Goal: Transaction & Acquisition: Subscribe to service/newsletter

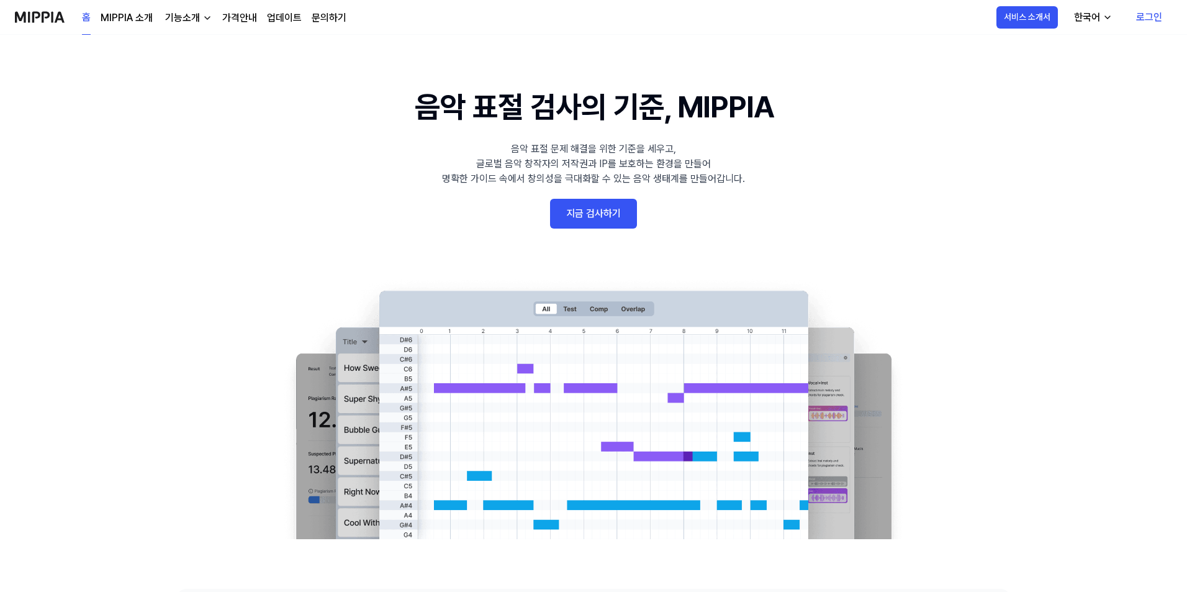
click at [596, 220] on link "지금 검사하기" at bounding box center [593, 214] width 87 height 30
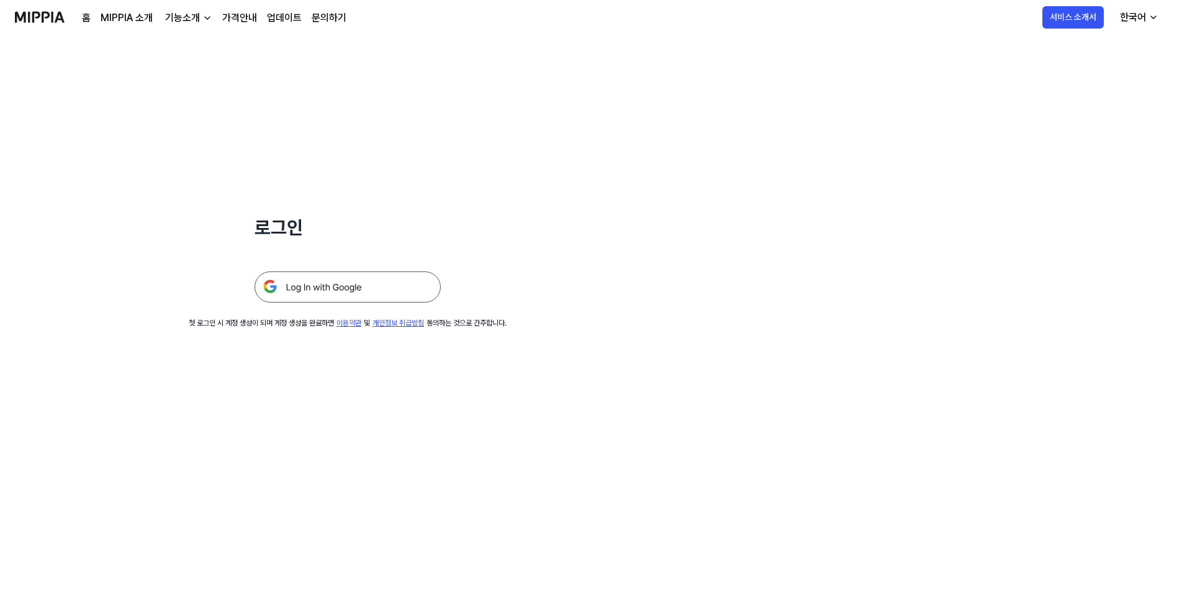
click at [336, 293] on img at bounding box center [348, 286] width 186 height 31
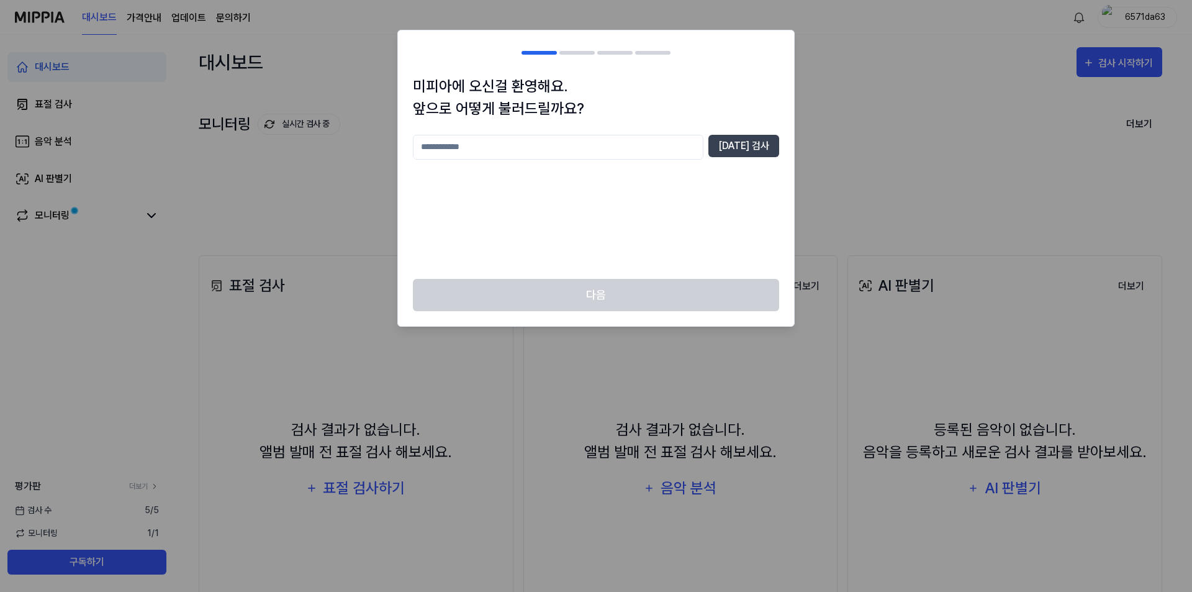
click at [502, 152] on input "text" at bounding box center [558, 147] width 291 height 25
type input "*"
type input "*****"
click at [754, 151] on button "중복 검사" at bounding box center [744, 146] width 71 height 22
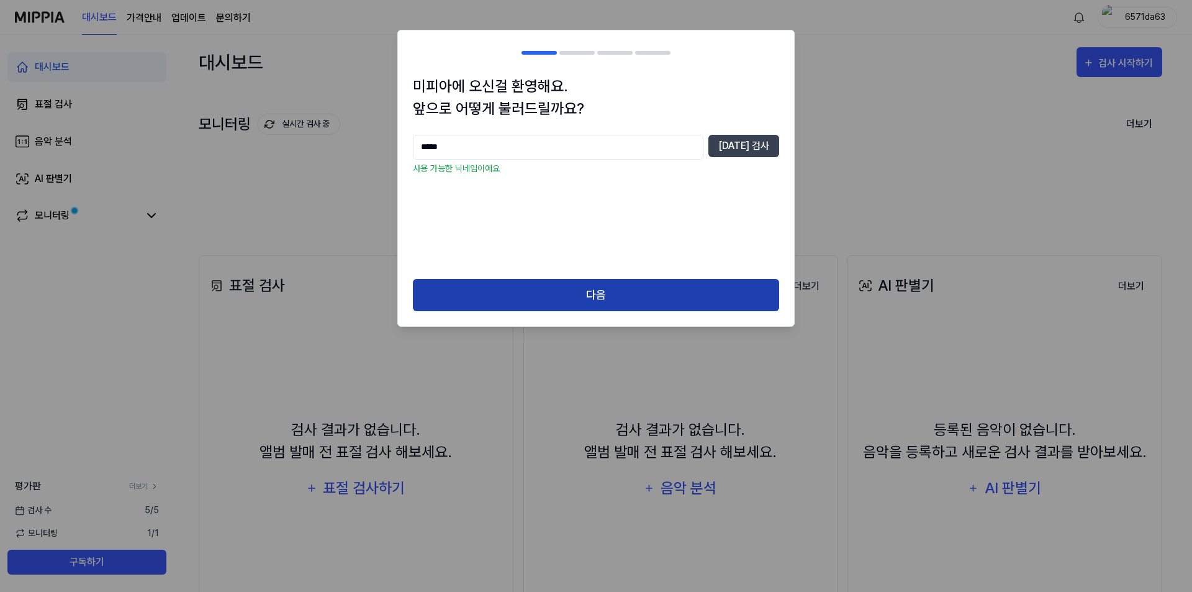
click at [594, 306] on button "다음" at bounding box center [596, 295] width 366 height 33
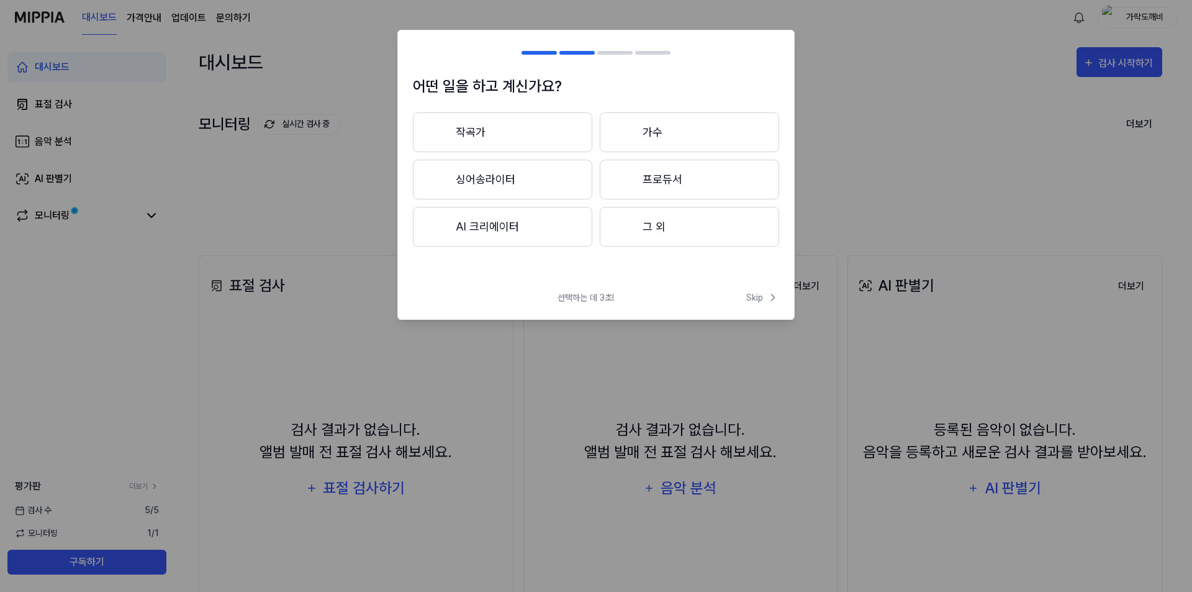
click at [524, 131] on button "작곡가" at bounding box center [502, 132] width 179 height 40
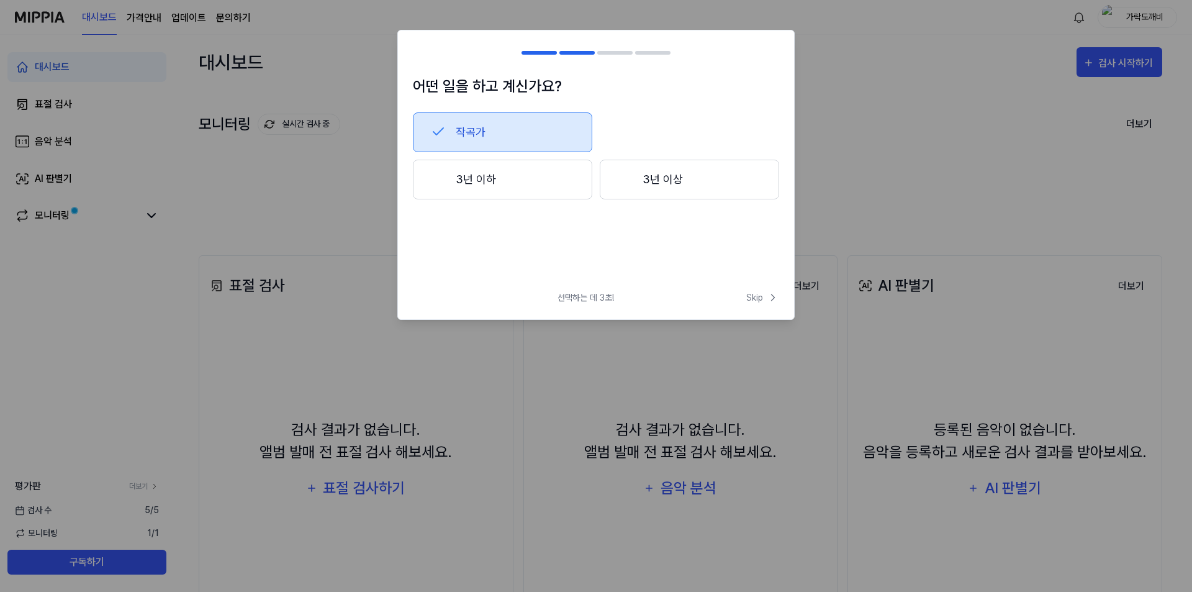
click at [528, 184] on button "3년 이하" at bounding box center [502, 180] width 179 height 40
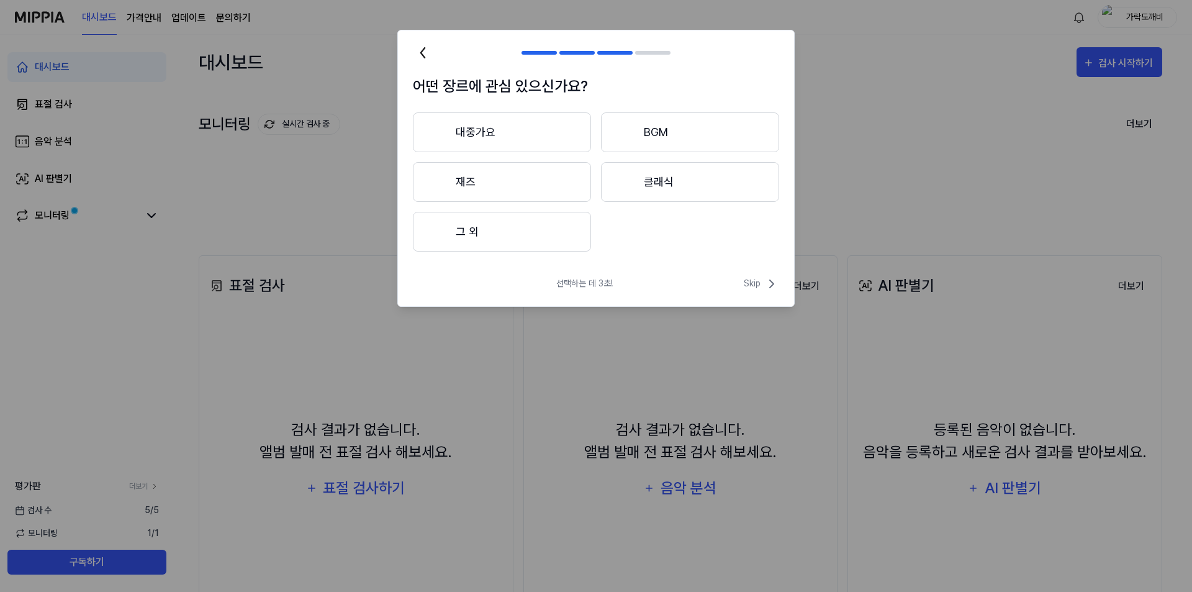
click at [537, 130] on button "대중가요" at bounding box center [502, 132] width 178 height 40
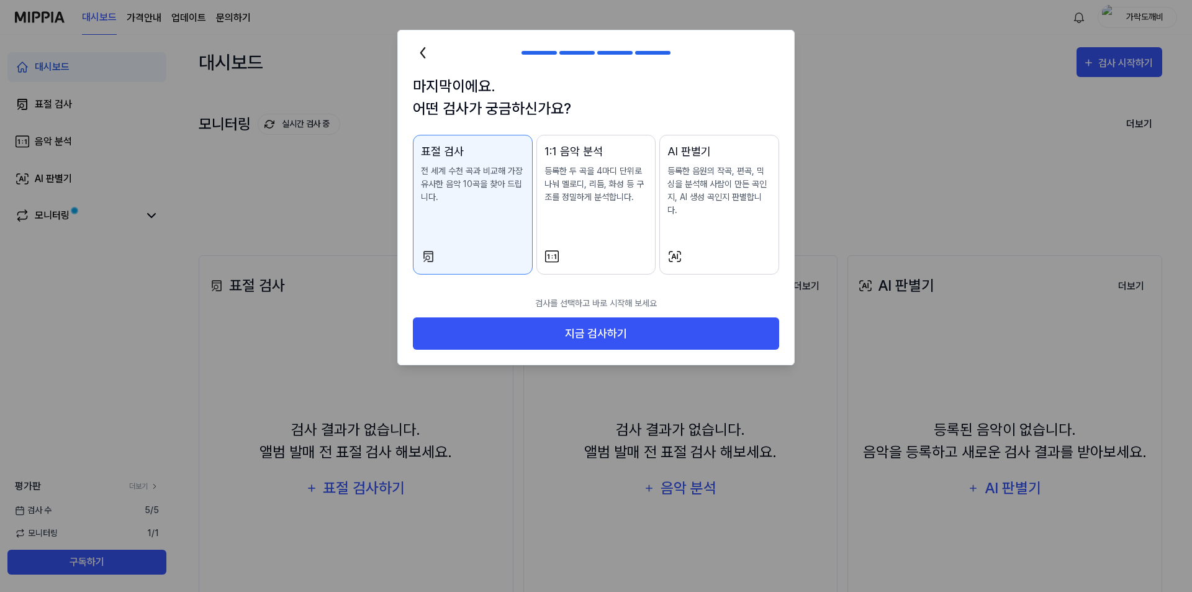
click at [605, 207] on div "1:1 음악 분석 등록한 두 곡을 4마디 단위로 나눠 멜로디, 리듬, 화성 등 구조를 정밀하게 분석합니다." at bounding box center [597, 186] width 104 height 86
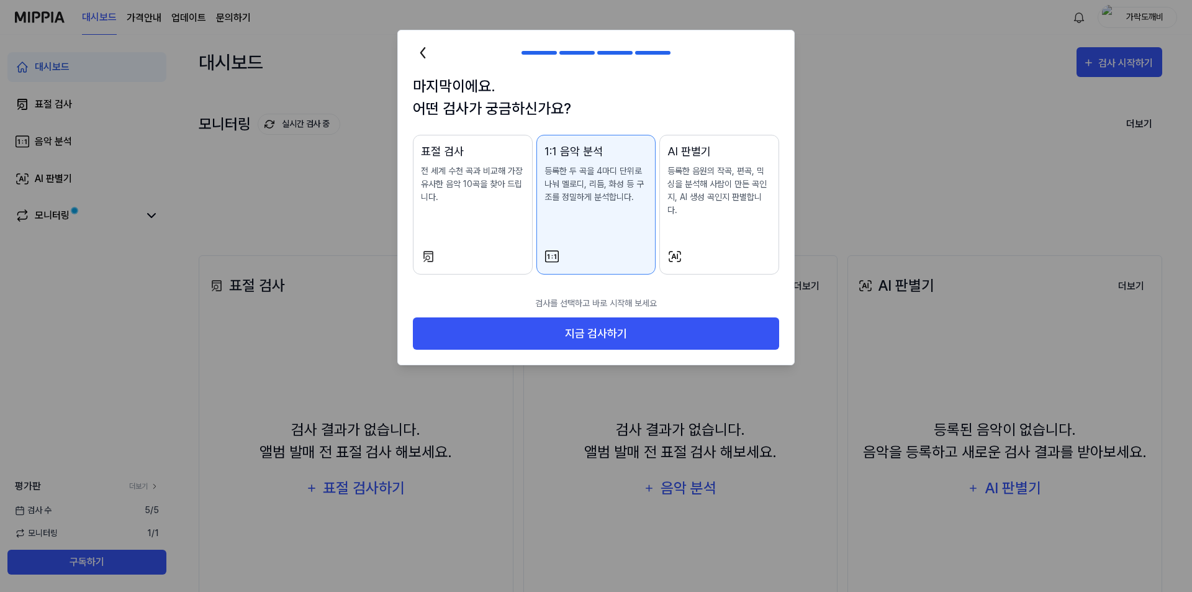
click at [698, 207] on div "AI 판별기 등록한 음원의 작곡, 편곡, 믹싱을 분석해 사람이 만든 곡인지, AI 생성 곡인지 판별합니다." at bounding box center [720, 192] width 104 height 99
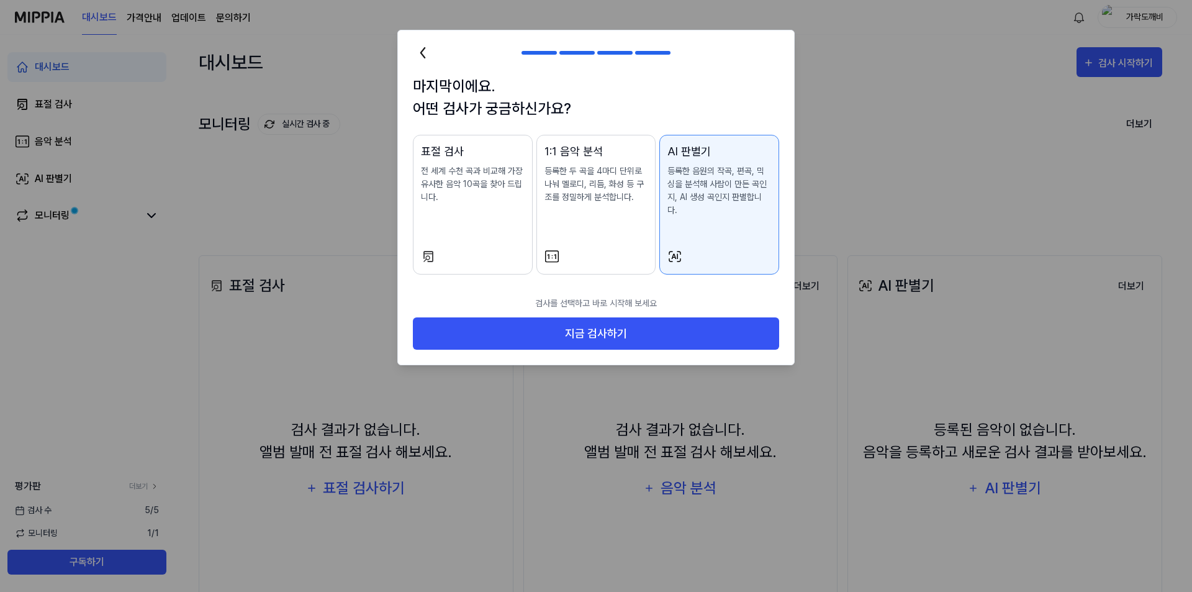
click at [502, 249] on div at bounding box center [473, 256] width 104 height 15
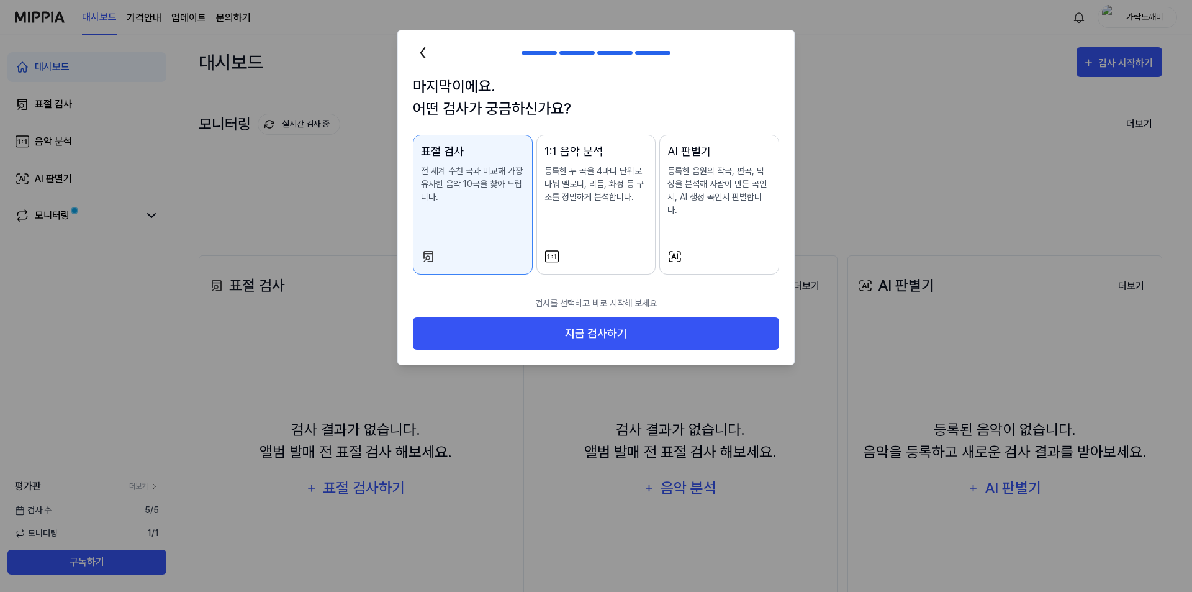
click at [711, 227] on div "AI 판별기 등록한 음원의 작곡, 편곡, 믹싱을 분석해 사람이 만든 곡인지, AI 생성 곡인지 판별합니다." at bounding box center [720, 192] width 104 height 99
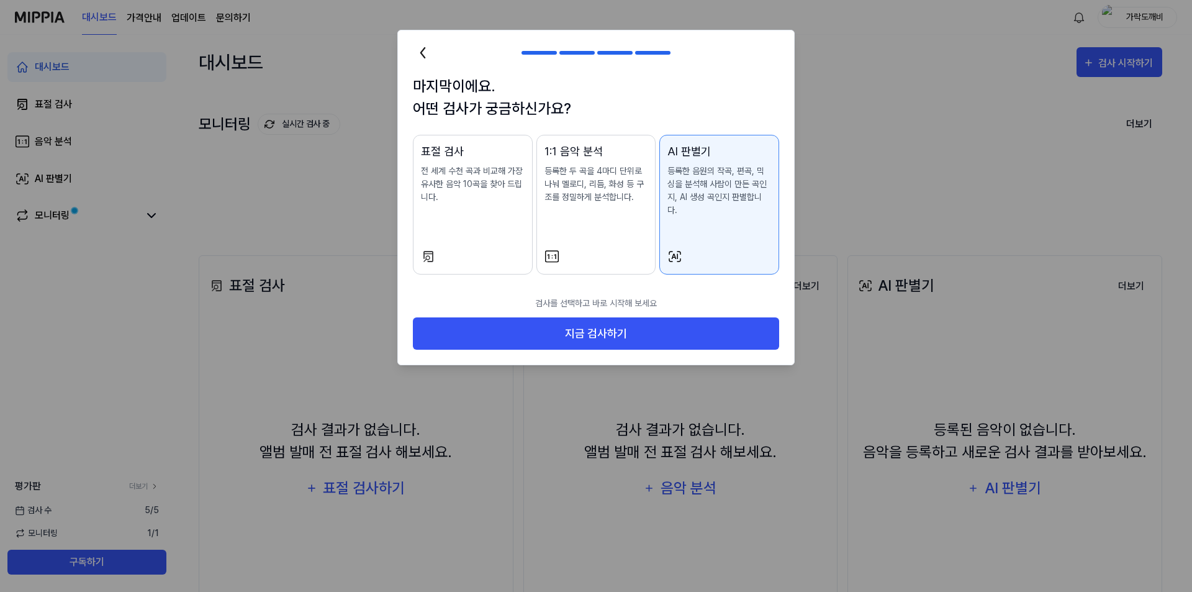
click at [479, 219] on div "표절 검사 전 세계 수천 곡과 비교해 가장 유사한 음악 10곡을 찾아 드립니다." at bounding box center [473, 186] width 104 height 86
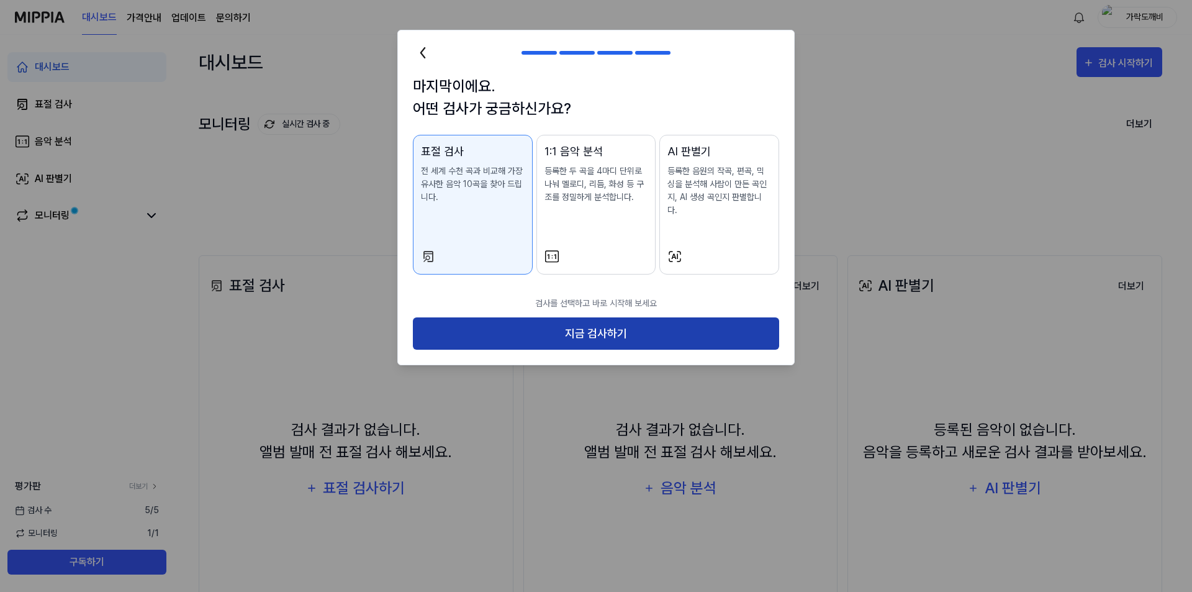
click at [590, 322] on button "지금 검사하기" at bounding box center [596, 333] width 366 height 33
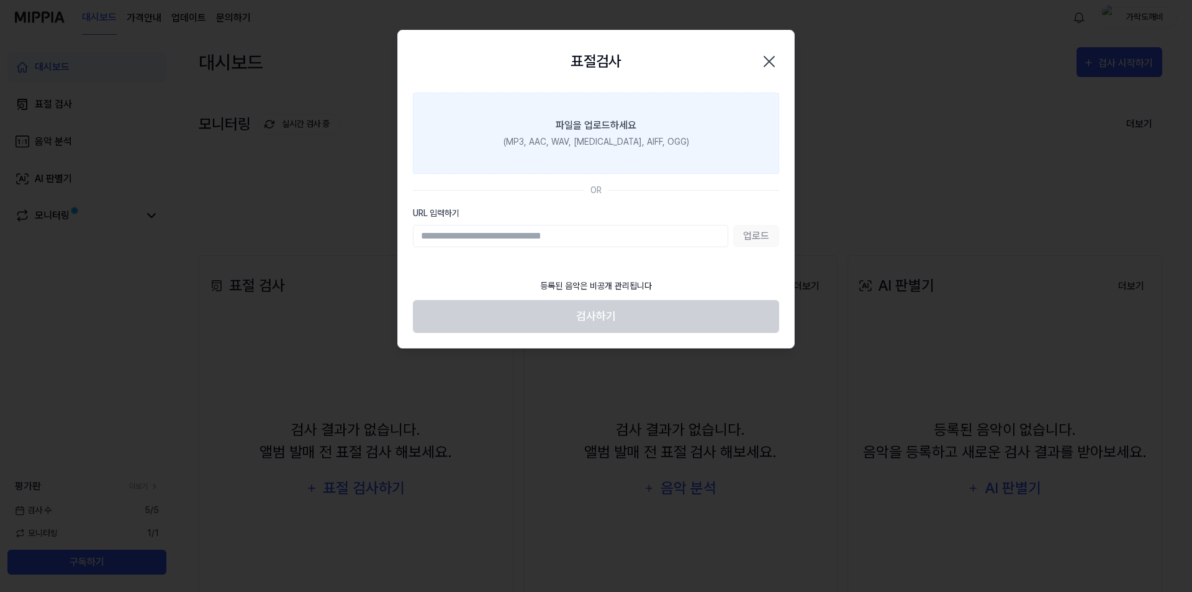
click at [597, 132] on label "파일을 업로드하세요 (MP3, AAC, WAV, FLAC, AIFF, OGG)" at bounding box center [596, 133] width 366 height 81
click at [0, 0] on input "파일을 업로드하세요 (MP3, AAC, WAV, FLAC, AIFF, OGG)" at bounding box center [0, 0] width 0 height 0
click at [643, 134] on label "파일을 업로드하세요 (MP3, AAC, WAV, FLAC, AIFF, OGG)" at bounding box center [596, 133] width 366 height 81
click at [0, 0] on input "파일을 업로드하세요 (MP3, AAC, WAV, FLAC, AIFF, OGG)" at bounding box center [0, 0] width 0 height 0
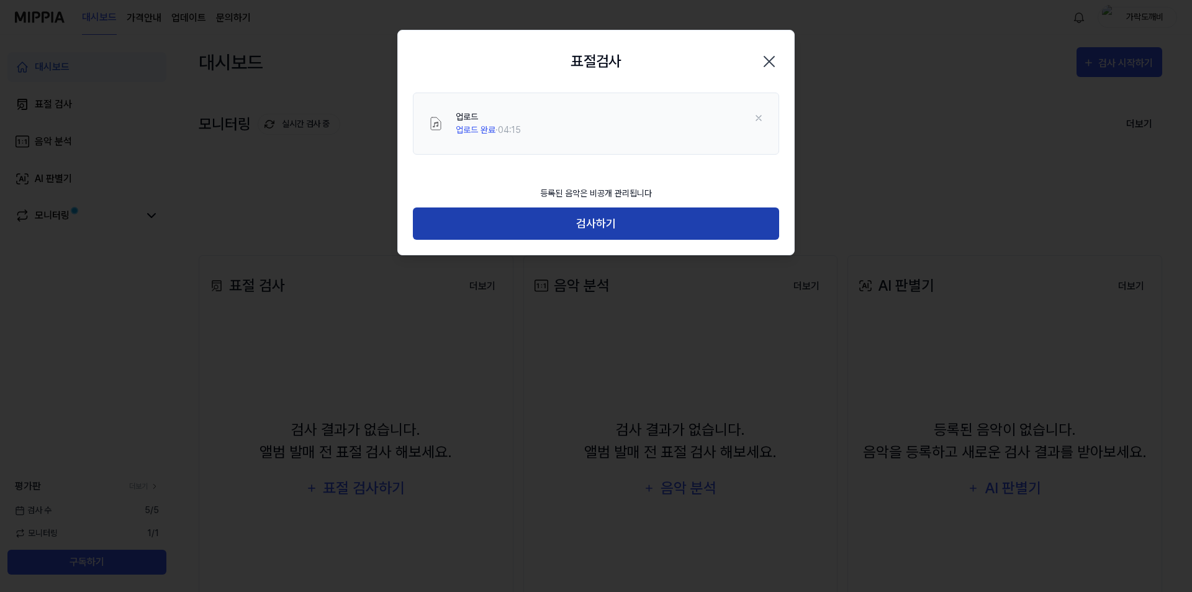
click at [577, 232] on button "검사하기" at bounding box center [596, 223] width 366 height 33
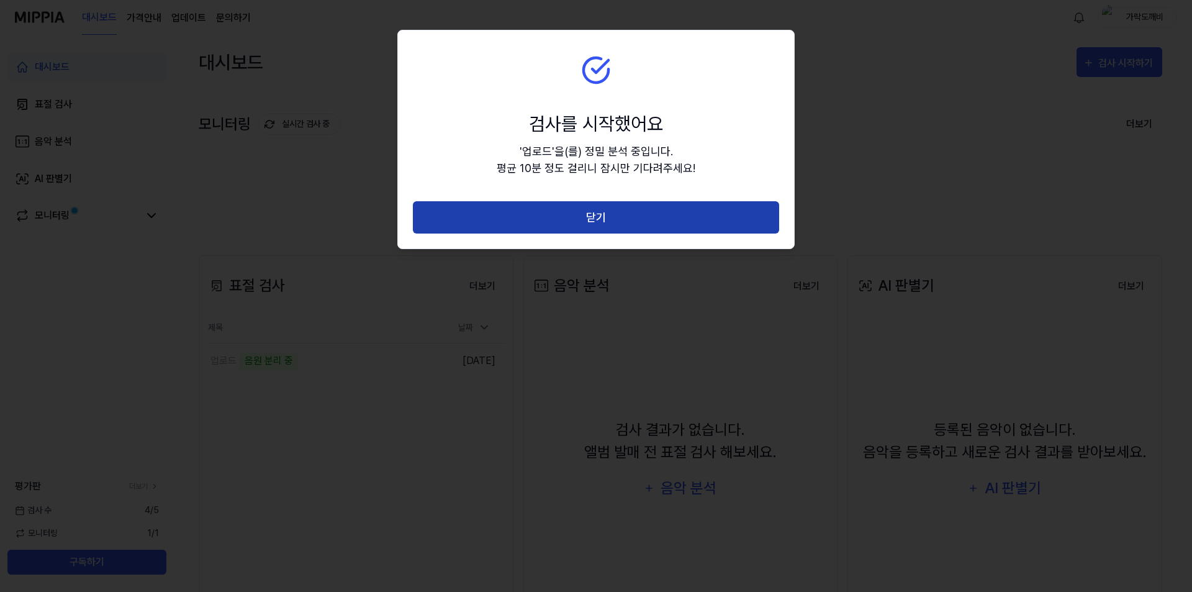
click at [609, 220] on button "닫기" at bounding box center [596, 217] width 366 height 33
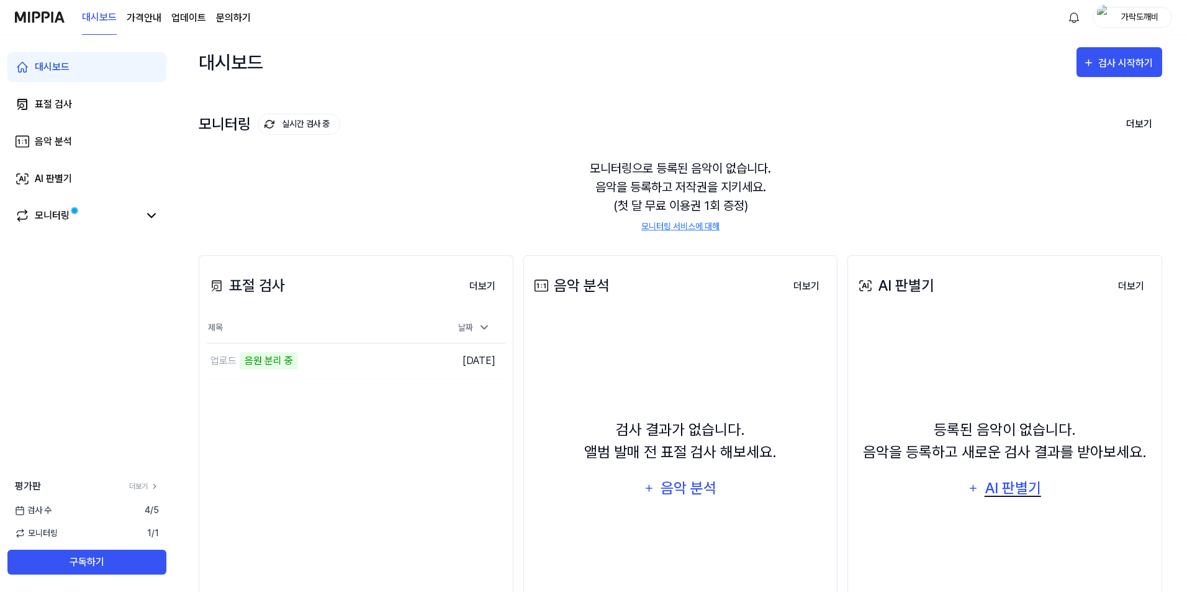
click at [1012, 494] on div "AI 판별기" at bounding box center [1013, 488] width 60 height 24
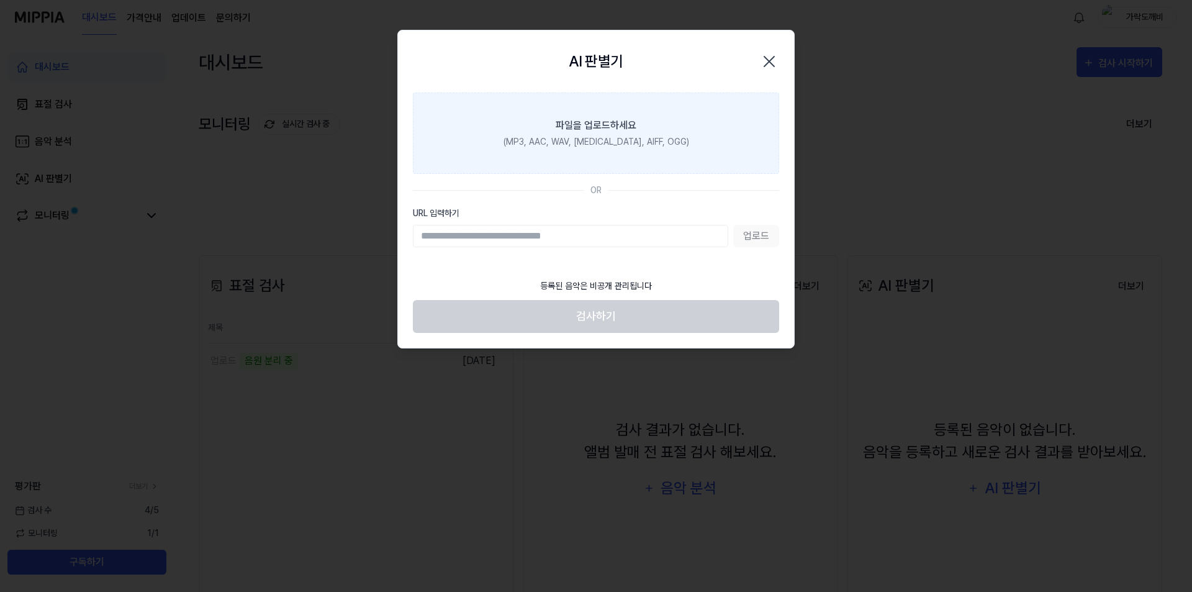
click at [584, 132] on div "파일을 업로드하세요" at bounding box center [596, 125] width 81 height 15
click at [0, 0] on input "파일을 업로드하세요 (MP3, AAC, WAV, FLAC, AIFF, OGG)" at bounding box center [0, 0] width 0 height 0
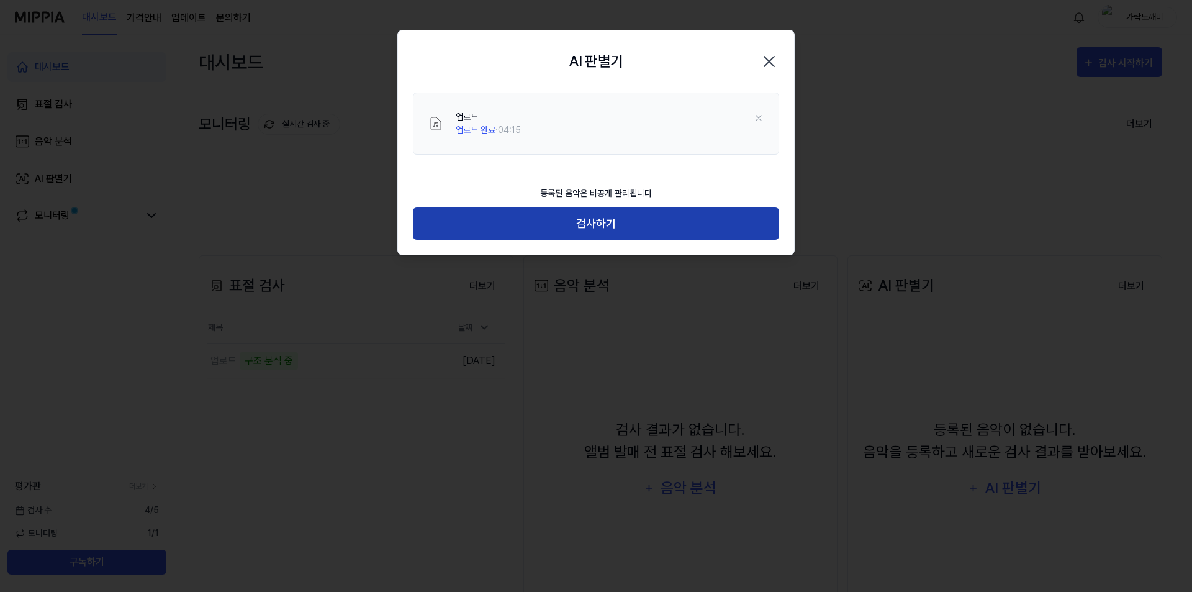
click at [612, 227] on button "검사하기" at bounding box center [596, 223] width 366 height 33
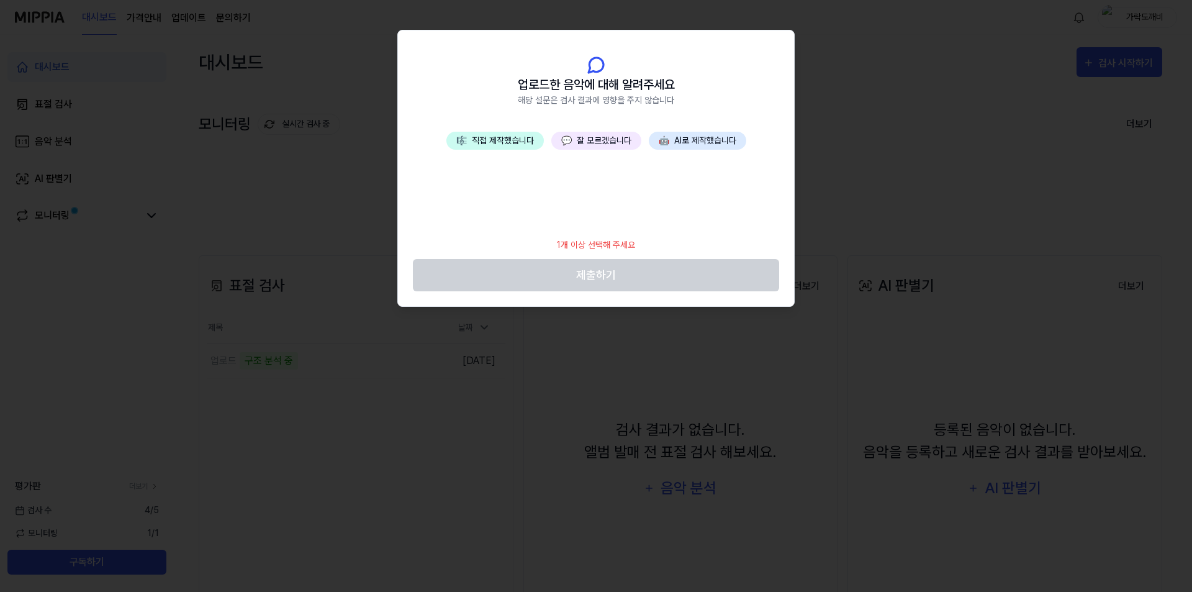
click at [697, 143] on button "🤖 AI로 제작했습니다" at bounding box center [697, 141] width 97 height 18
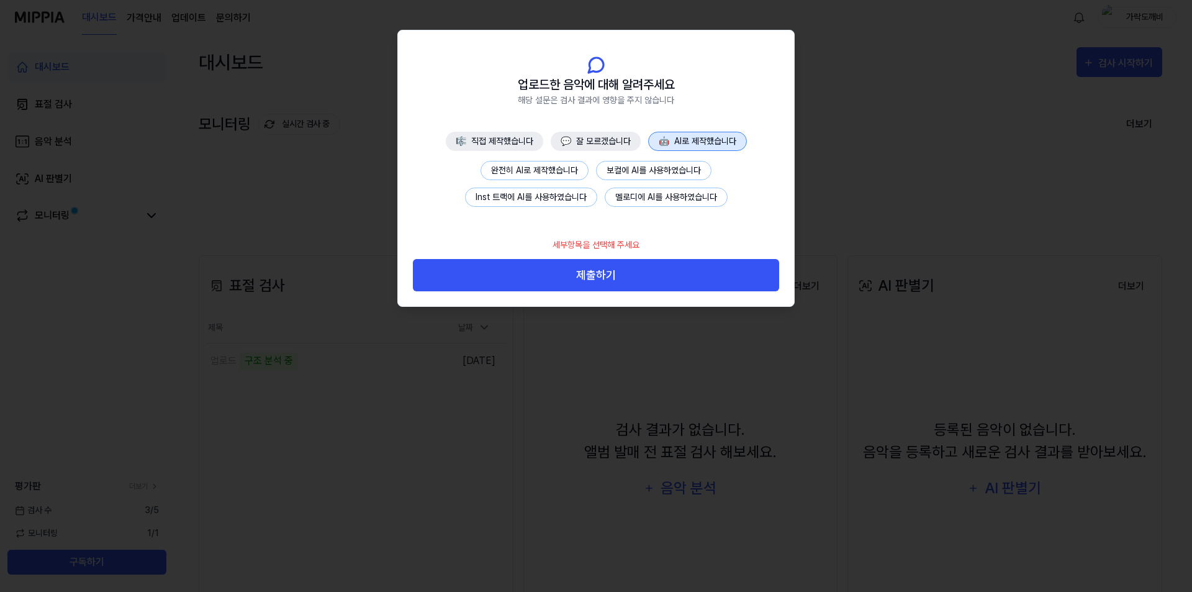
click at [556, 203] on button "Inst 트랙에 AI를 사용하였습니다" at bounding box center [531, 197] width 132 height 19
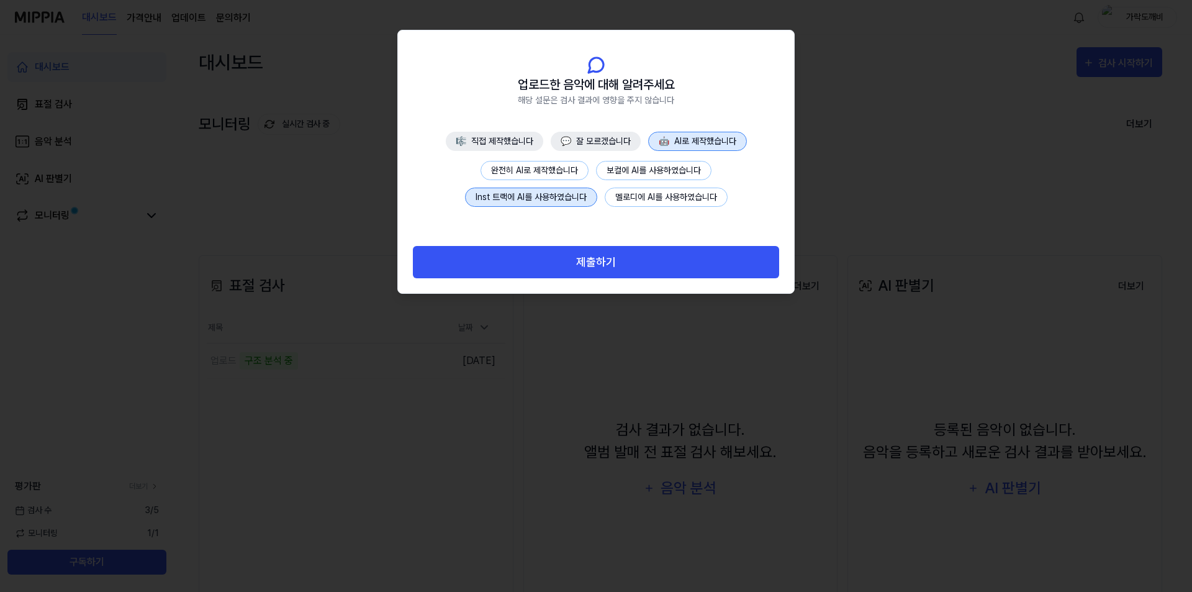
click at [660, 204] on button "멜로디에 AI를 사용하였습니다" at bounding box center [666, 197] width 123 height 19
click at [651, 171] on button "보컬에 AI를 사용하였습니다" at bounding box center [654, 170] width 116 height 19
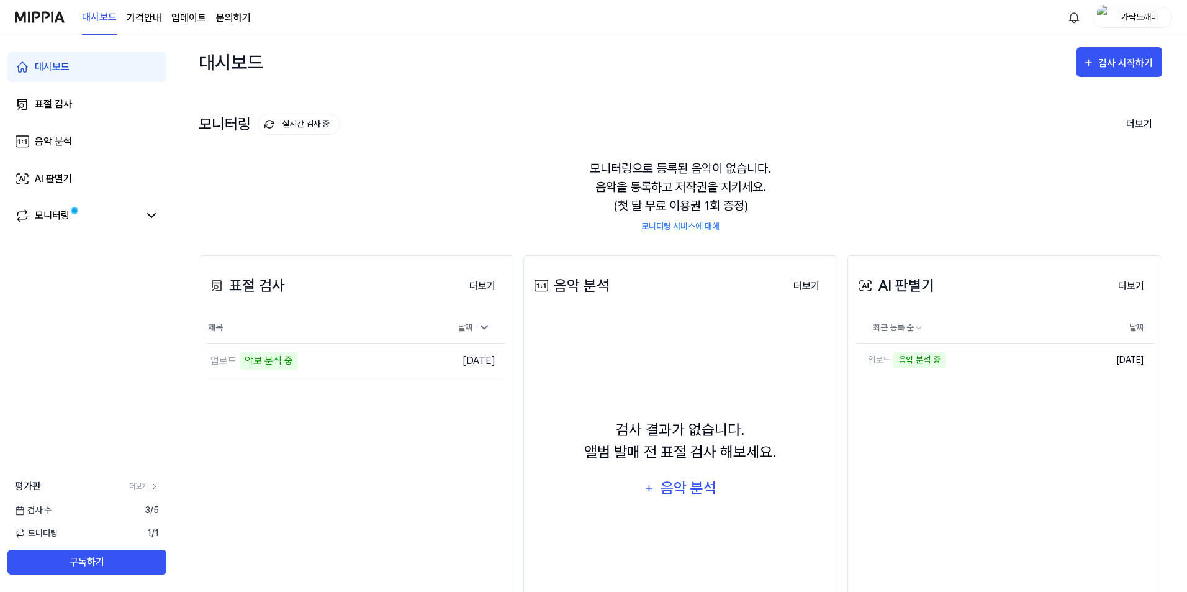
click at [578, 265] on div "음악 분석 더보기 음악 분석 검사 결과가 없습니다. 앨범 발매 전 표절 검사 해보세요. 음악 분석 더보기" at bounding box center [680, 439] width 315 height 369
drag, startPoint x: 615, startPoint y: 456, endPoint x: 732, endPoint y: 456, distance: 116.7
click at [734, 458] on div "검사 결과가 없습니다. 앨범 발매 전 표절 검사 해보세요." at bounding box center [680, 441] width 193 height 45
drag, startPoint x: 709, startPoint y: 441, endPoint x: 700, endPoint y: 464, distance: 25.4
click at [710, 441] on div "검사 결과가 없습니다. 앨범 발매 전 표절 검사 해보세요." at bounding box center [680, 441] width 193 height 45
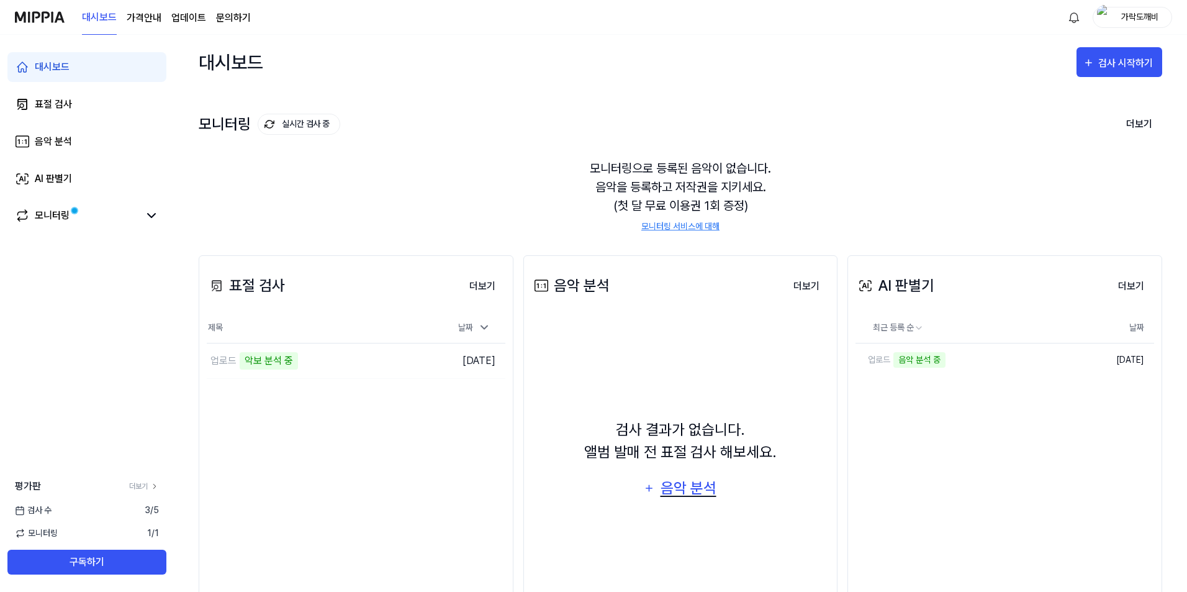
click at [687, 489] on div "음악 분석" at bounding box center [688, 488] width 59 height 24
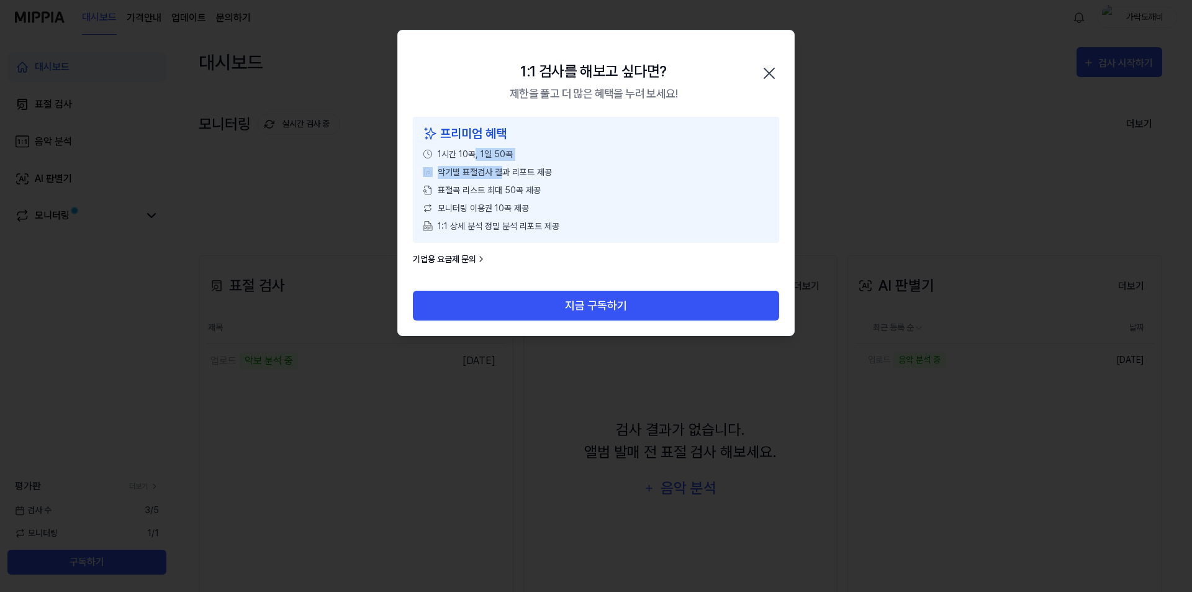
drag, startPoint x: 474, startPoint y: 150, endPoint x: 523, endPoint y: 188, distance: 61.5
click at [522, 187] on div "프리미엄 혜택 1시간 10곡, 1일 50곡 악기별 표절검사 결과 리포트 제공 표절곡 리스트 최대 50곡 제공 모니터링 이용권 10곡 제공 1:…" at bounding box center [596, 180] width 366 height 126
click at [546, 204] on div "모니터링 이용권 10곡 제공" at bounding box center [596, 208] width 347 height 13
drag, startPoint x: 595, startPoint y: 225, endPoint x: 540, endPoint y: 184, distance: 68.8
click at [537, 134] on div "프리미엄 혜택 1시간 10곡, 1일 50곡 악기별 표절검사 결과 리포트 제공 표절곡 리스트 최대 50곡 제공 모니터링 이용권 10곡 제공 1:…" at bounding box center [596, 180] width 366 height 126
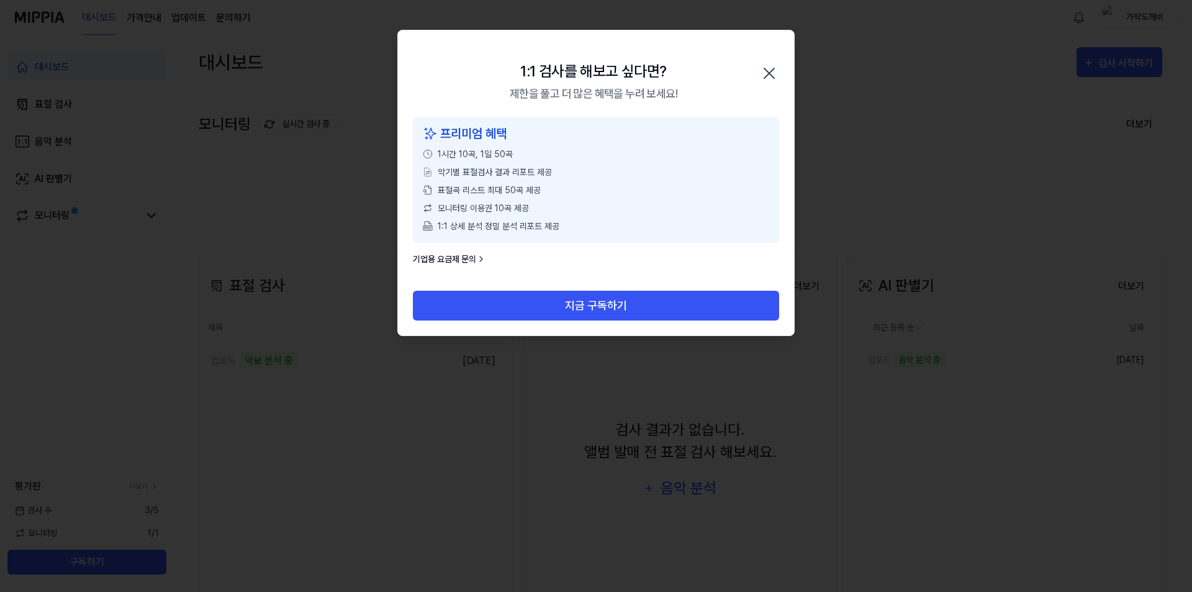
click at [597, 206] on div "모니터링 이용권 10곡 제공" at bounding box center [596, 208] width 347 height 13
click at [550, 150] on div "프리미엄 혜택 1시간 10곡, 1일 50곡 악기별 표절검사 결과 리포트 제공 표절곡 리스트 최대 50곡 제공 모니터링 이용권 10곡 제공 1:…" at bounding box center [596, 180] width 366 height 126
click at [540, 184] on div "표절곡 리스트 최대 50곡 제공" at bounding box center [596, 190] width 347 height 13
drag, startPoint x: 489, startPoint y: 170, endPoint x: 511, endPoint y: 190, distance: 30.3
click at [505, 186] on div "프리미엄 혜택 1시간 10곡, 1일 50곡 악기별 표절검사 결과 리포트 제공 표절곡 리스트 최대 50곡 제공 모니터링 이용권 10곡 제공 1:…" at bounding box center [596, 180] width 366 height 126
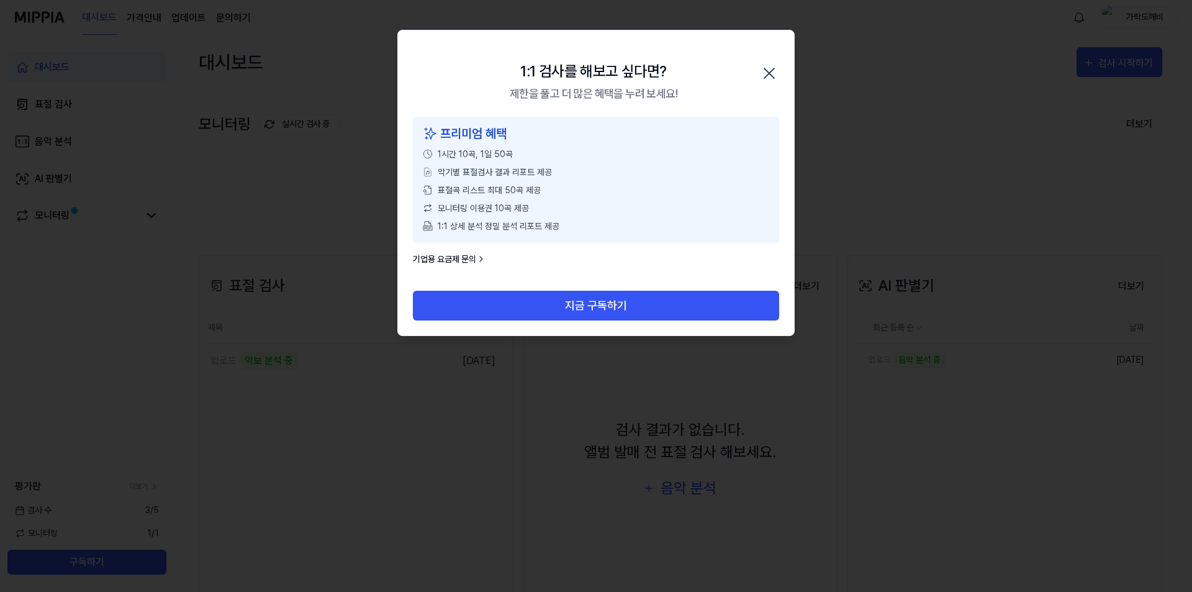
click at [546, 220] on span "1:1 상세 분석 정밀 분석 리포트 제공" at bounding box center [499, 226] width 122 height 13
drag, startPoint x: 538, startPoint y: 173, endPoint x: 530, endPoint y: 156, distance: 18.3
click at [531, 158] on div "프리미엄 혜택 1시간 10곡, 1일 50곡 악기별 표절검사 결과 리포트 제공 표절곡 리스트 최대 50곡 제공 모니터링 이용권 10곡 제공 1:…" at bounding box center [596, 180] width 366 height 126
click at [563, 203] on div "모니터링 이용권 10곡 제공" at bounding box center [596, 208] width 347 height 13
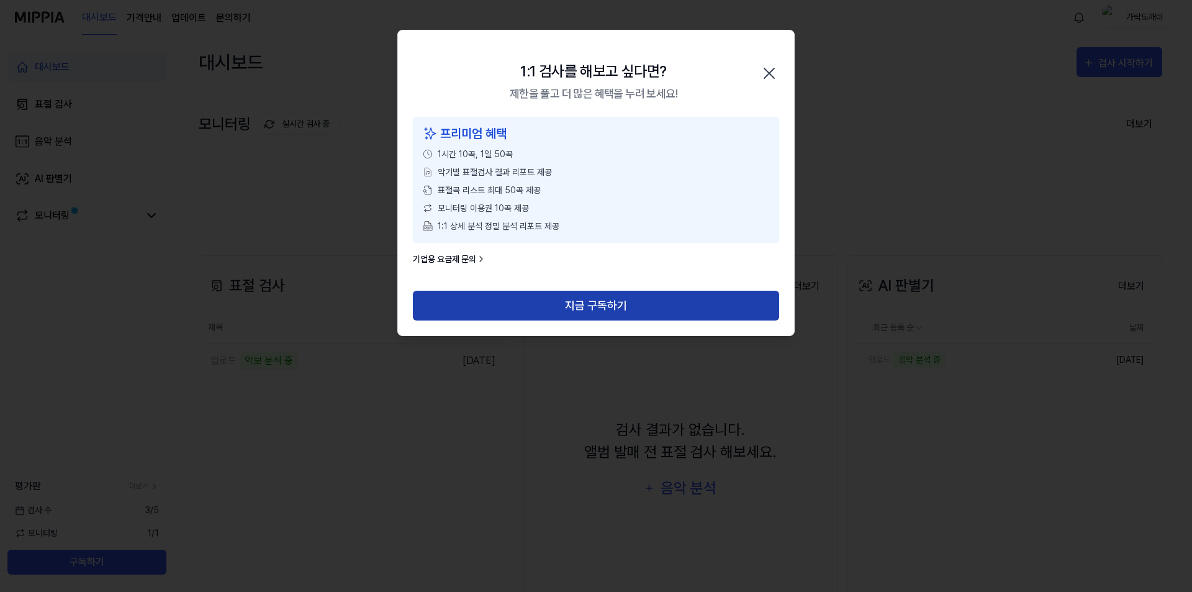
click at [595, 309] on button "지금 구독하기" at bounding box center [596, 306] width 366 height 30
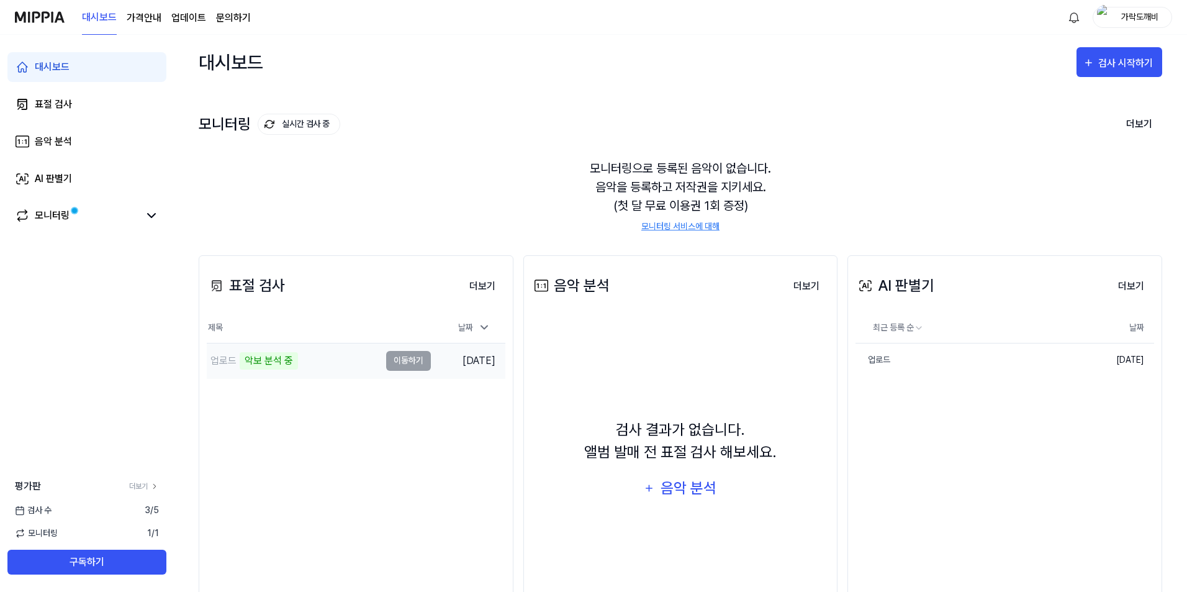
click at [250, 358] on div "악보 분석 중" at bounding box center [269, 360] width 58 height 17
click at [152, 217] on icon at bounding box center [151, 216] width 7 height 4
click at [71, 219] on link "모니터링" at bounding box center [77, 215] width 124 height 15
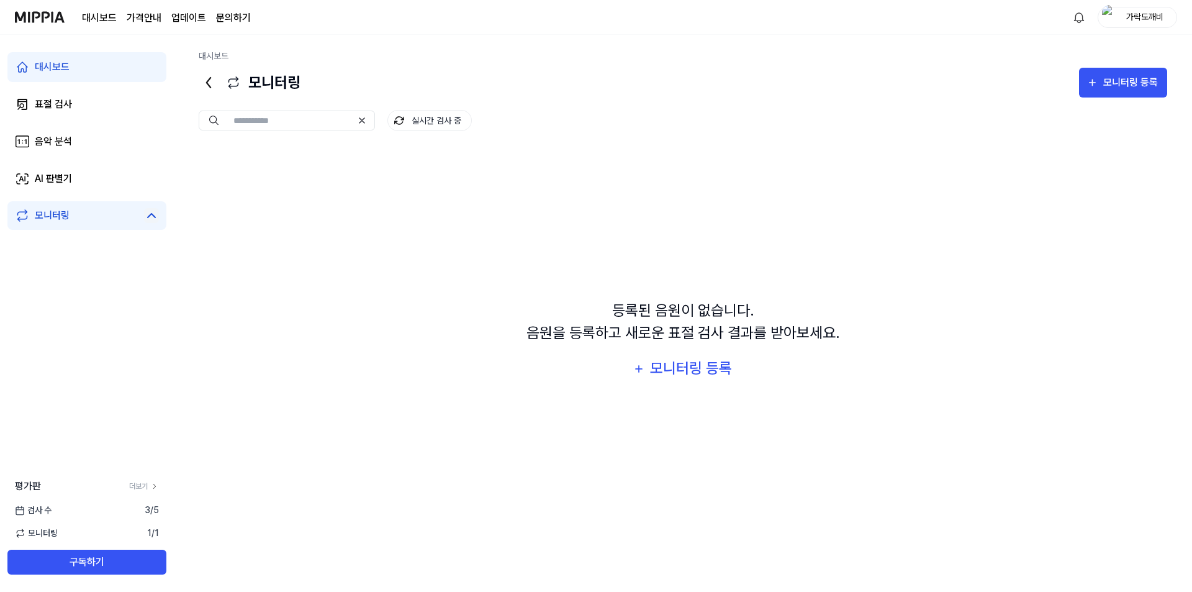
click at [71, 219] on link "모니터링" at bounding box center [77, 215] width 124 height 15
drag, startPoint x: 623, startPoint y: 309, endPoint x: 794, endPoint y: 347, distance: 174.9
click at [793, 347] on div "등록된 음원이 없습니다. 음원을 등록하고 새로운 표절 검사 결과를 받아보세요. 모니터링 등록" at bounding box center [683, 341] width 969 height 388
click at [789, 337] on div "등록된 음원이 없습니다. 음원을 등록하고 새로운 표절 검사 결과를 받아보세요." at bounding box center [684, 321] width 314 height 45
click at [81, 176] on link "AI 판별기" at bounding box center [86, 179] width 159 height 30
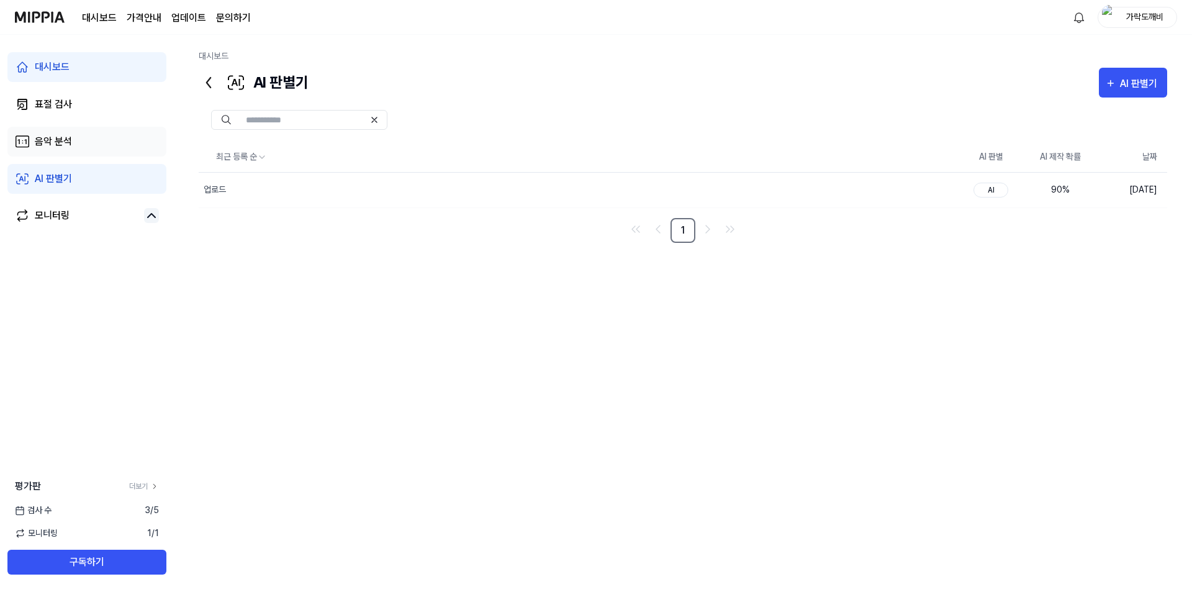
click at [68, 133] on link "음악 분석" at bounding box center [86, 142] width 159 height 30
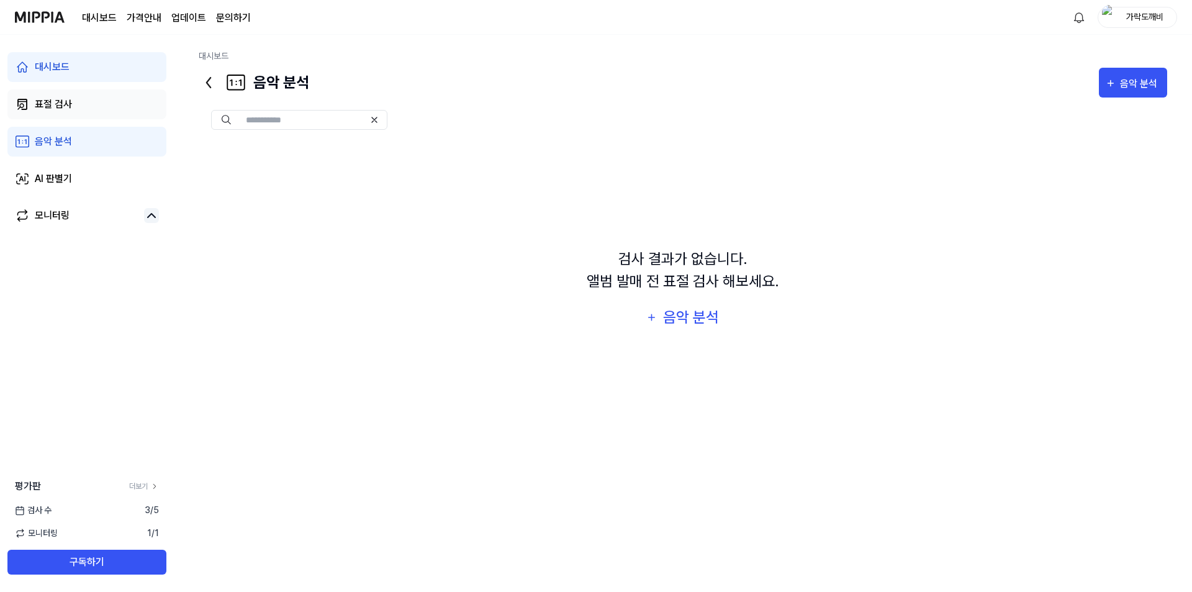
click at [78, 96] on link "표절 검사" at bounding box center [86, 104] width 159 height 30
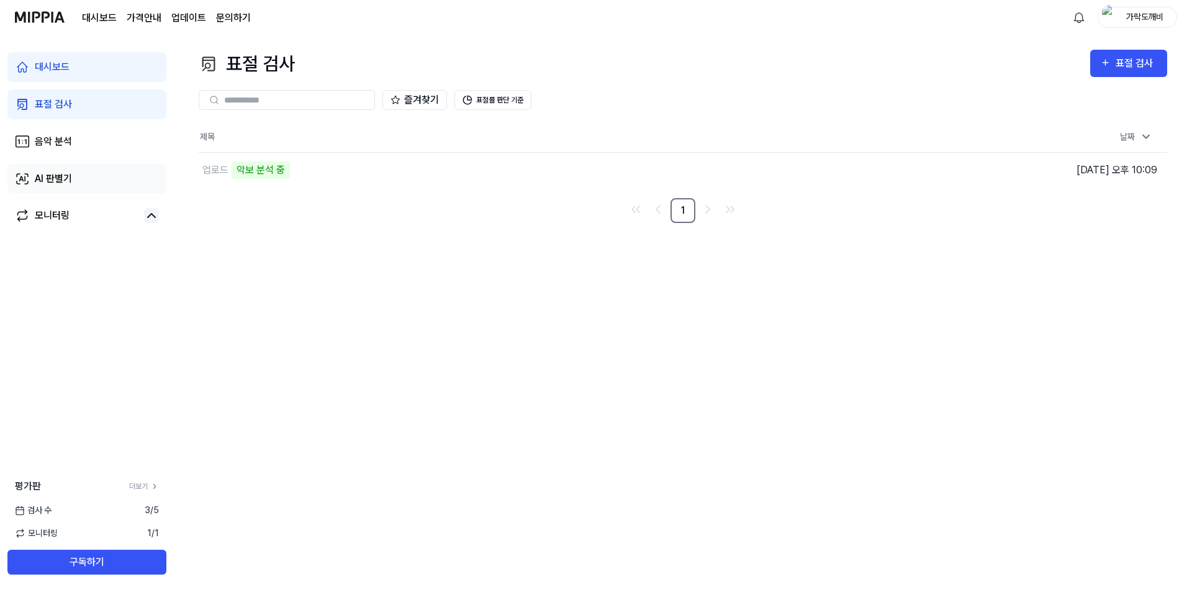
click at [62, 185] on div "AI 판별기" at bounding box center [53, 178] width 37 height 15
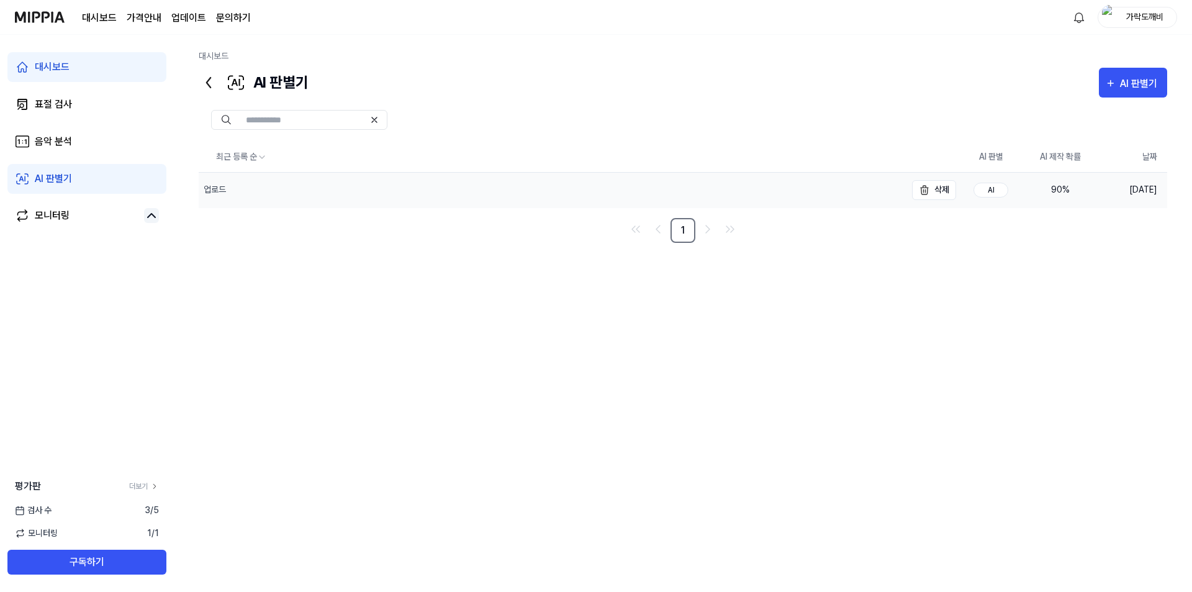
click at [742, 193] on div "업로드" at bounding box center [552, 190] width 707 height 35
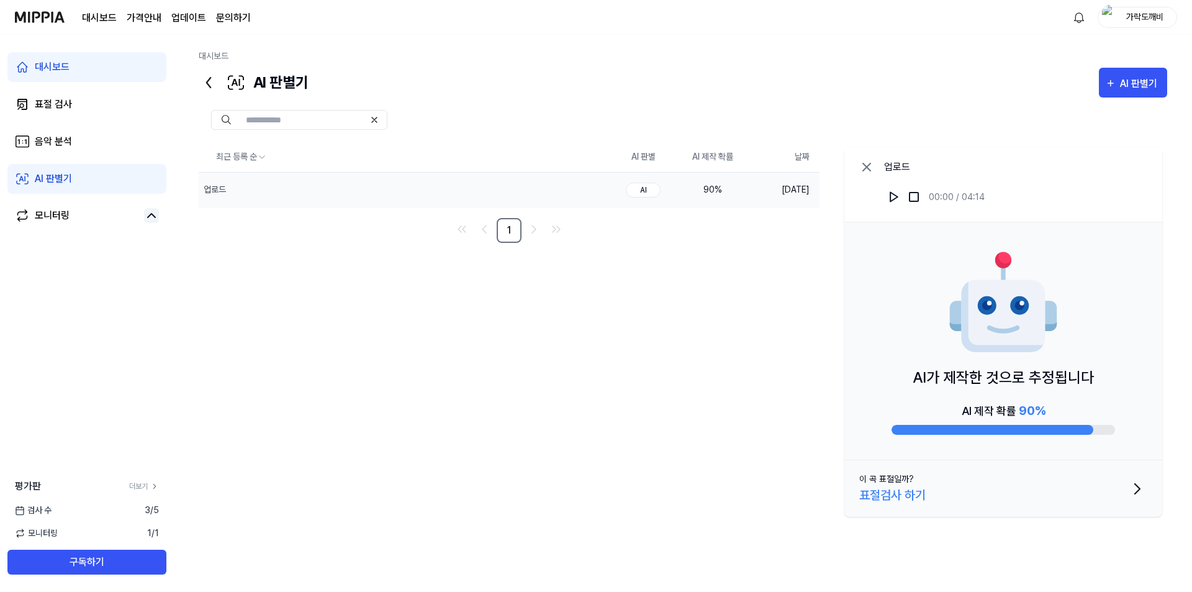
click at [889, 496] on div "표절검사 하기" at bounding box center [892, 495] width 66 height 19
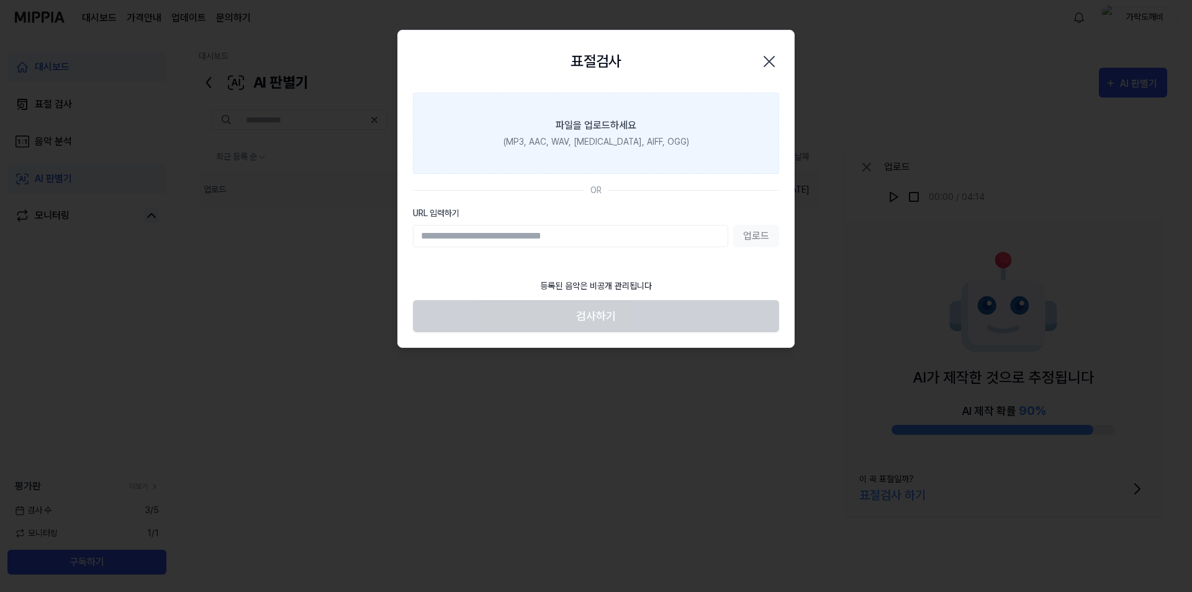
click at [713, 113] on label "파일을 업로드하세요 (MP3, AAC, WAV, FLAC, AIFF, OGG)" at bounding box center [596, 133] width 366 height 81
click at [0, 0] on input "파일을 업로드하세요 (MP3, AAC, WAV, FLAC, AIFF, OGG)" at bounding box center [0, 0] width 0 height 0
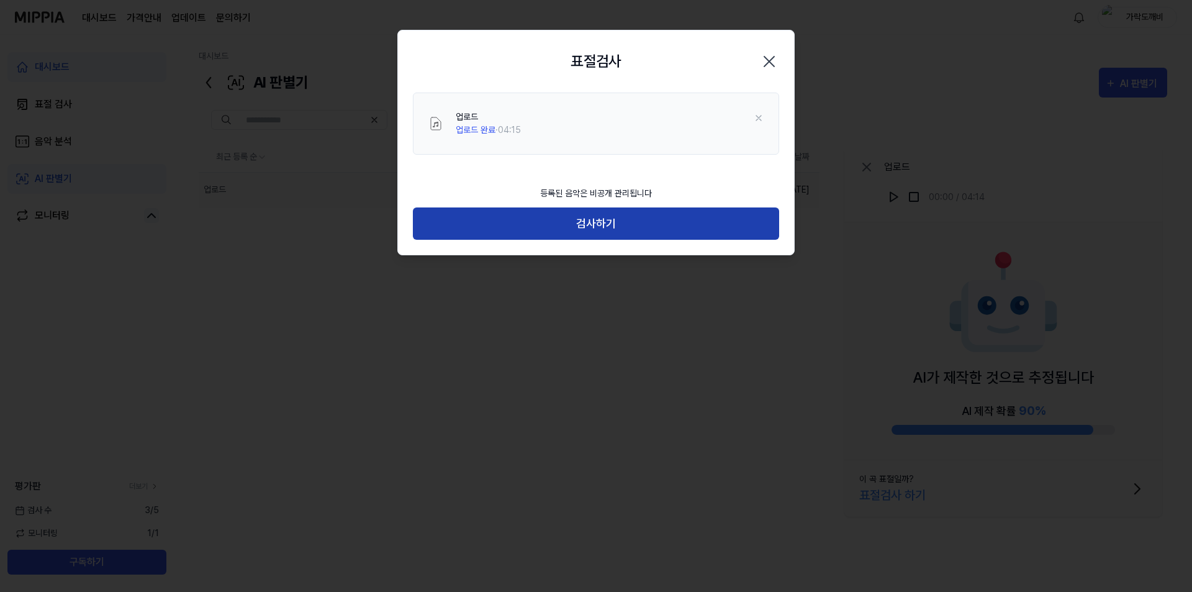
click at [607, 224] on button "검사하기" at bounding box center [596, 223] width 366 height 33
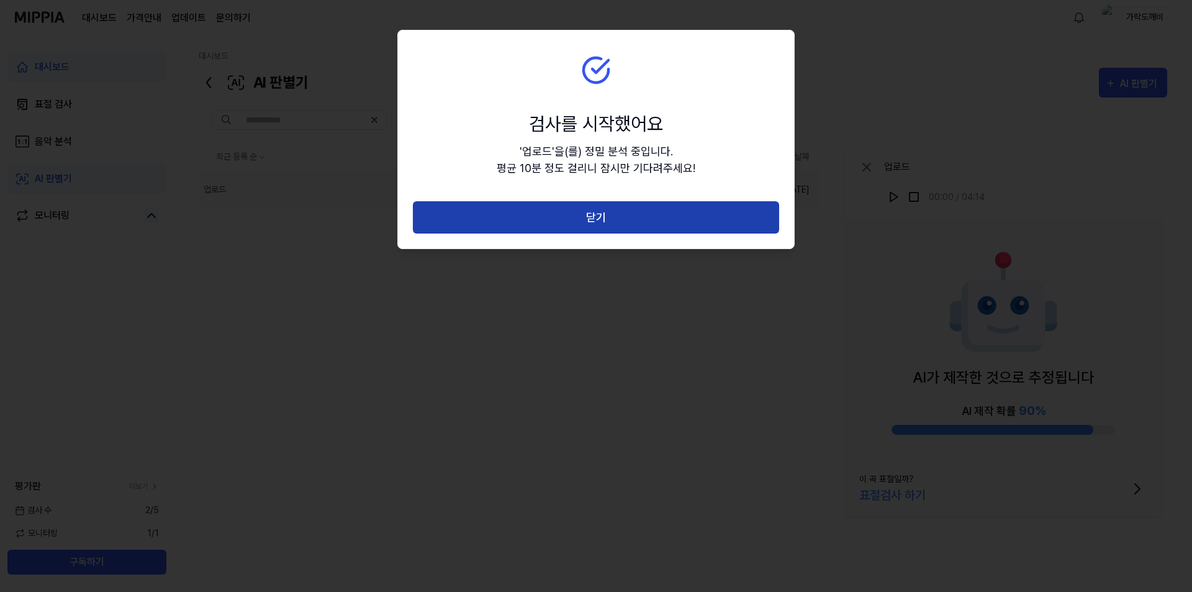
click at [573, 213] on button "닫기" at bounding box center [596, 217] width 366 height 33
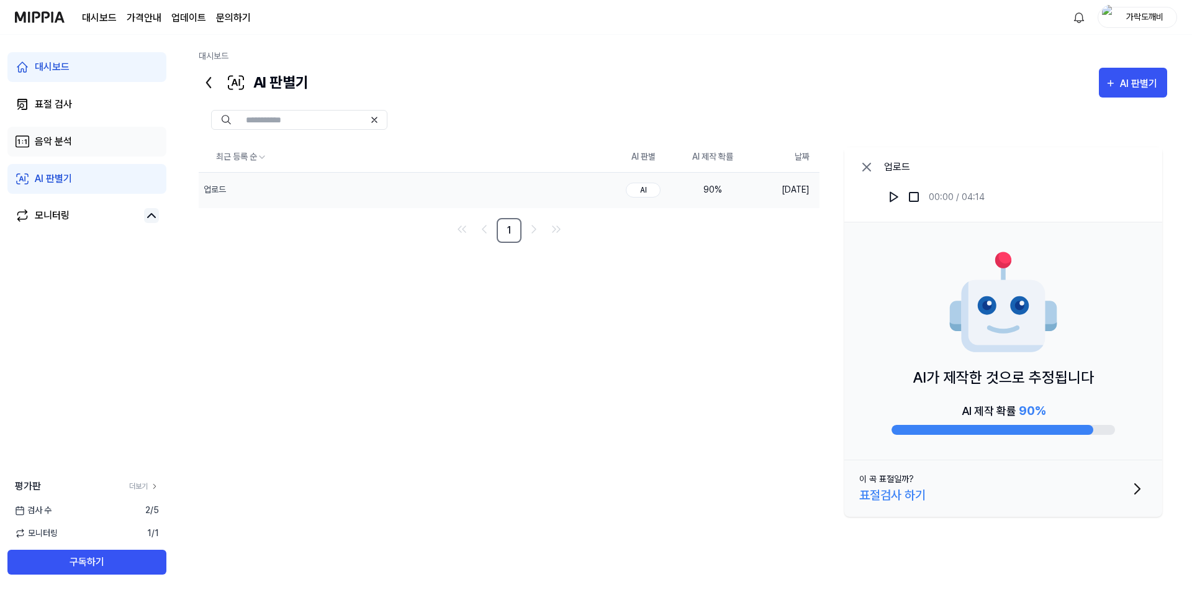
click at [43, 132] on link "음악 분석" at bounding box center [86, 142] width 159 height 30
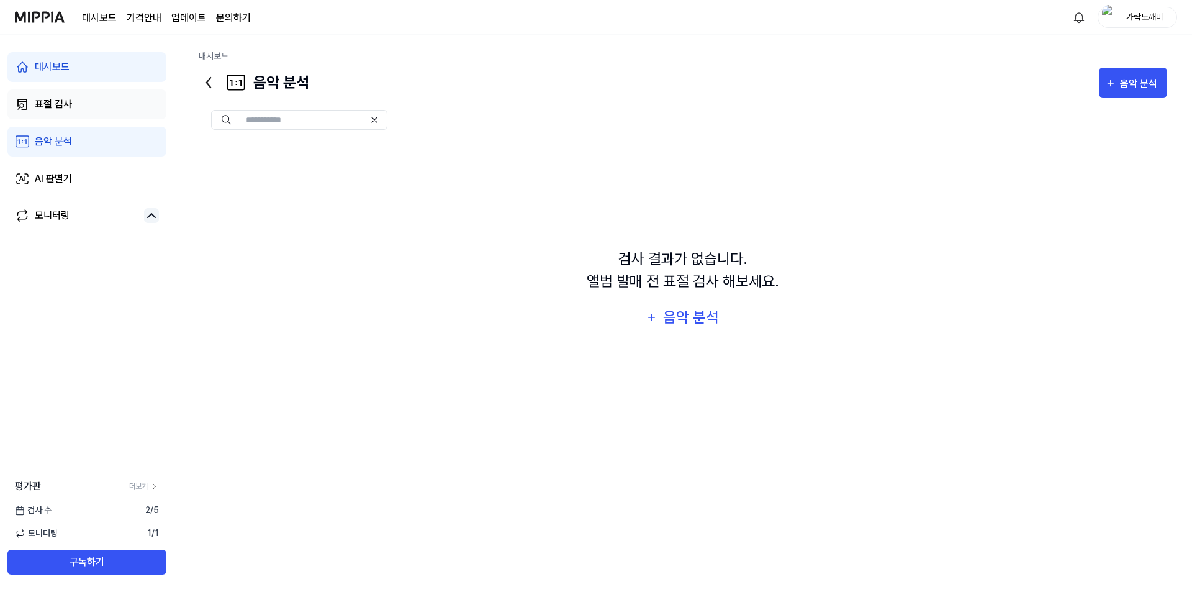
click at [68, 106] on div "표절 검사" at bounding box center [53, 104] width 37 height 15
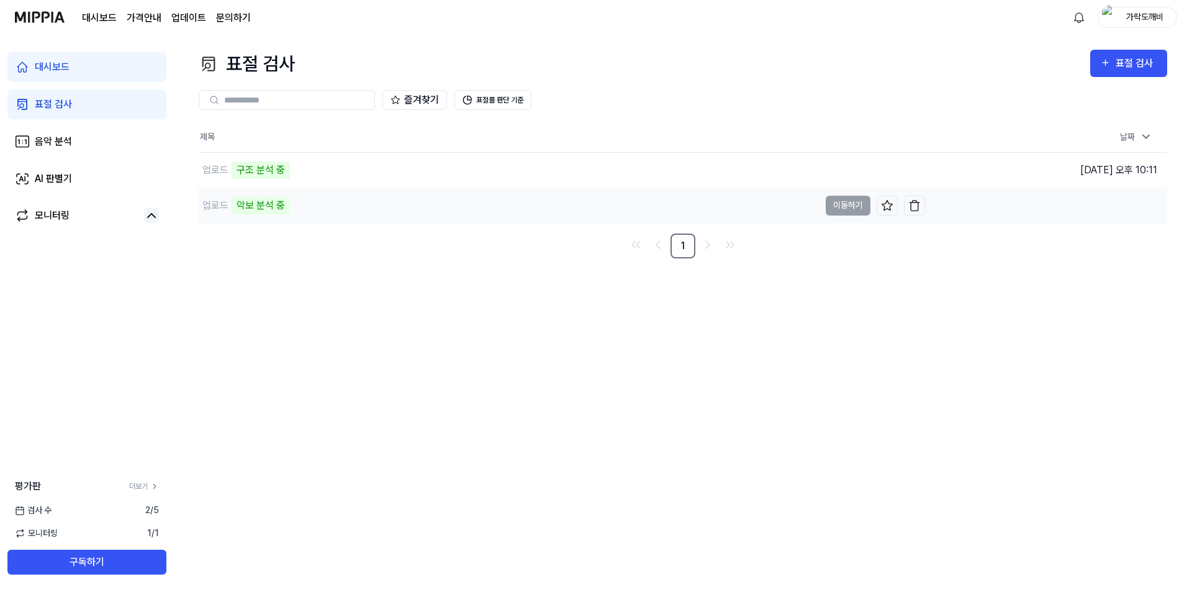
click at [386, 209] on div "업로드 악보 분석 중" at bounding box center [509, 205] width 621 height 35
click at [920, 209] on img "button" at bounding box center [914, 205] width 12 height 12
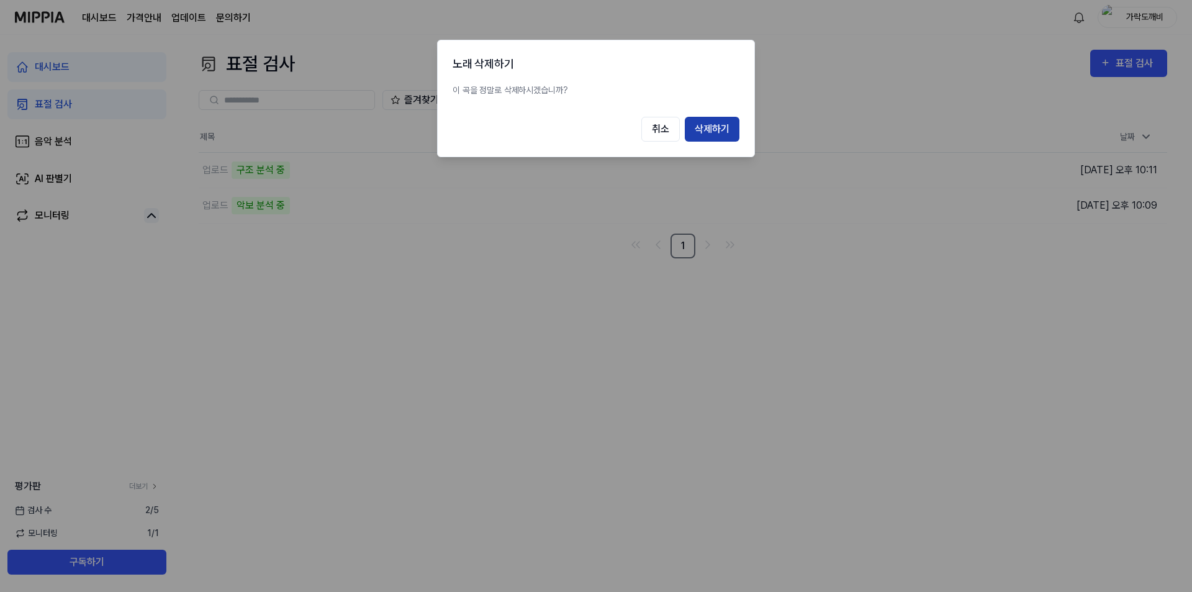
click at [713, 131] on button "삭제하기" at bounding box center [712, 129] width 55 height 25
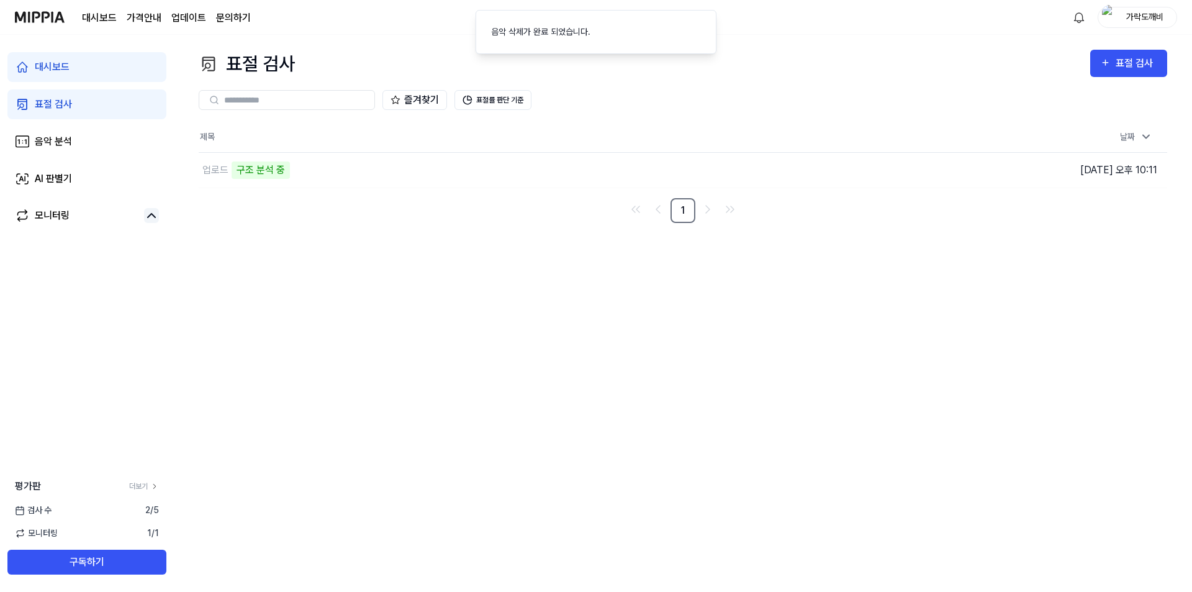
click at [347, 288] on div "표절 검사 표절 검사 표절 검사 음악 분석 AI 판별기 즐겨찾기 표절률 판단 기준 제목 날짜 업로드 구조 분석 중 이동하기 2025.09.06…" at bounding box center [683, 313] width 1018 height 557
click at [270, 178] on div "구조 분석 중" at bounding box center [261, 169] width 58 height 17
click at [61, 535] on div "모니터링 1 / 1" at bounding box center [87, 533] width 174 height 13
click at [70, 512] on div "검사 수 2 / 5" at bounding box center [87, 510] width 174 height 13
click at [290, 306] on div "표절 검사 표절 검사 표절 검사 음악 분석 AI 판별기 즐겨찾기 표절률 판단 기준 제목 날짜 업로드 구조 분석 중 이동하기 2025.09.06…" at bounding box center [683, 313] width 1018 height 557
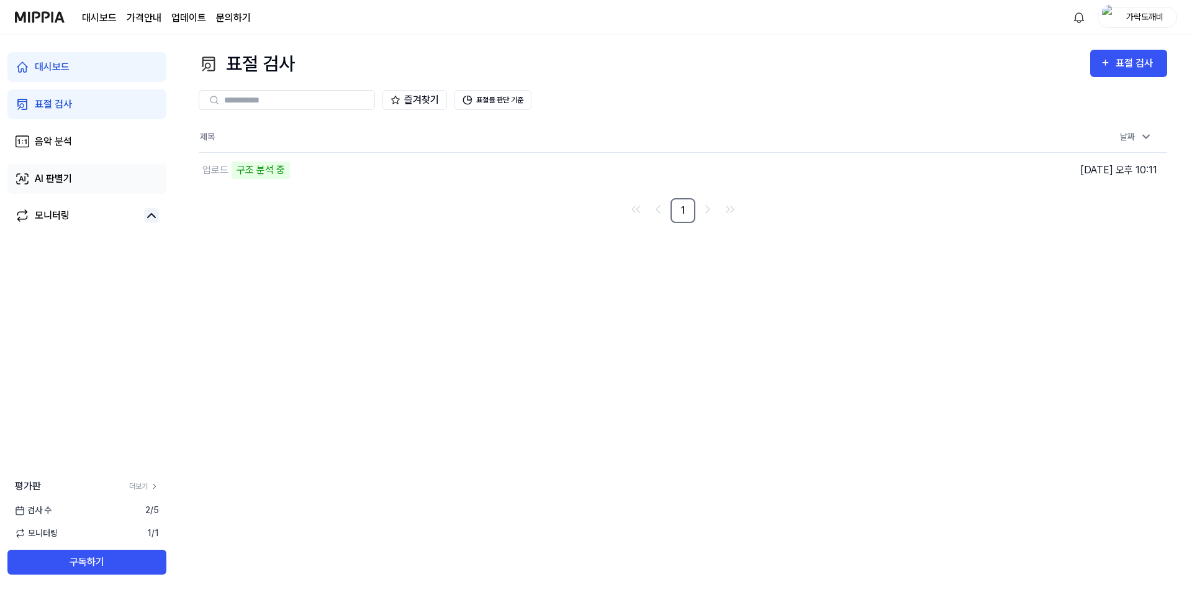
click at [112, 182] on link "AI 판별기" at bounding box center [86, 179] width 159 height 30
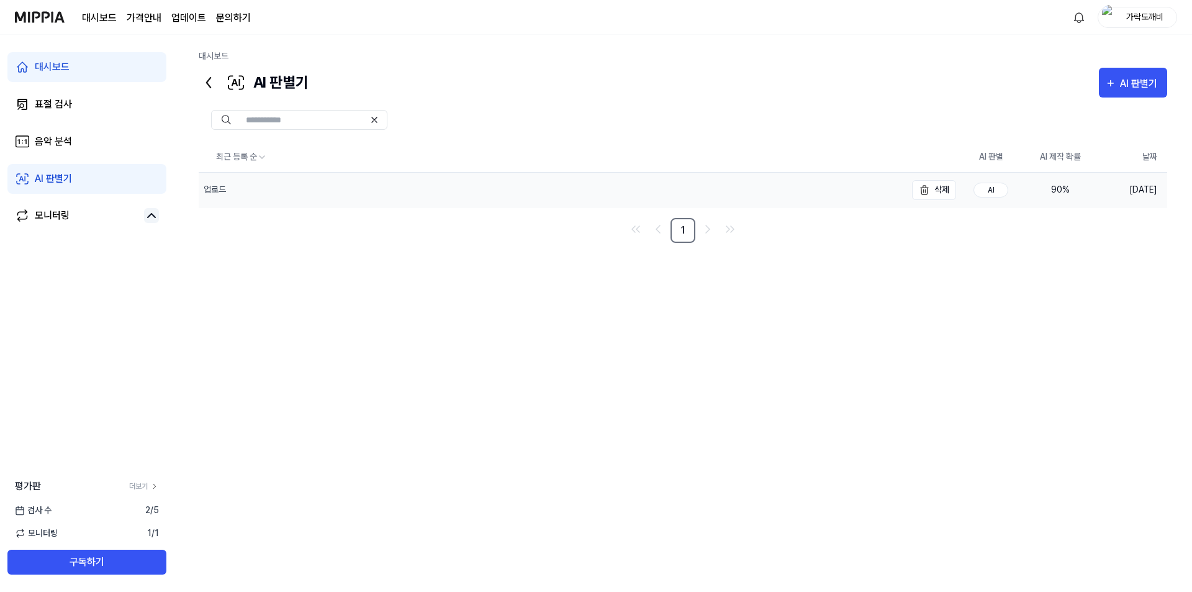
click at [460, 179] on div "업로드" at bounding box center [552, 190] width 707 height 35
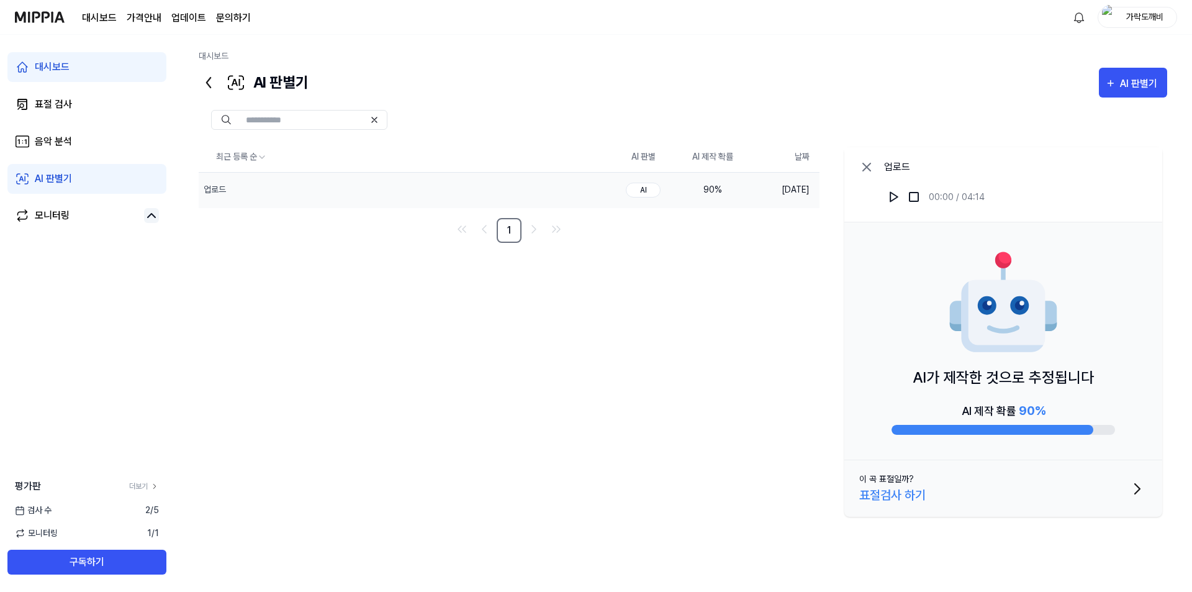
click at [883, 197] on div "업로드 00:00 / 04:14" at bounding box center [1004, 184] width 318 height 75
click at [889, 197] on img at bounding box center [894, 197] width 12 height 12
click at [99, 101] on link "표절 검사" at bounding box center [86, 104] width 159 height 30
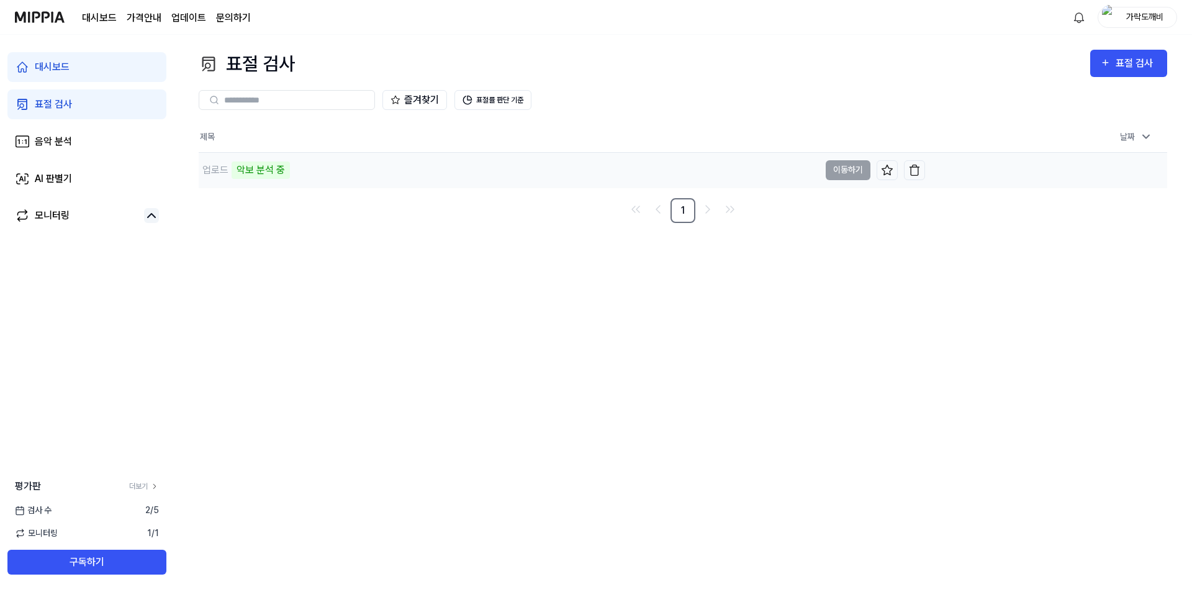
click at [470, 181] on div "업로드 악보 분석 중" at bounding box center [509, 170] width 621 height 35
click at [78, 65] on link "대시보드" at bounding box center [86, 67] width 159 height 30
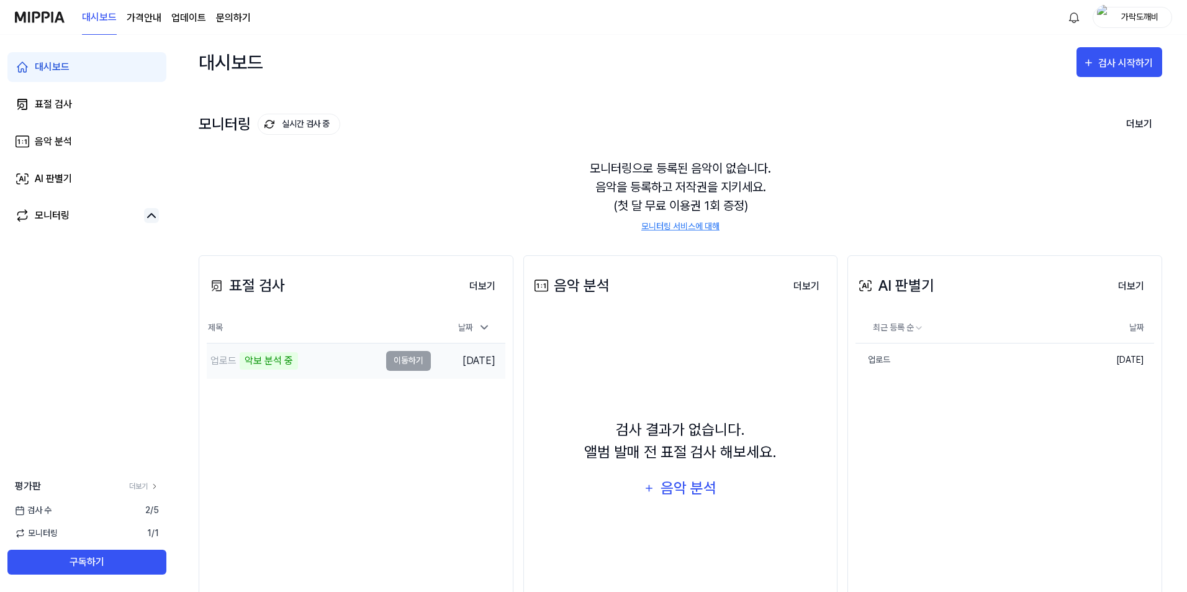
click at [409, 365] on td "업로드 악보 분석 중 이동하기" at bounding box center [319, 360] width 224 height 35
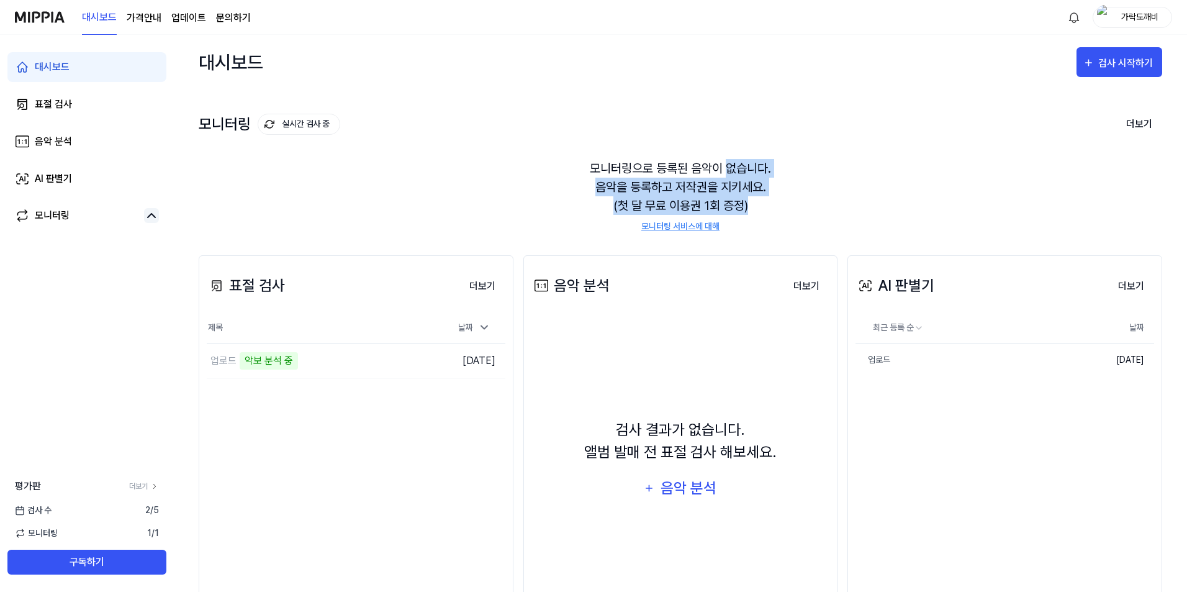
drag, startPoint x: 747, startPoint y: 192, endPoint x: 713, endPoint y: 171, distance: 39.6
click at [727, 152] on div "모니터링으로 등록된 음악이 없습니다. 음악을 등록하고 저작권을 지키세요. (첫 달 무료 이용권 1회 증정) 모니터링 서비스에 대해" at bounding box center [681, 196] width 964 height 104
click at [713, 173] on div "모니터링으로 등록된 음악이 없습니다. 음악을 등록하고 저작권을 지키세요. (첫 달 무료 이용권 1회 증정) 모니터링 서비스에 대해" at bounding box center [681, 196] width 964 height 104
drag, startPoint x: 727, startPoint y: 199, endPoint x: 686, endPoint y: 169, distance: 50.7
click at [700, 166] on div "모니터링으로 등록된 음악이 없습니다. 음악을 등록하고 저작권을 지키세요. (첫 달 무료 이용권 1회 증정) 모니터링 서비스에 대해" at bounding box center [681, 196] width 964 height 104
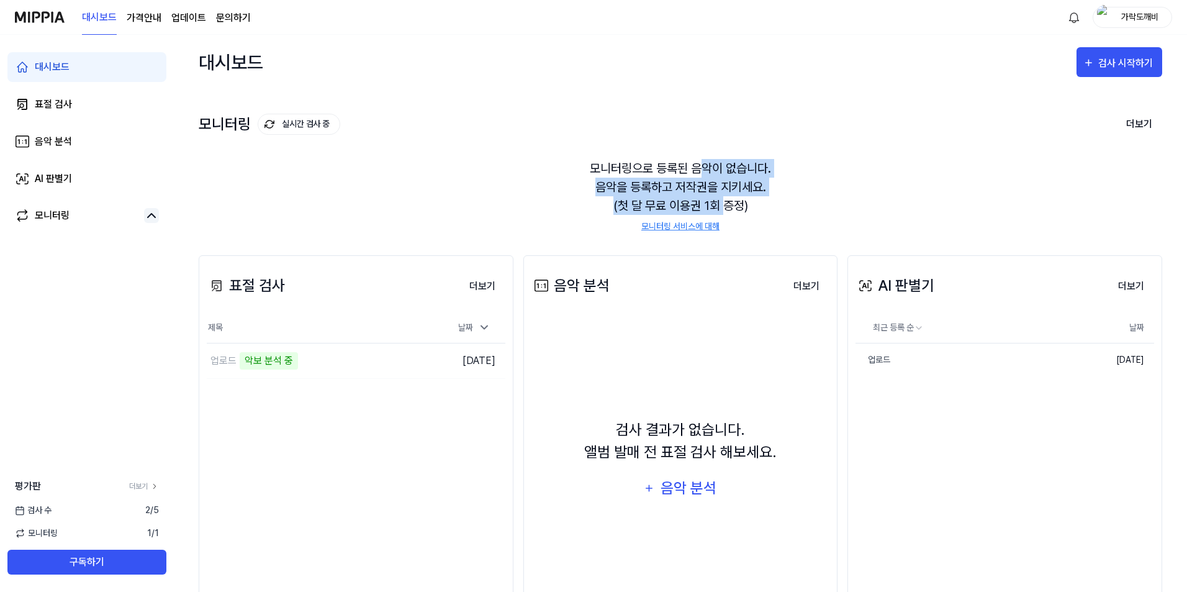
click at [674, 182] on div "모니터링으로 등록된 음악이 없습니다. 음악을 등록하고 저작권을 지키세요. (첫 달 무료 이용권 1회 증정) 모니터링 서비스에 대해" at bounding box center [681, 196] width 964 height 104
click at [649, 193] on div "모니터링으로 등록된 음악이 없습니다. 음악을 등록하고 저작권을 지키세요. (첫 달 무료 이용권 1회 증정) 모니터링 서비스에 대해" at bounding box center [681, 196] width 964 height 104
drag, startPoint x: 628, startPoint y: 186, endPoint x: 727, endPoint y: 193, distance: 99.6
click at [727, 193] on div "모니터링으로 등록된 음악이 없습니다. 음악을 등록하고 저작권을 지키세요. (첫 달 무료 이용권 1회 증정) 모니터링 서비스에 대해" at bounding box center [681, 196] width 964 height 104
click at [727, 197] on div "모니터링으로 등록된 음악이 없습니다. 음악을 등록하고 저작권을 지키세요. (첫 달 무료 이용권 1회 증정) 모니터링 서비스에 대해" at bounding box center [681, 196] width 964 height 104
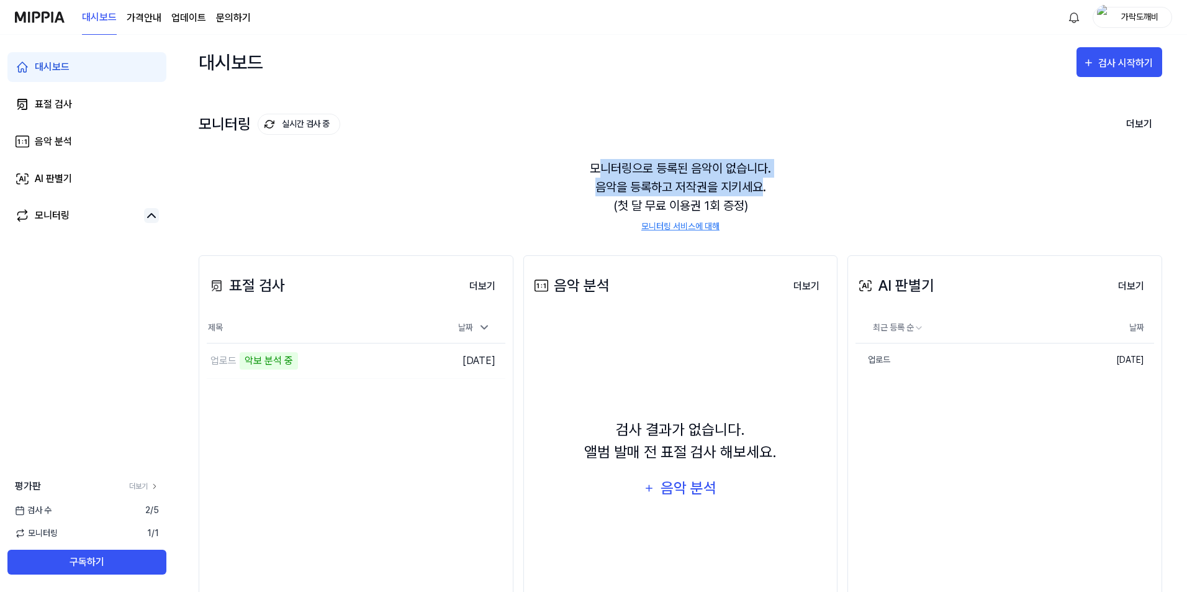
drag, startPoint x: 597, startPoint y: 171, endPoint x: 763, endPoint y: 179, distance: 165.4
click at [763, 179] on div "모니터링으로 등록된 음악이 없습니다. 음악을 등록하고 저작권을 지키세요. (첫 달 무료 이용권 1회 증정) 모니터링 서비스에 대해" at bounding box center [681, 196] width 964 height 104
click at [756, 182] on div "모니터링으로 등록된 음악이 없습니다. 음악을 등록하고 저작권을 지키세요. (첫 달 무료 이용권 1회 증정) 모니터링 서비스에 대해" at bounding box center [681, 196] width 964 height 104
drag, startPoint x: 750, startPoint y: 195, endPoint x: 655, endPoint y: 156, distance: 102.5
click at [659, 157] on div "모니터링으로 등록된 음악이 없습니다. 음악을 등록하고 저작권을 지키세요. (첫 달 무료 이용권 1회 증정) 모니터링 서비스에 대해" at bounding box center [681, 196] width 964 height 104
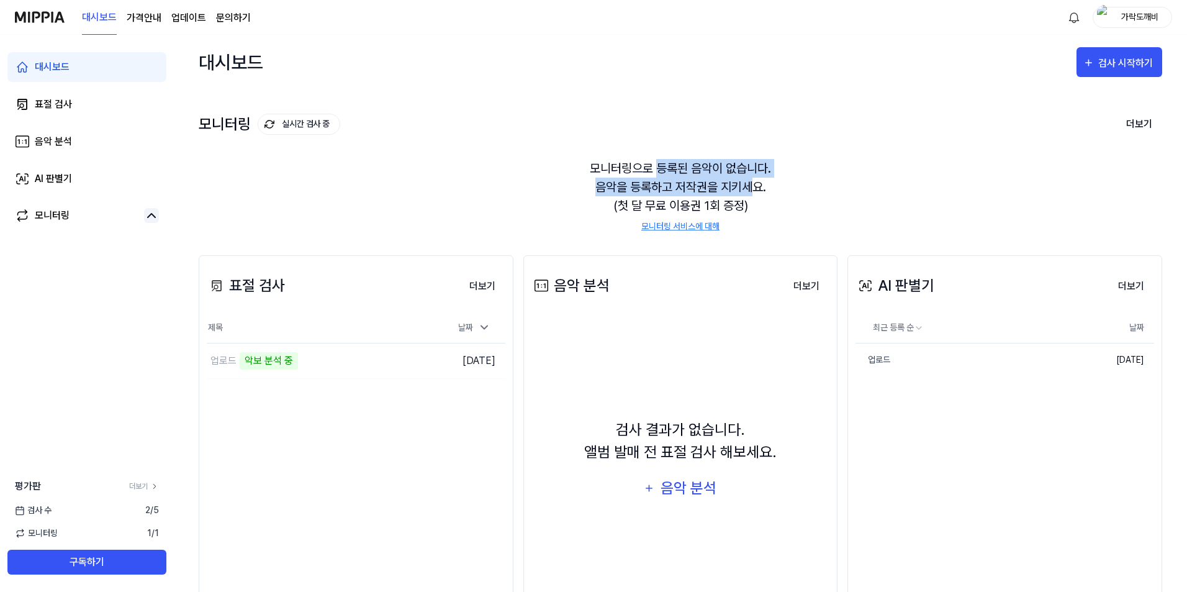
click at [637, 188] on div "모니터링으로 등록된 음악이 없습니다. 음악을 등록하고 저작권을 지키세요. (첫 달 무료 이용권 1회 증정) 모니터링 서비스에 대해" at bounding box center [681, 196] width 964 height 104
drag, startPoint x: 606, startPoint y: 164, endPoint x: 732, endPoint y: 192, distance: 128.5
click at [732, 192] on div "모니터링으로 등록된 음악이 없습니다. 음악을 등록하고 저작권을 지키세요. (첫 달 무료 이용권 1회 증정) 모니터링 서비스에 대해" at bounding box center [681, 196] width 964 height 104
click at [737, 197] on div "모니터링으로 등록된 음악이 없습니다. 음악을 등록하고 저작권을 지키세요. (첫 달 무료 이용권 1회 증정) 모니터링 서비스에 대해" at bounding box center [681, 196] width 964 height 104
drag, startPoint x: 746, startPoint y: 201, endPoint x: 678, endPoint y: 168, distance: 76.1
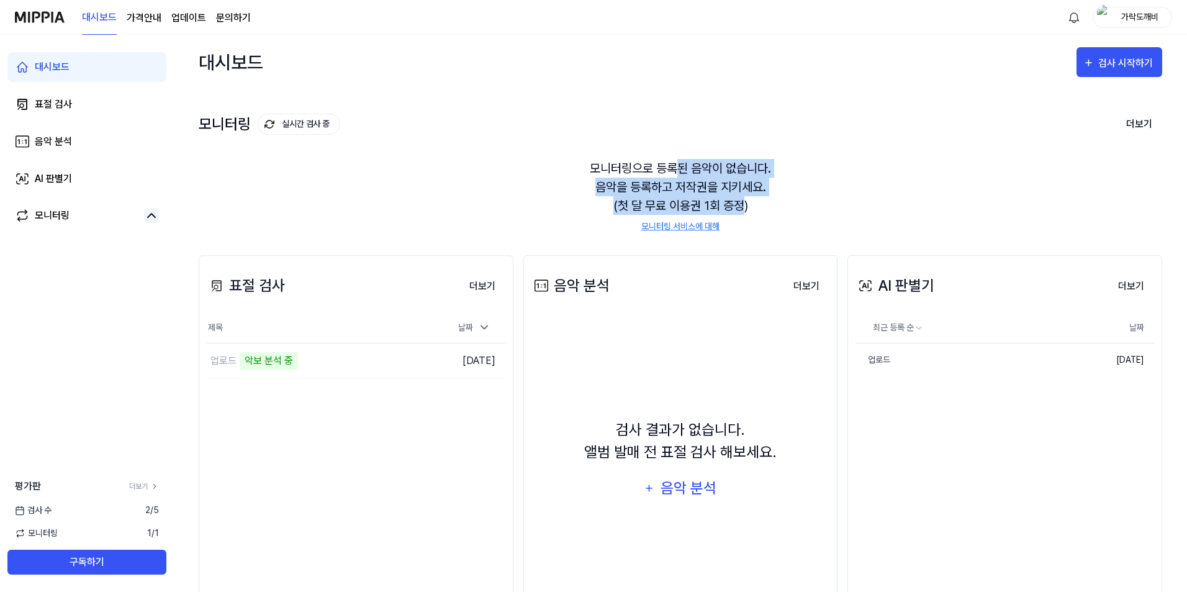
click at [678, 168] on div "모니터링으로 등록된 음악이 없습니다. 음악을 등록하고 저작권을 지키세요. (첫 달 무료 이용권 1회 증정) 모니터링 서비스에 대해" at bounding box center [681, 196] width 964 height 104
click at [665, 181] on div "모니터링으로 등록된 음악이 없습니다. 음악을 등록하고 저작권을 지키세요. (첫 달 무료 이용권 1회 증정) 모니터링 서비스에 대해" at bounding box center [681, 196] width 964 height 104
drag, startPoint x: 664, startPoint y: 172, endPoint x: 748, endPoint y: 196, distance: 87.3
click at [751, 193] on div "모니터링으로 등록된 음악이 없습니다. 음악을 등록하고 저작권을 지키세요. (첫 달 무료 이용권 1회 증정) 모니터링 서비스에 대해" at bounding box center [681, 196] width 964 height 104
click at [732, 202] on div "모니터링으로 등록된 음악이 없습니다. 음악을 등록하고 저작권을 지키세요. (첫 달 무료 이용권 1회 증정) 모니터링 서비스에 대해" at bounding box center [681, 196] width 964 height 104
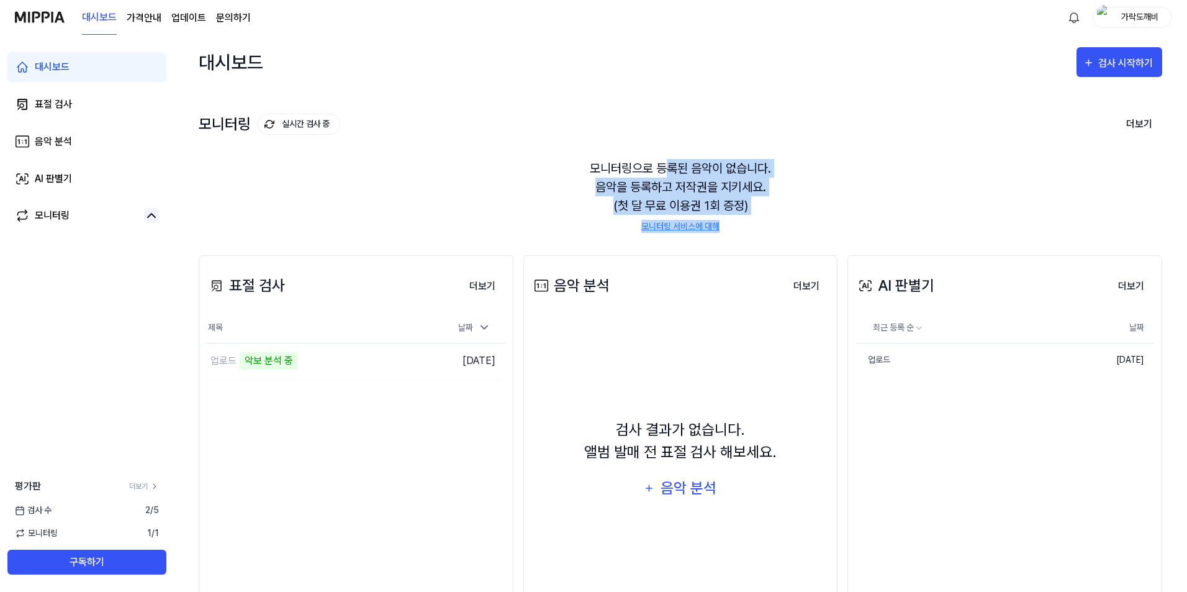
drag, startPoint x: 746, startPoint y: 215, endPoint x: 655, endPoint y: 167, distance: 102.8
click at [658, 170] on div "모니터링으로 등록된 음악이 없습니다. 음악을 등록하고 저작권을 지키세요. (첫 달 무료 이용권 1회 증정) 모니터링 서비스에 대해" at bounding box center [681, 196] width 964 height 104
click at [667, 189] on div "모니터링으로 등록된 음악이 없습니다. 음악을 등록하고 저작권을 지키세요. (첫 달 무료 이용권 1회 증정) 모니터링 서비스에 대해" at bounding box center [681, 196] width 964 height 104
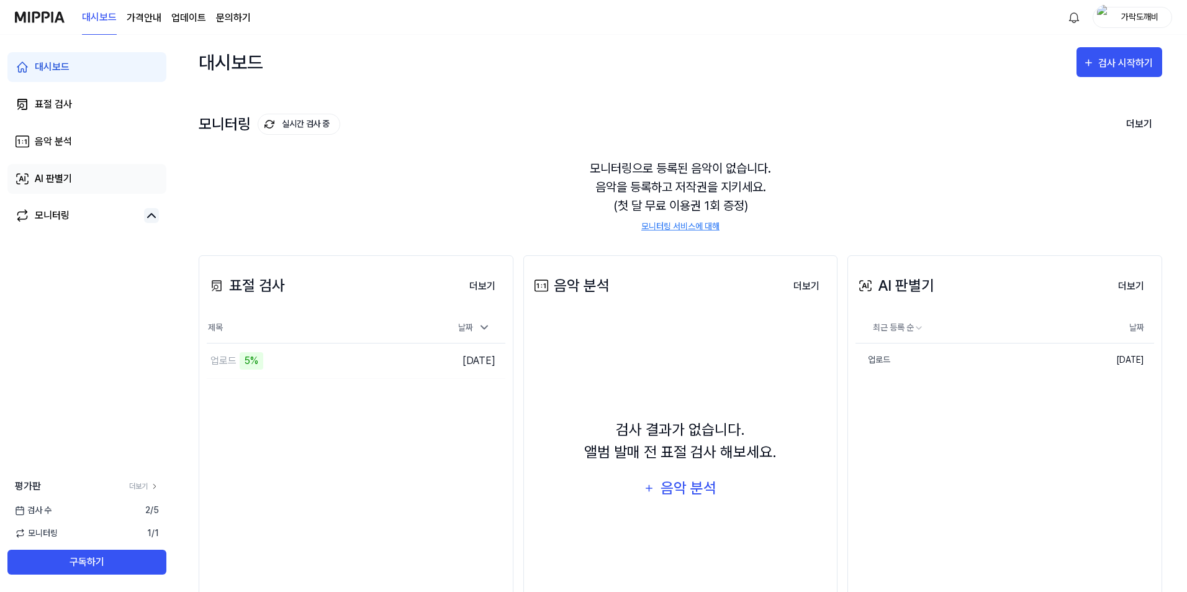
click at [89, 189] on link "AI 판별기" at bounding box center [86, 179] width 159 height 30
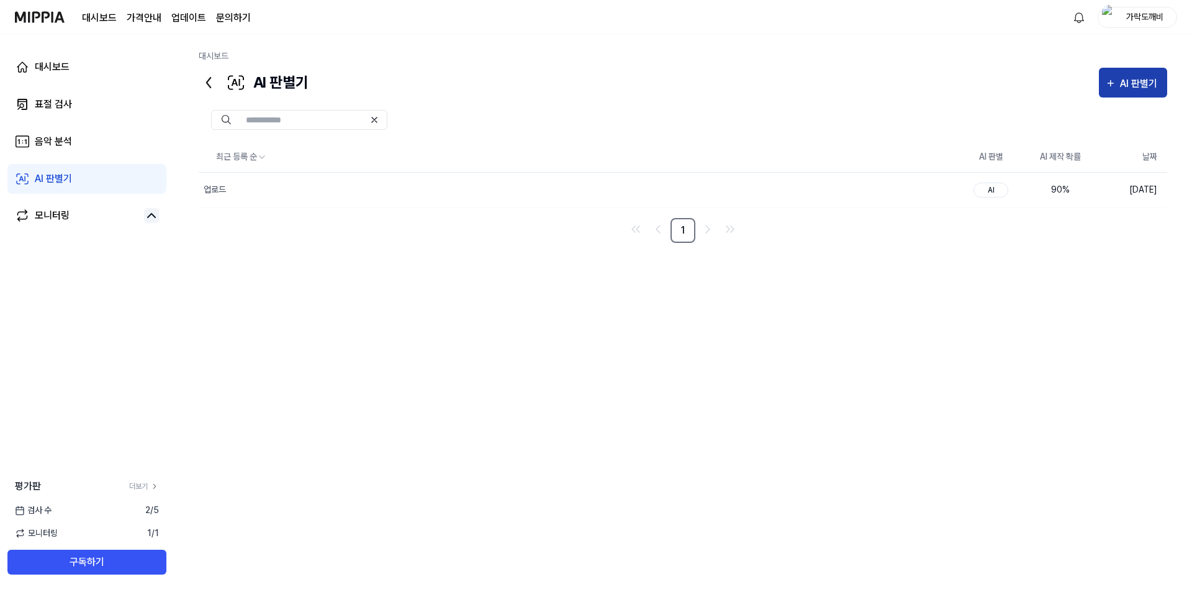
click at [1122, 91] on div "AI 판별기" at bounding box center [1140, 84] width 41 height 16
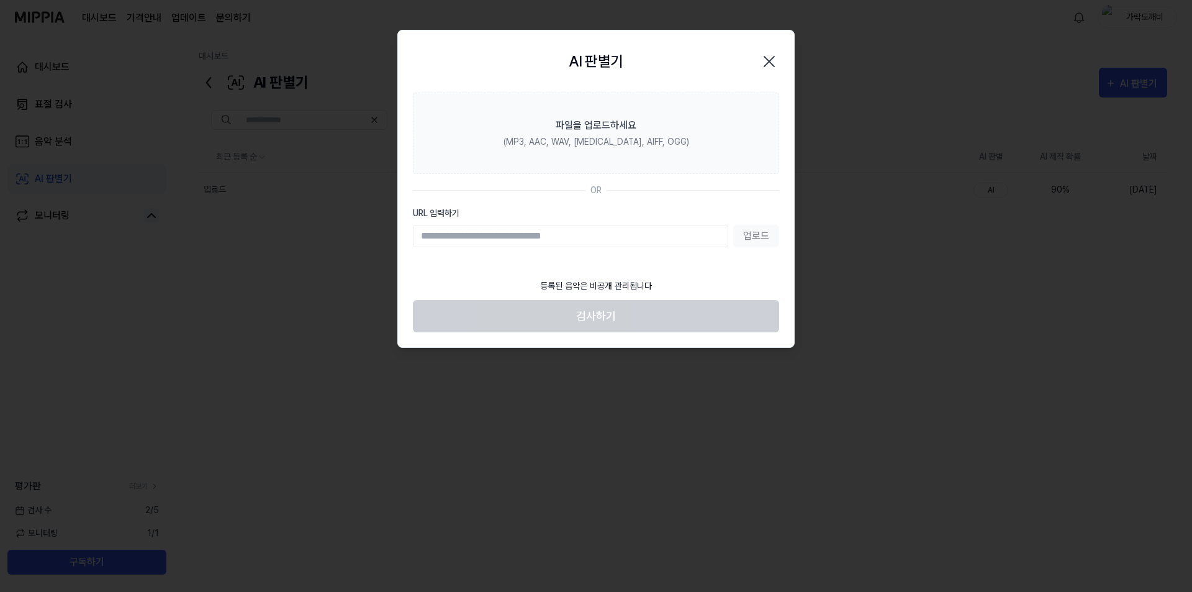
click at [505, 240] on input "URL 입력하기" at bounding box center [570, 236] width 315 height 22
type input "**********"
click at [767, 235] on button "업로드" at bounding box center [756, 236] width 46 height 22
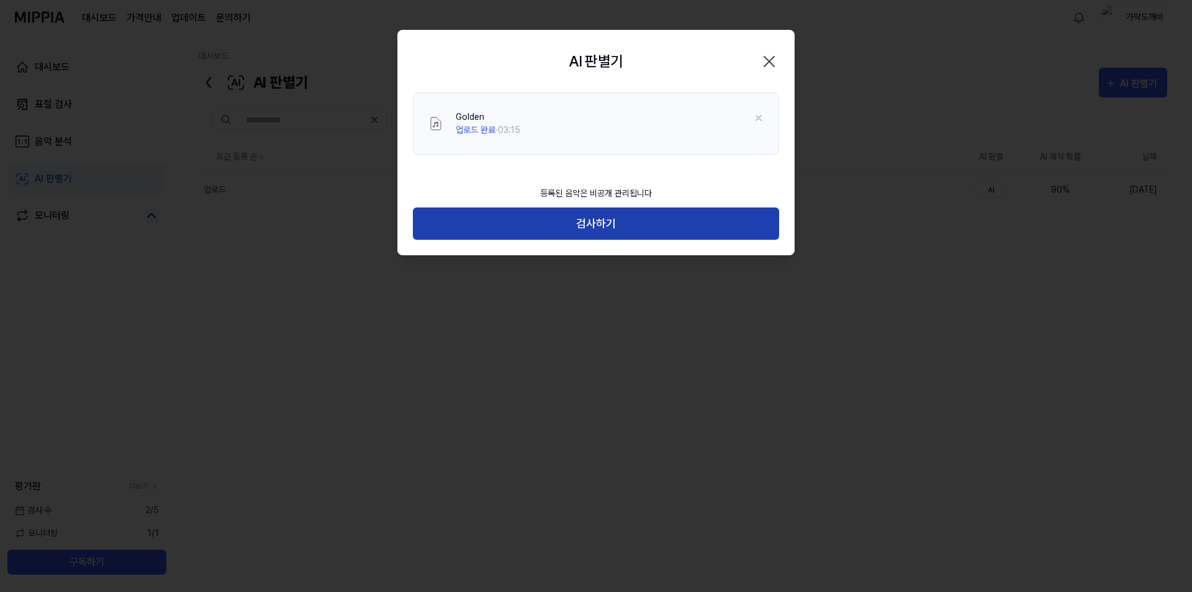
click at [597, 230] on button "검사하기" at bounding box center [596, 223] width 366 height 33
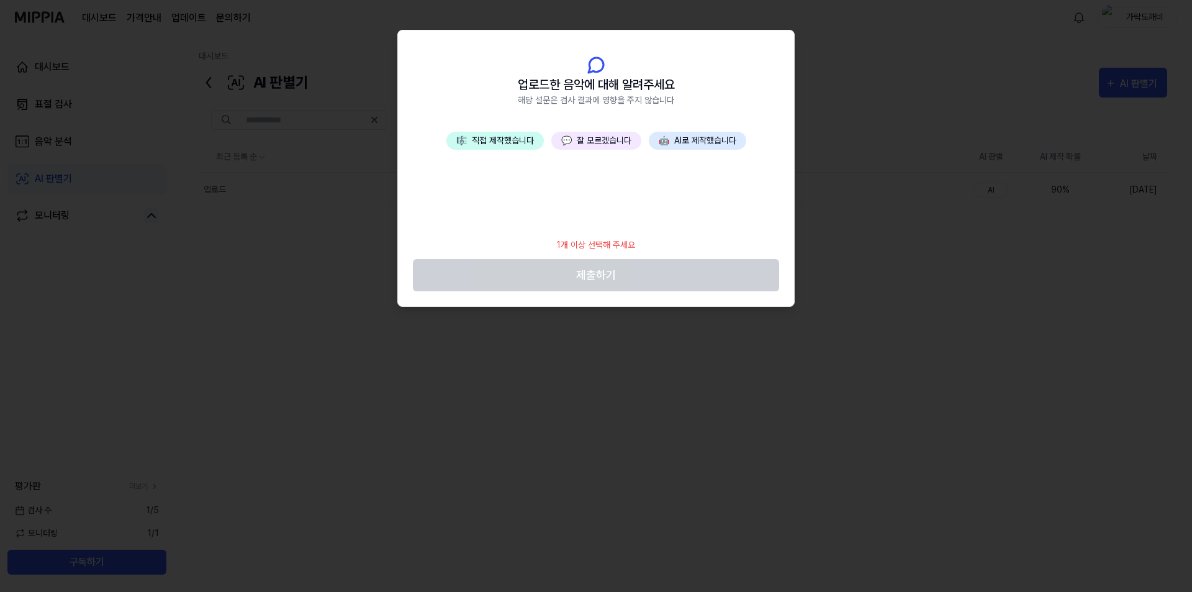
click at [602, 142] on button "💬 잘 모르겠습니다" at bounding box center [596, 141] width 90 height 18
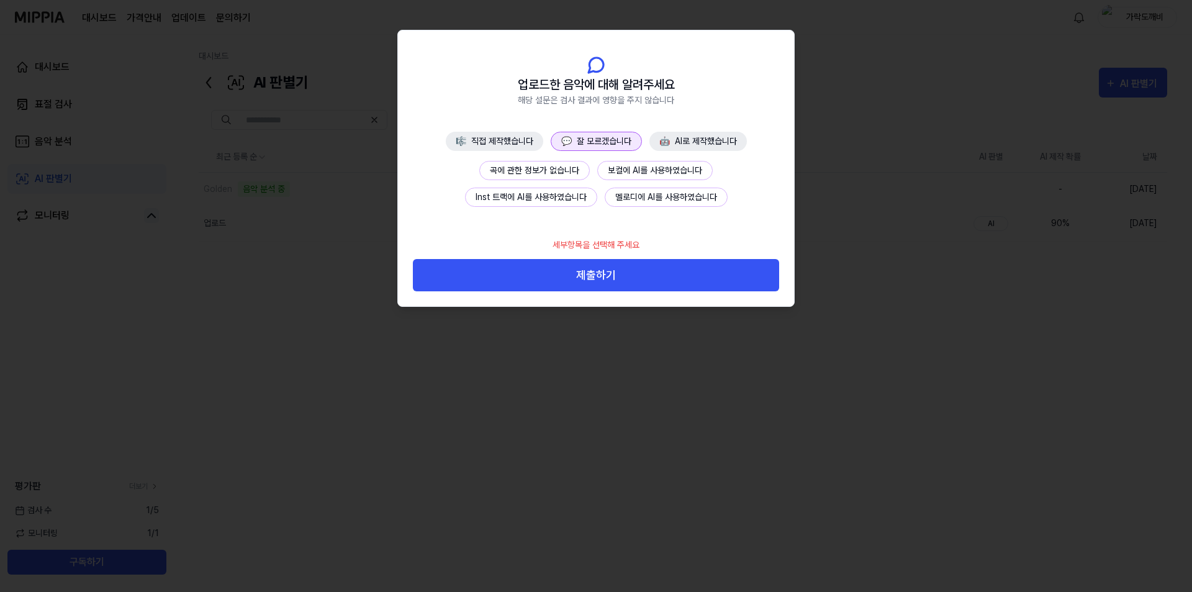
click at [558, 175] on button "곡에 관한 정보가 없습니다" at bounding box center [534, 170] width 111 height 19
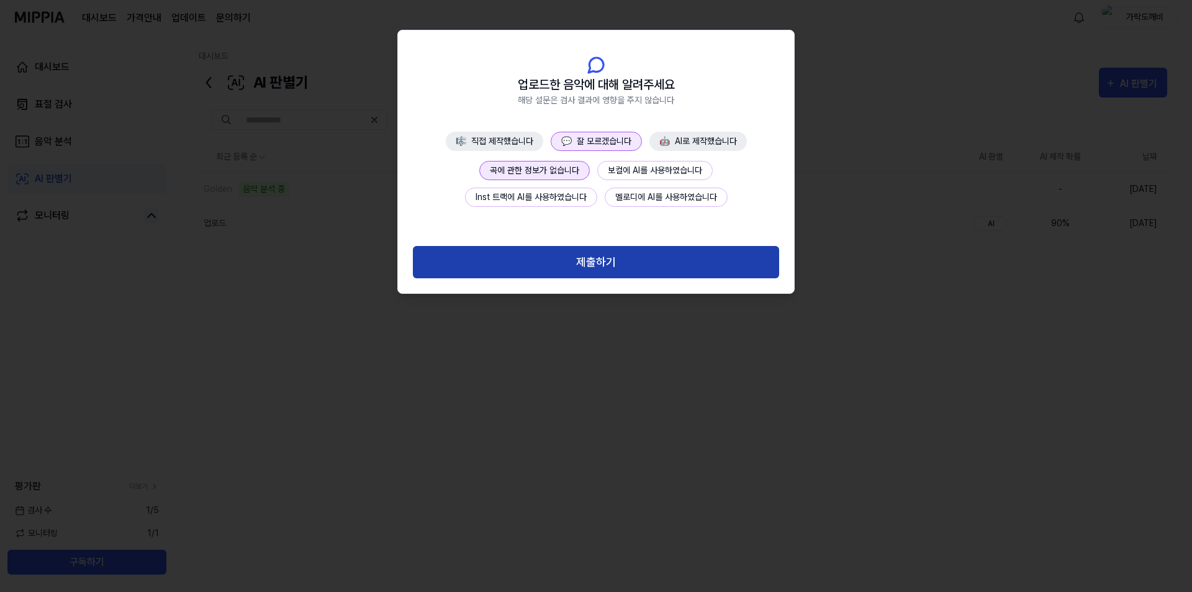
click at [607, 260] on button "제출하기" at bounding box center [596, 262] width 366 height 33
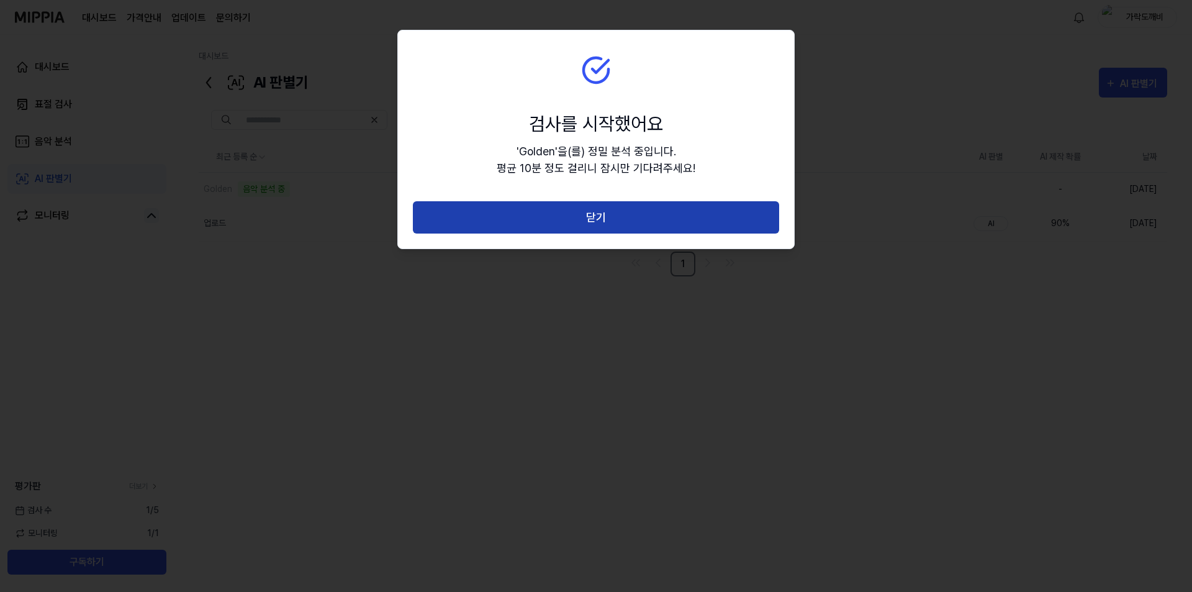
click at [641, 217] on button "닫기" at bounding box center [596, 217] width 366 height 33
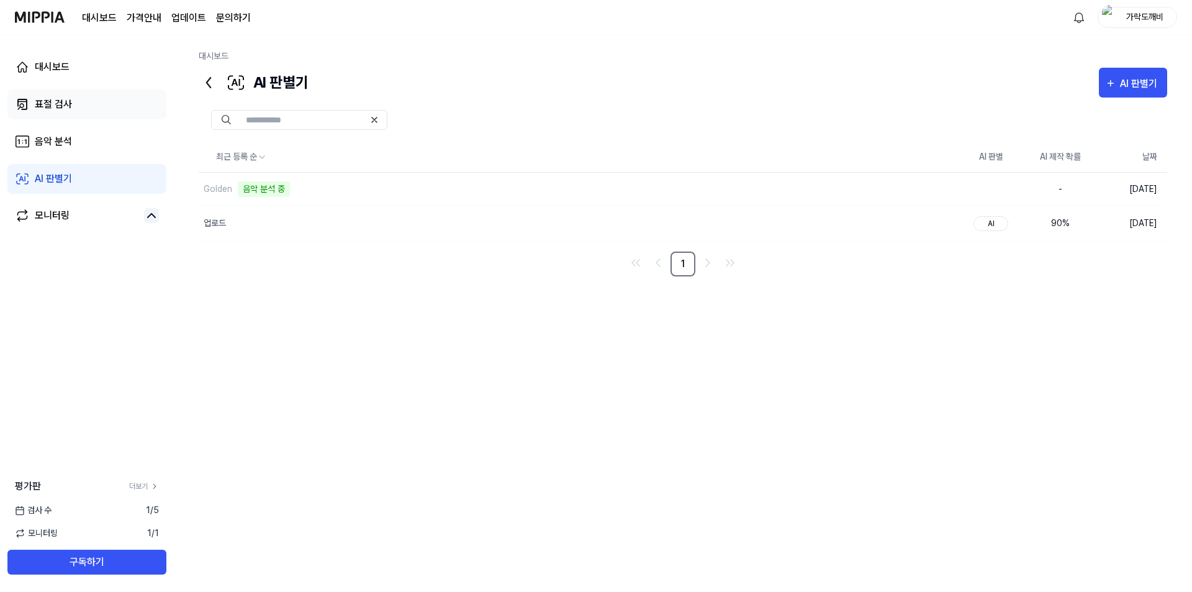
click at [84, 95] on link "표절 검사" at bounding box center [86, 104] width 159 height 30
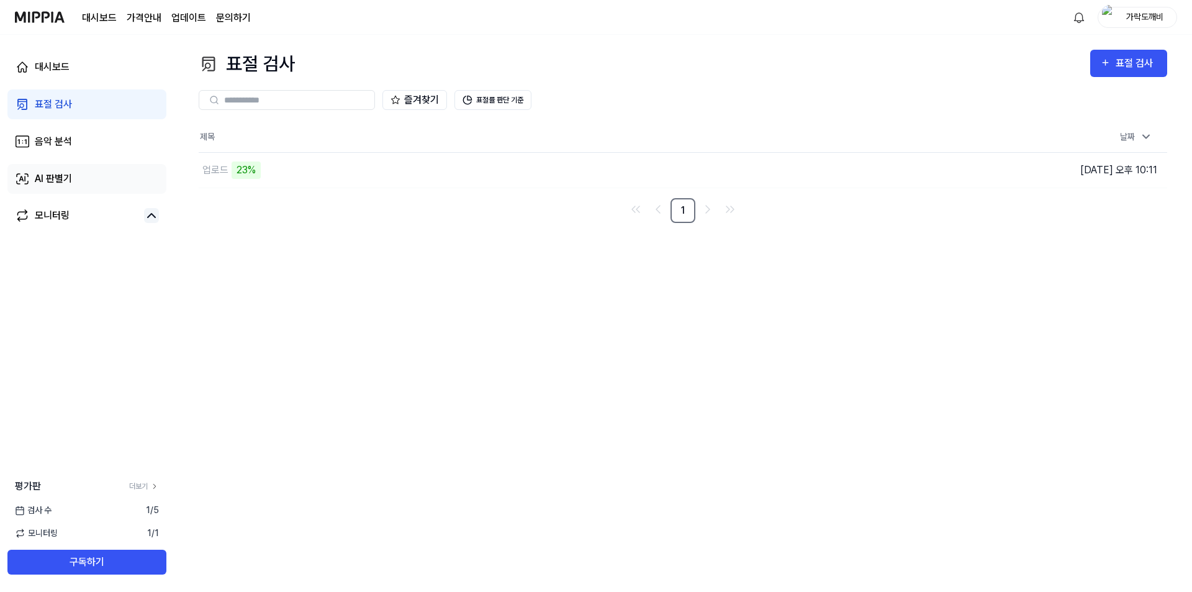
click at [65, 189] on link "AI 판별기" at bounding box center [86, 179] width 159 height 30
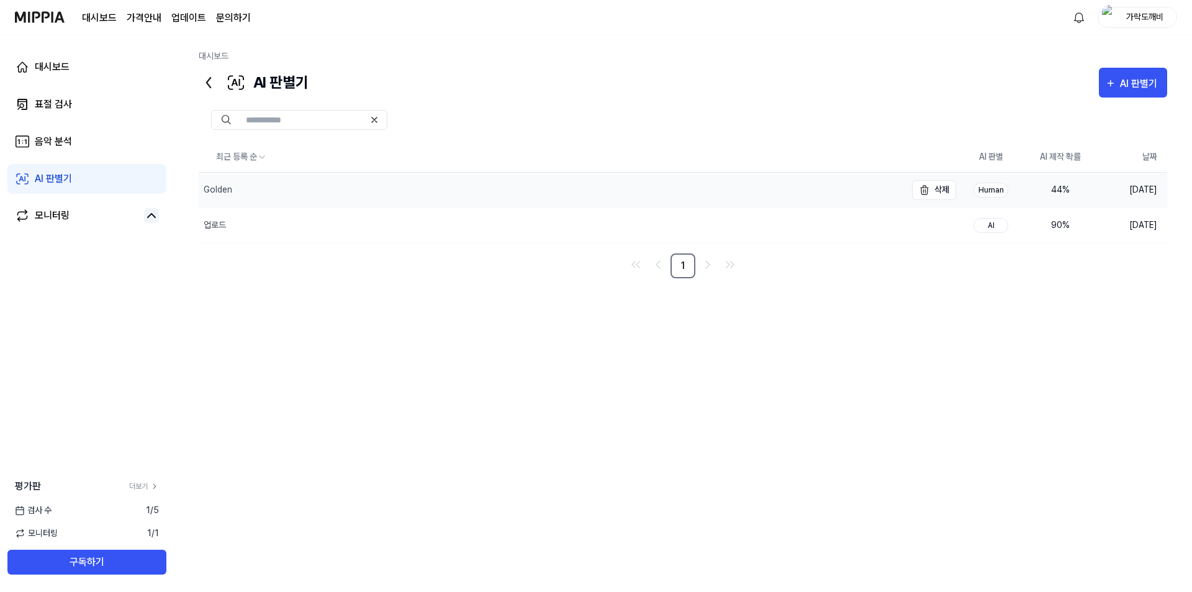
click at [519, 201] on div "Golden" at bounding box center [552, 190] width 707 height 35
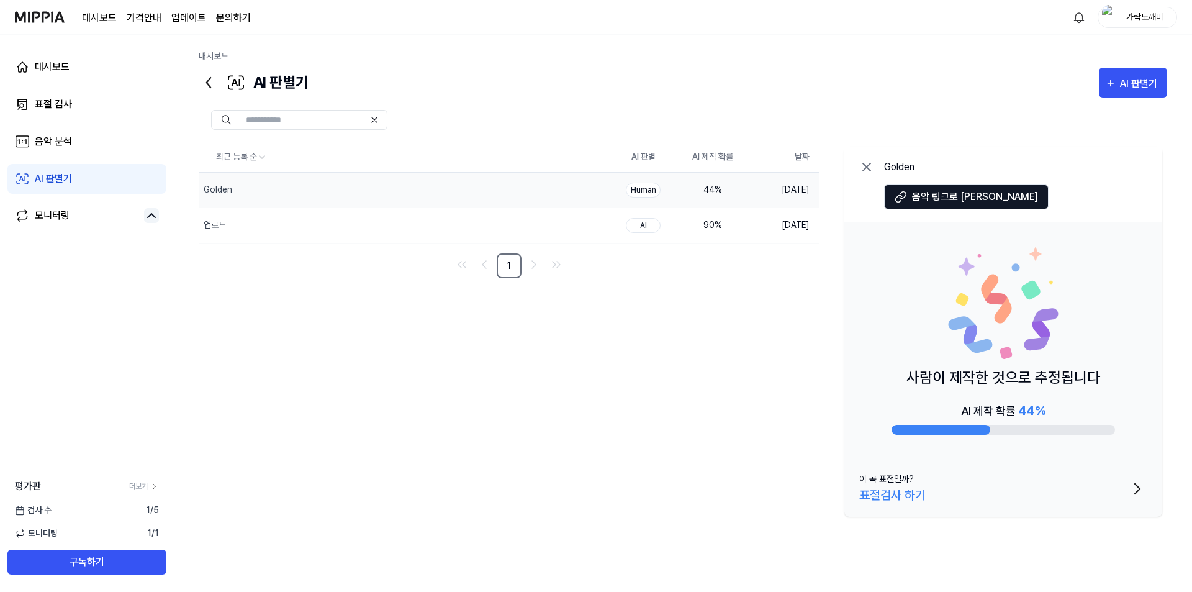
click at [864, 168] on icon at bounding box center [866, 167] width 15 height 15
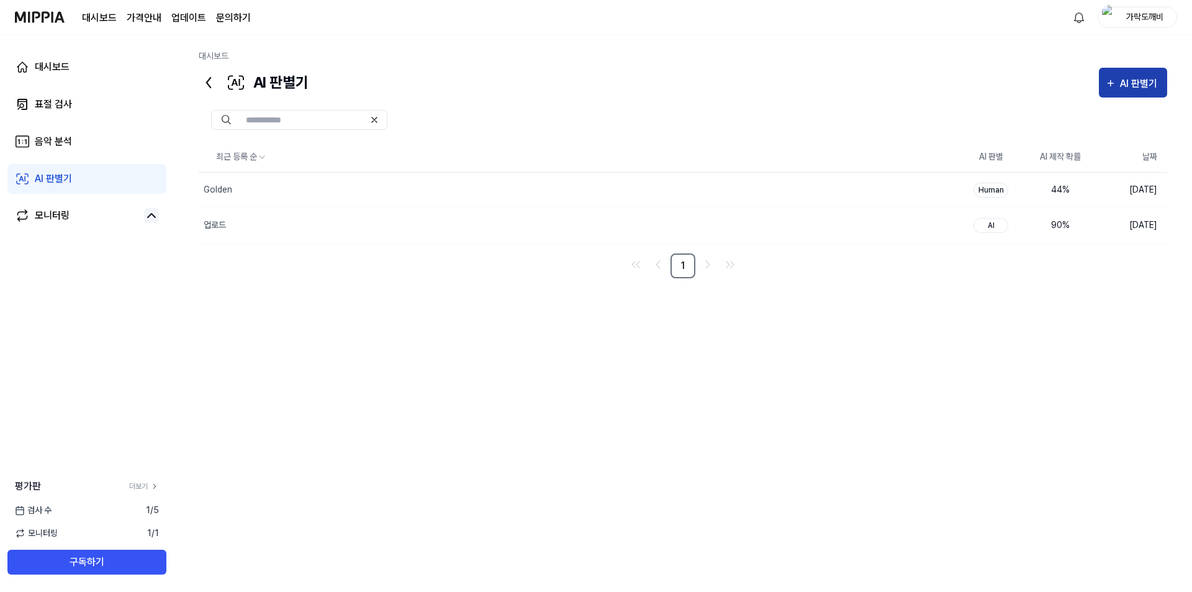
click at [1135, 85] on div "AI 판별기" at bounding box center [1140, 84] width 41 height 16
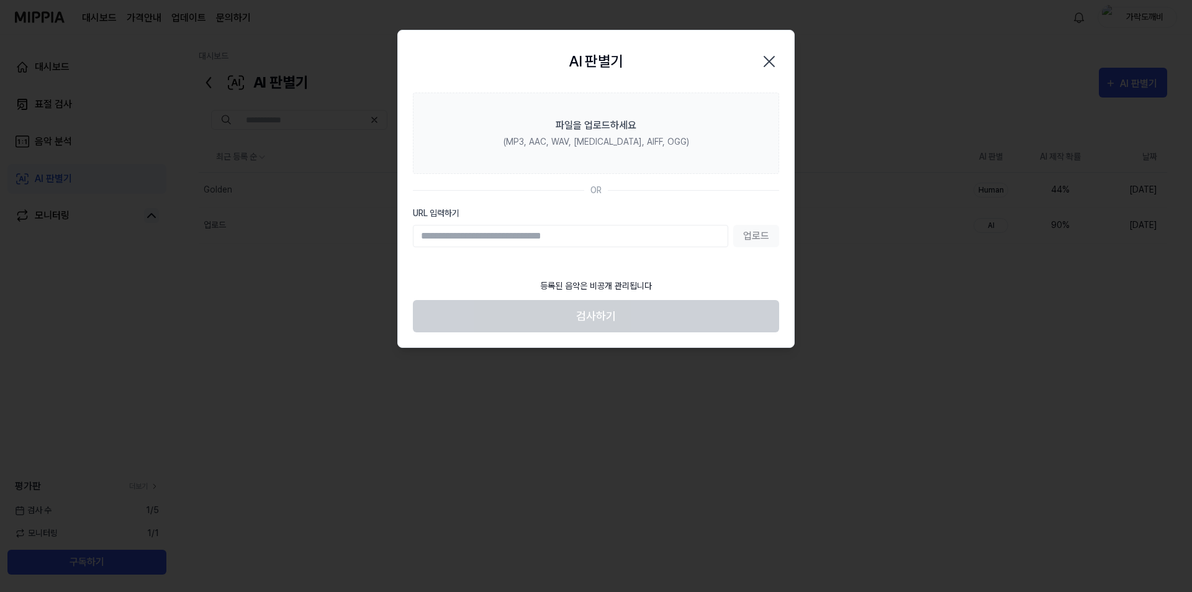
click at [561, 230] on input "URL 입력하기" at bounding box center [570, 236] width 315 height 22
type input "**********"
drag, startPoint x: 755, startPoint y: 242, endPoint x: 723, endPoint y: 263, distance: 38.1
click at [756, 242] on button "업로드" at bounding box center [756, 236] width 46 height 22
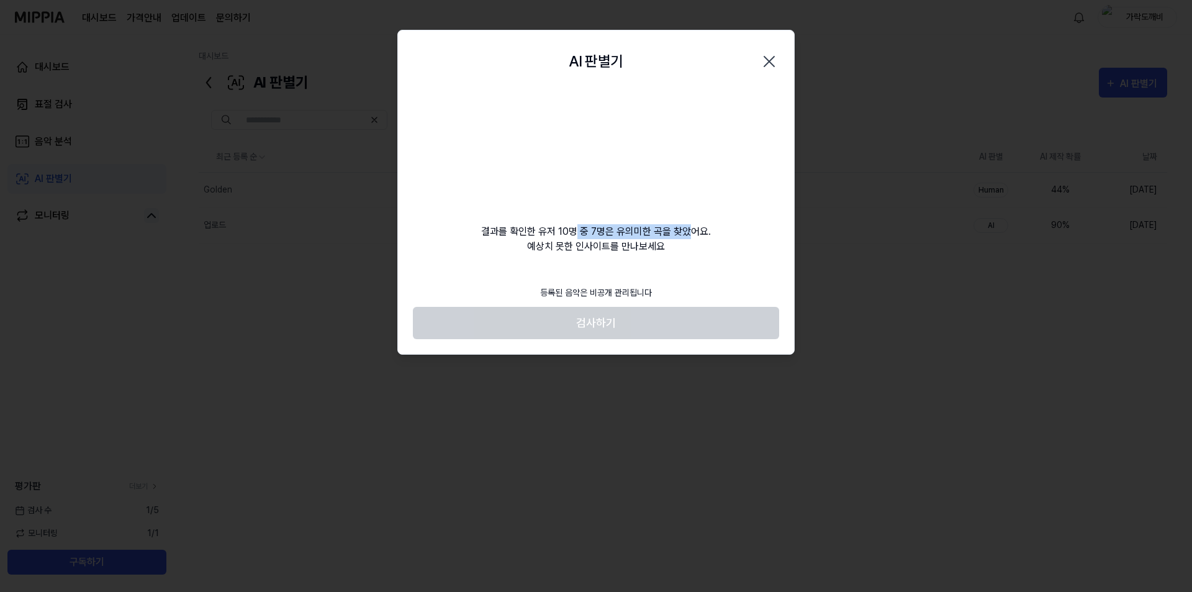
drag, startPoint x: 620, startPoint y: 226, endPoint x: 558, endPoint y: 232, distance: 61.7
click at [559, 231] on div "결과를 확인한 유저 10명 중 7명은 유의미한 곡을 찾았어요. 예상치 못한 인사이트를 만나보세요" at bounding box center [596, 173] width 396 height 161
click at [542, 237] on div "결과를 확인한 유저 10명 중 7명은 유의미한 곡을 찾았어요. 예상치 못한 인사이트를 만나보세요" at bounding box center [596, 173] width 396 height 161
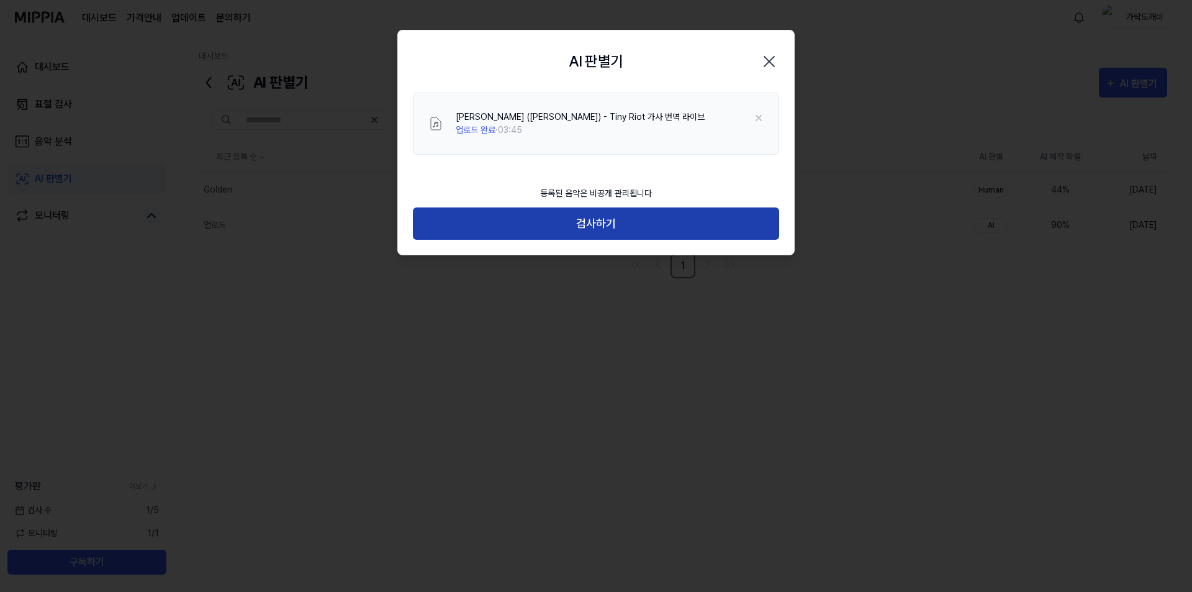
click at [617, 227] on button "검사하기" at bounding box center [596, 223] width 366 height 33
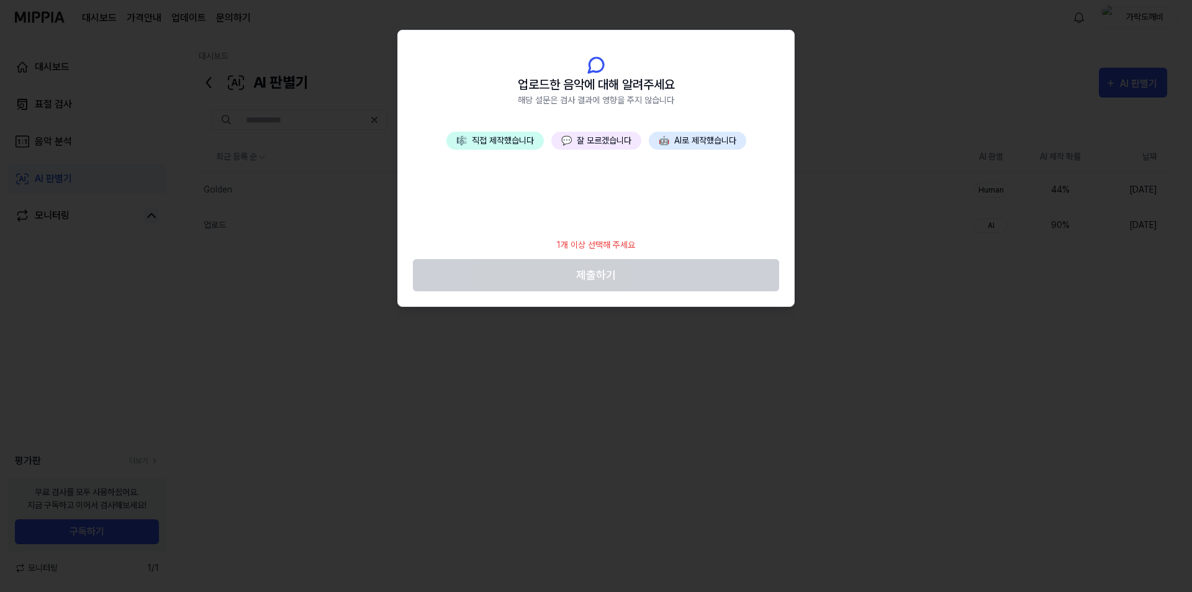
click at [594, 142] on button "💬 잘 모르겠습니다" at bounding box center [596, 141] width 90 height 18
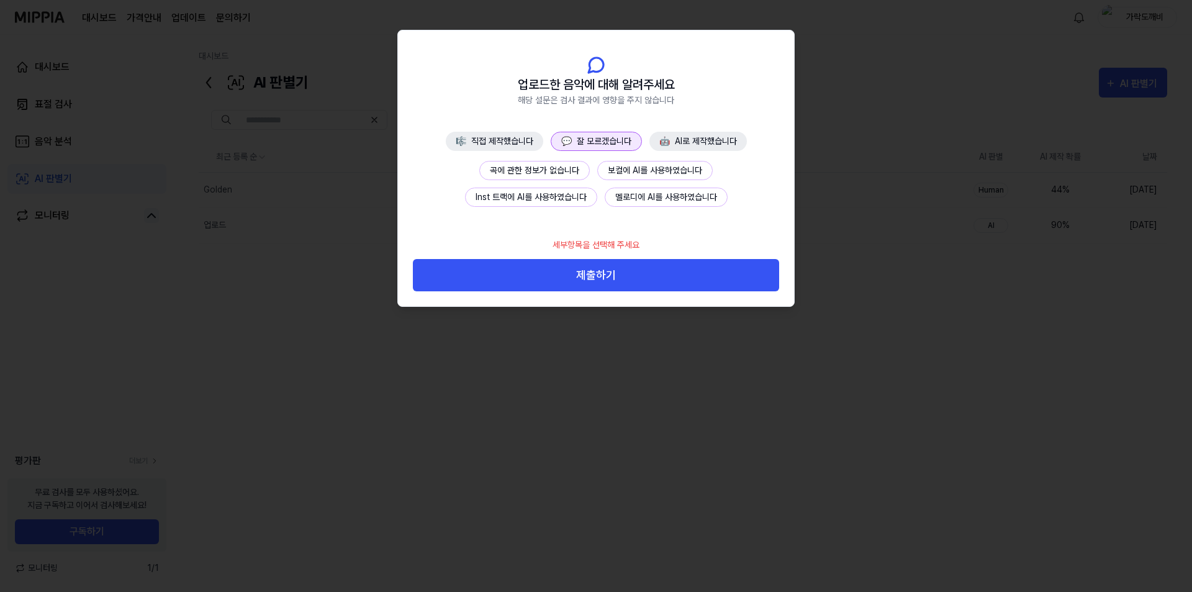
click at [563, 169] on button "곡에 관한 정보가 없습니다" at bounding box center [534, 170] width 111 height 19
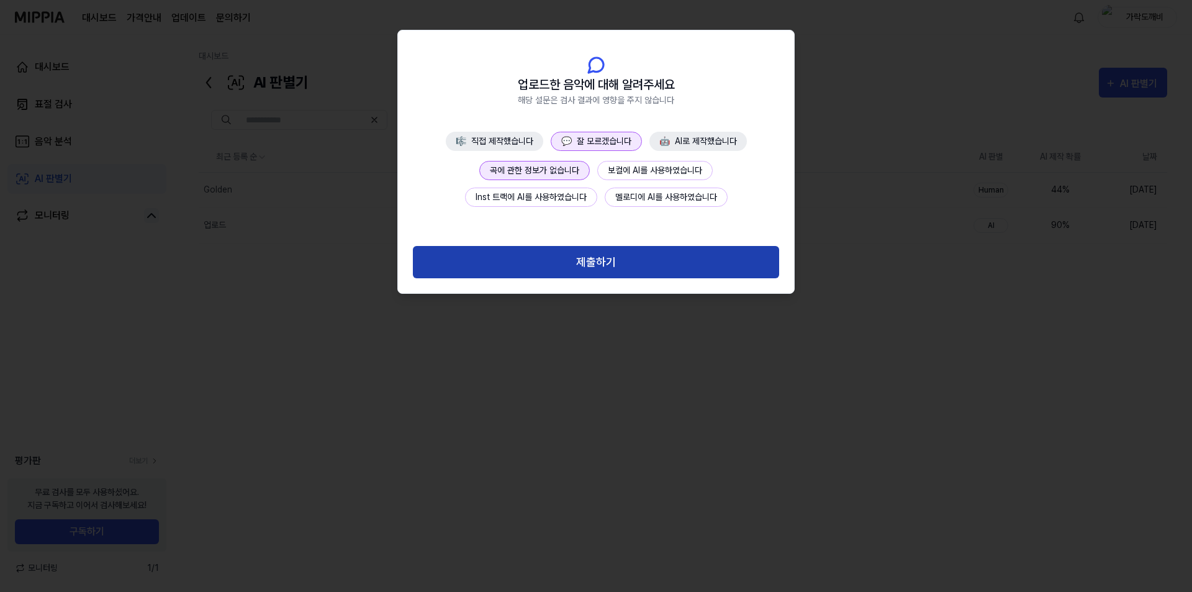
click at [638, 259] on button "제출하기" at bounding box center [596, 262] width 366 height 33
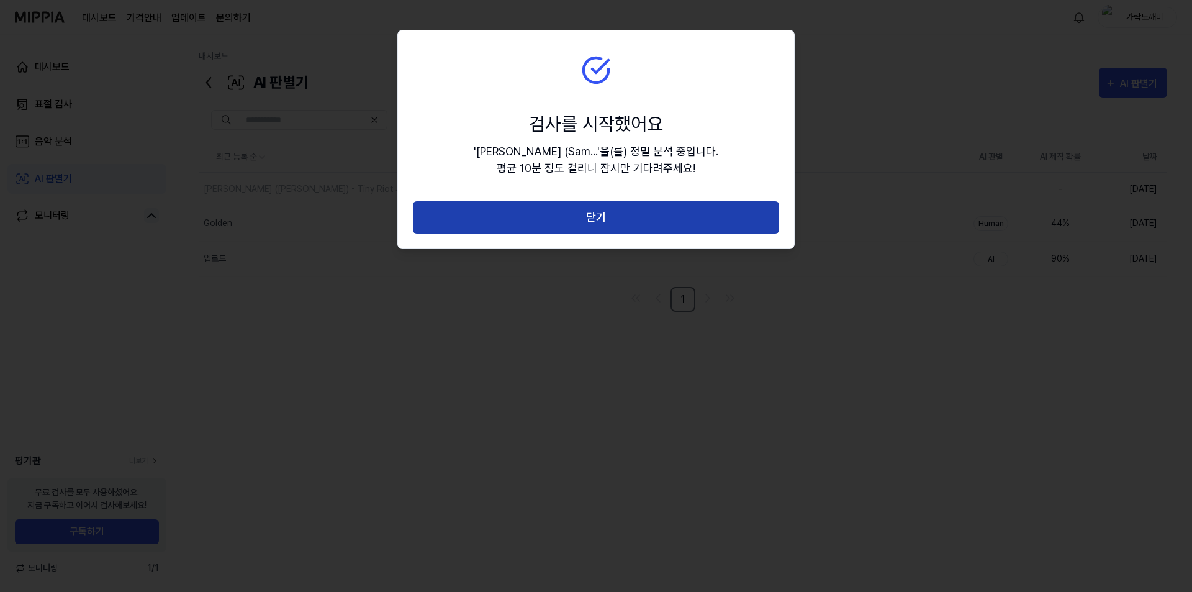
click at [631, 217] on button "닫기" at bounding box center [596, 217] width 366 height 33
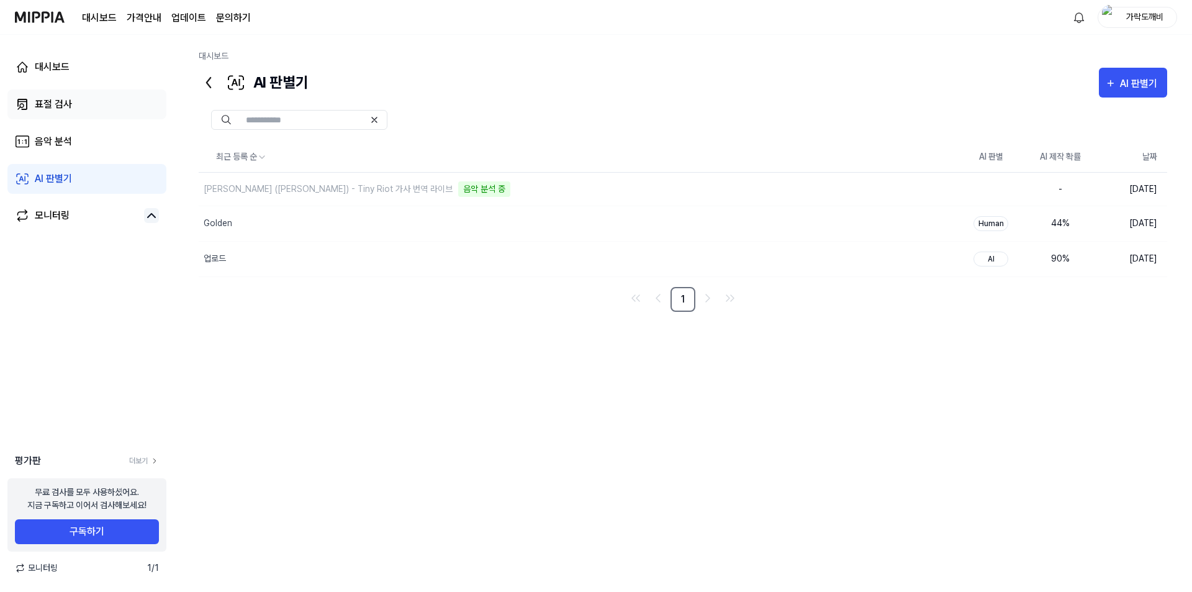
click at [76, 99] on link "표절 검사" at bounding box center [86, 104] width 159 height 30
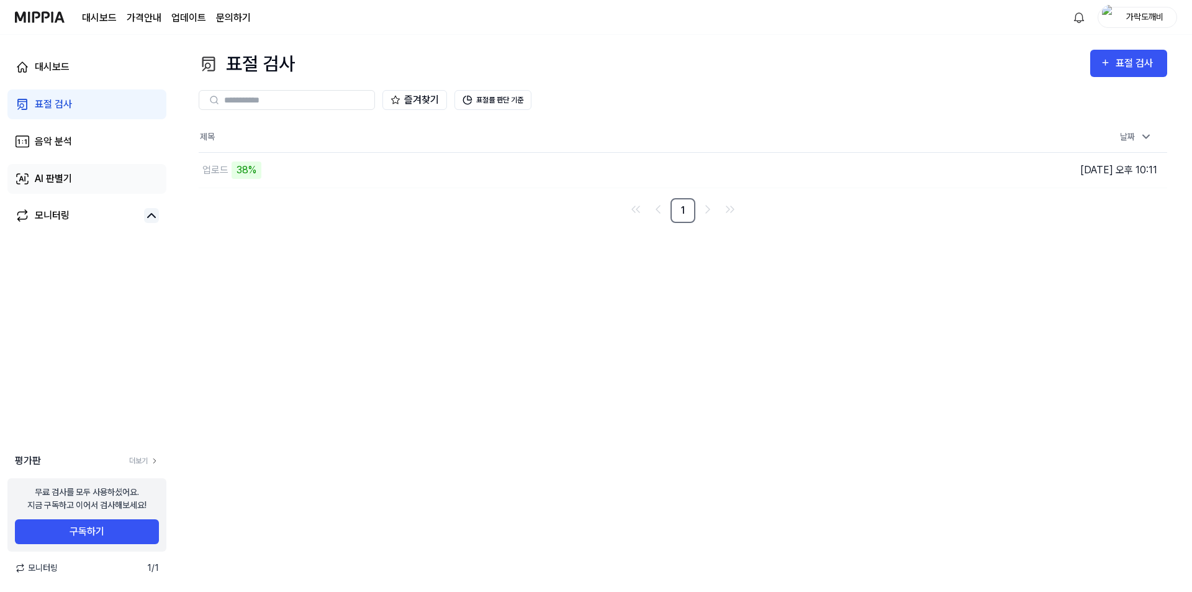
click at [75, 168] on link "AI 판별기" at bounding box center [86, 179] width 159 height 30
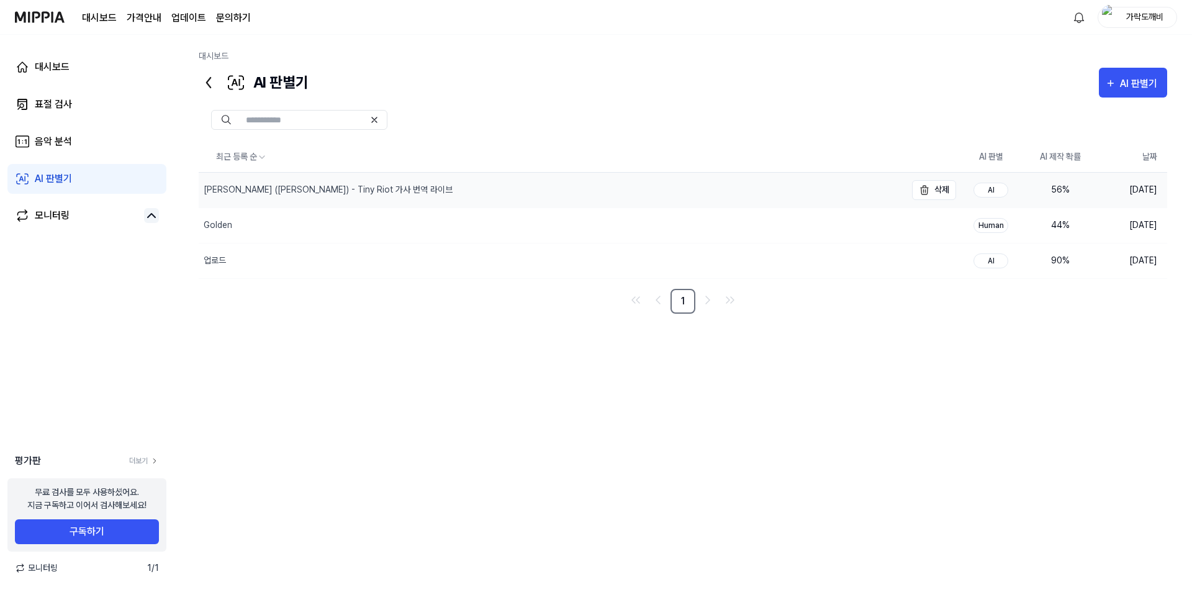
click at [754, 191] on div "샘 라이더 (Sam Ryder) - Tiny Riot 가사 번역 라이브" at bounding box center [552, 190] width 707 height 35
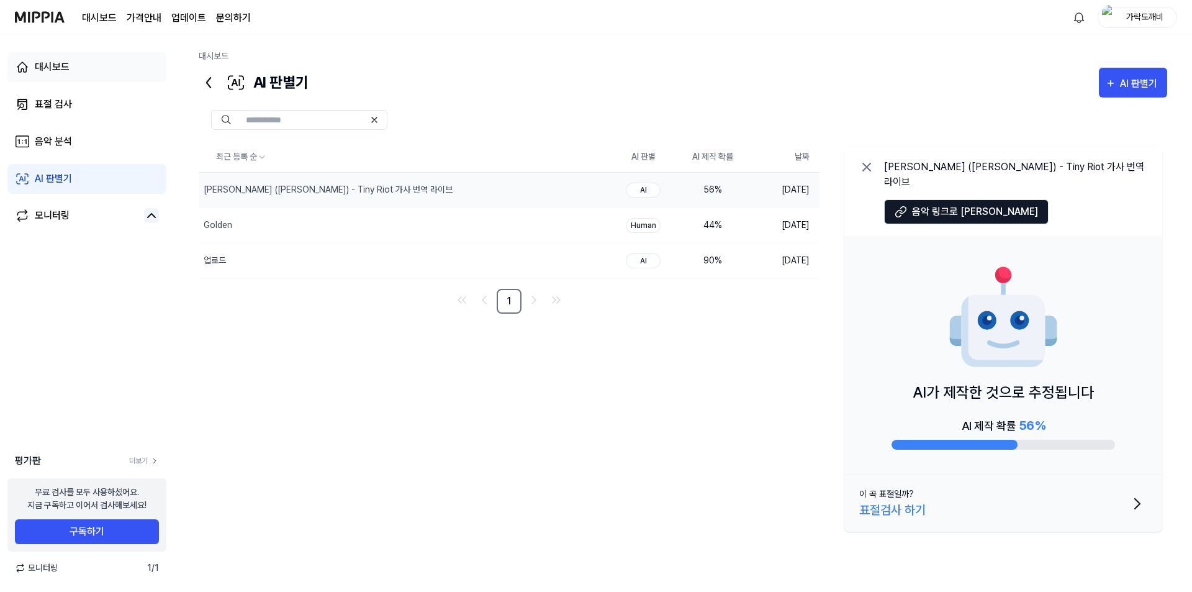
click at [68, 68] on div "대시보드" at bounding box center [52, 67] width 35 height 15
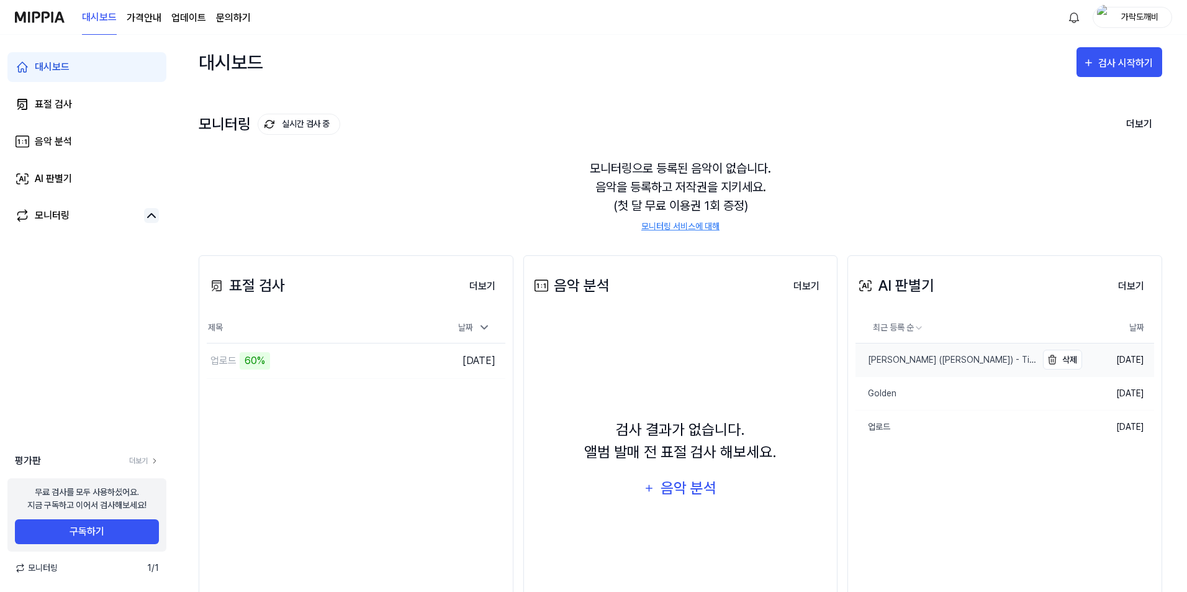
click at [991, 371] on link "샘 라이더 (Sam Ryder) - Tiny Riot 가사 번역 라이브" at bounding box center [946, 359] width 181 height 33
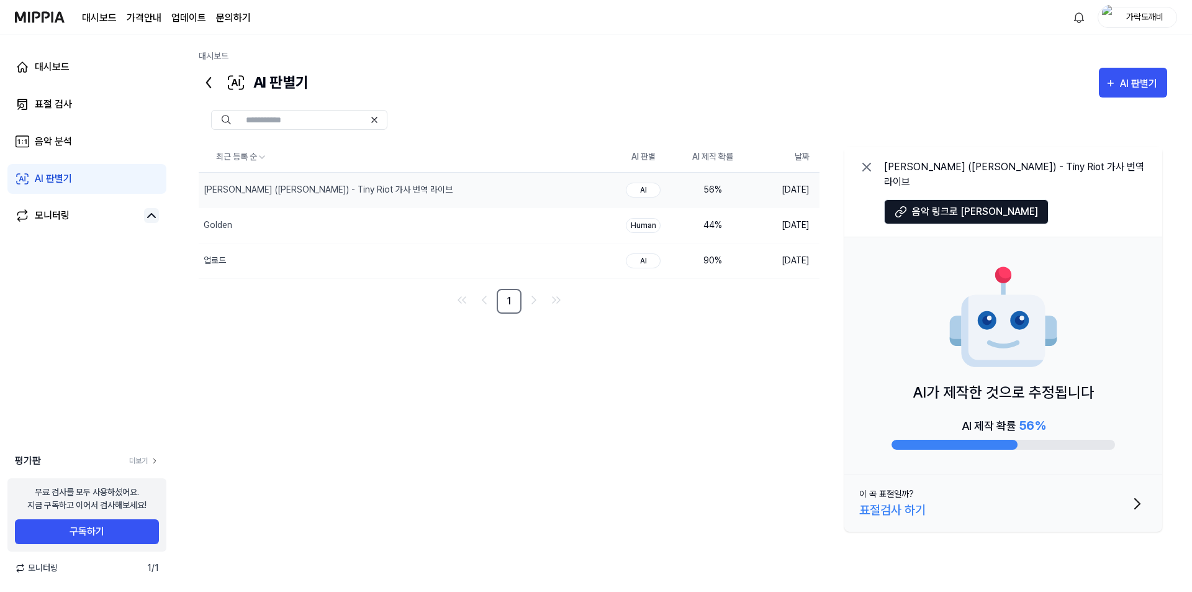
drag, startPoint x: 921, startPoint y: 375, endPoint x: 1048, endPoint y: 383, distance: 127.5
click at [1048, 383] on p "AI가 제작한 것으로 추정됩니다" at bounding box center [1003, 392] width 181 height 22
click at [414, 227] on div "Golden" at bounding box center [379, 225] width 361 height 35
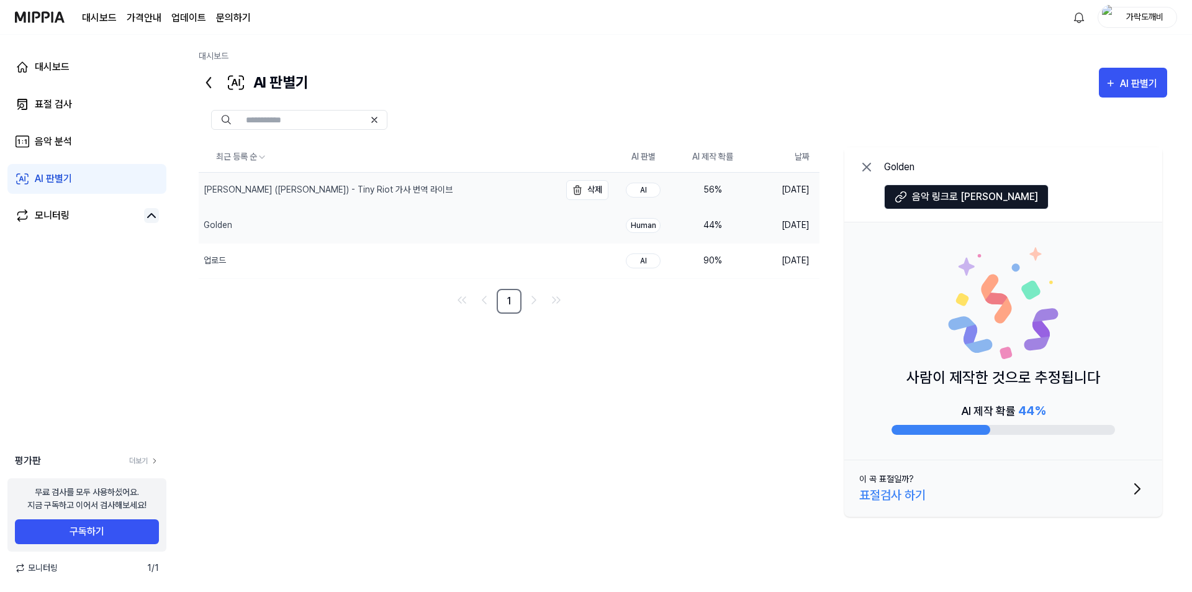
click at [391, 193] on div "샘 라이더 (Sam Ryder) - Tiny Riot 가사 번역 라이브" at bounding box center [379, 190] width 361 height 35
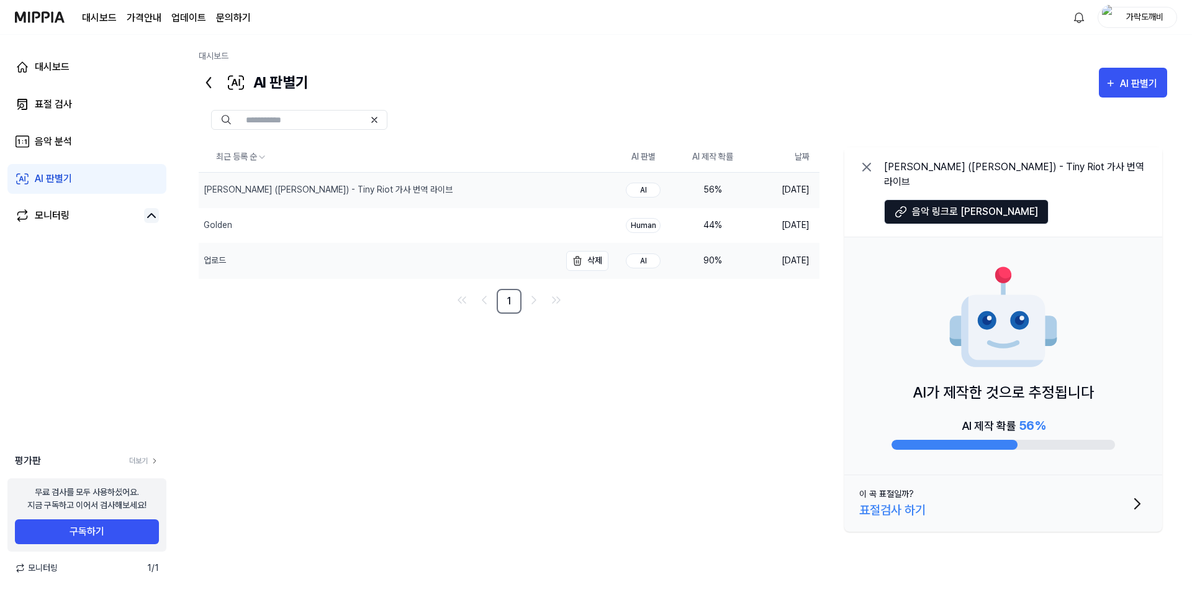
click at [328, 264] on div "업로드" at bounding box center [379, 260] width 361 height 35
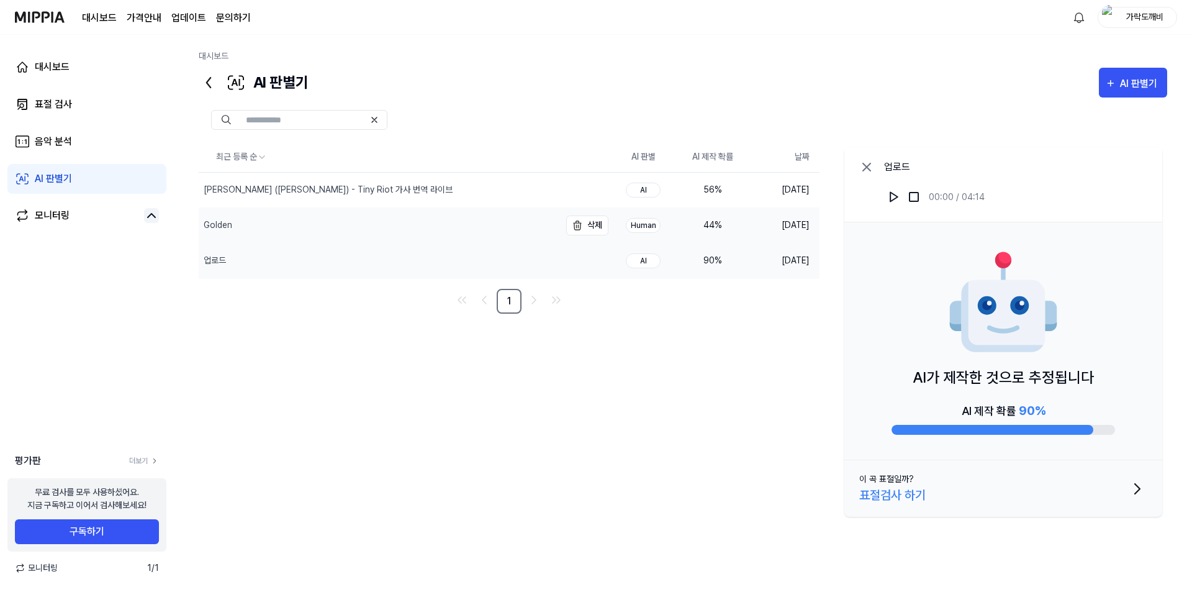
click at [360, 224] on div "Golden" at bounding box center [379, 225] width 361 height 35
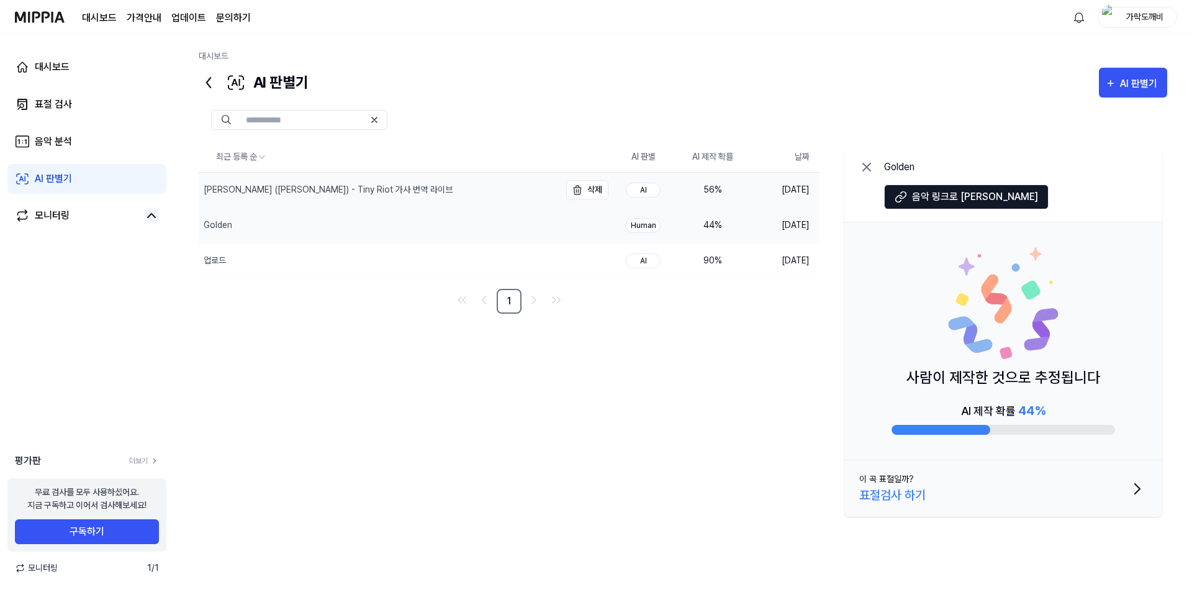
click at [379, 198] on div "샘 라이더 (Sam Ryder) - Tiny Riot 가사 번역 라이브" at bounding box center [379, 190] width 361 height 35
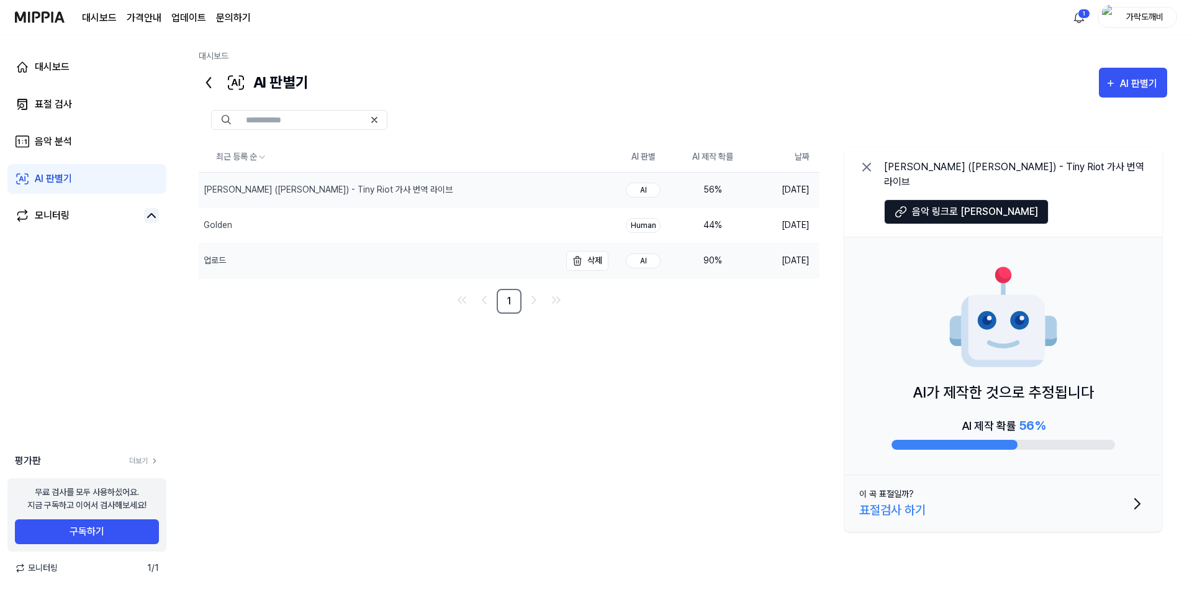
click at [321, 258] on div "업로드" at bounding box center [379, 260] width 361 height 35
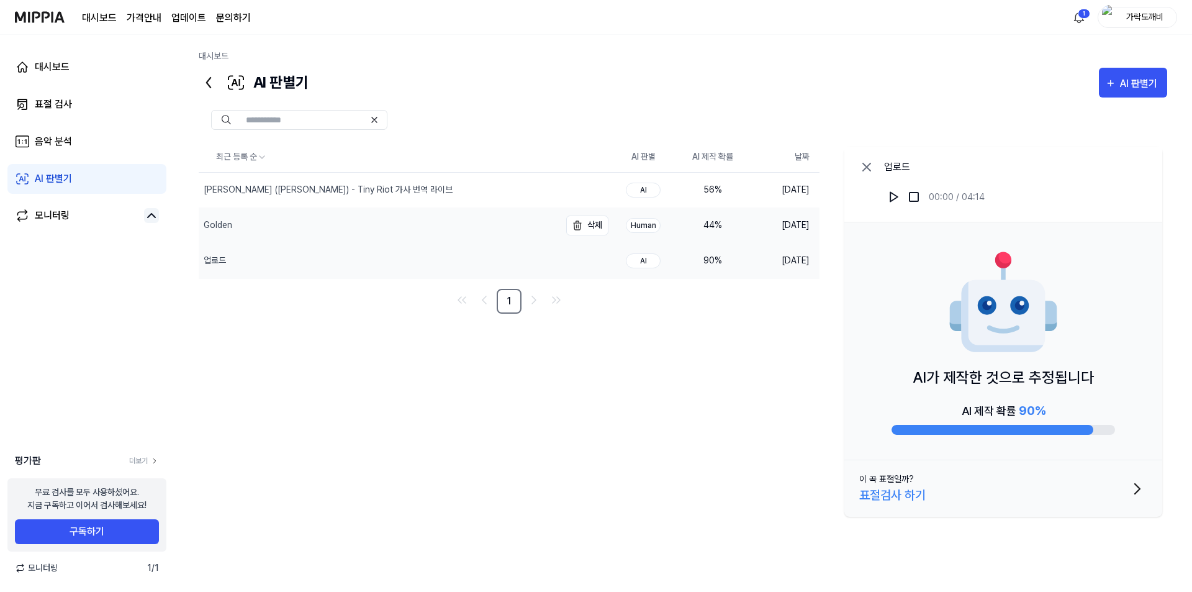
click at [322, 240] on div "Golden" at bounding box center [379, 225] width 361 height 35
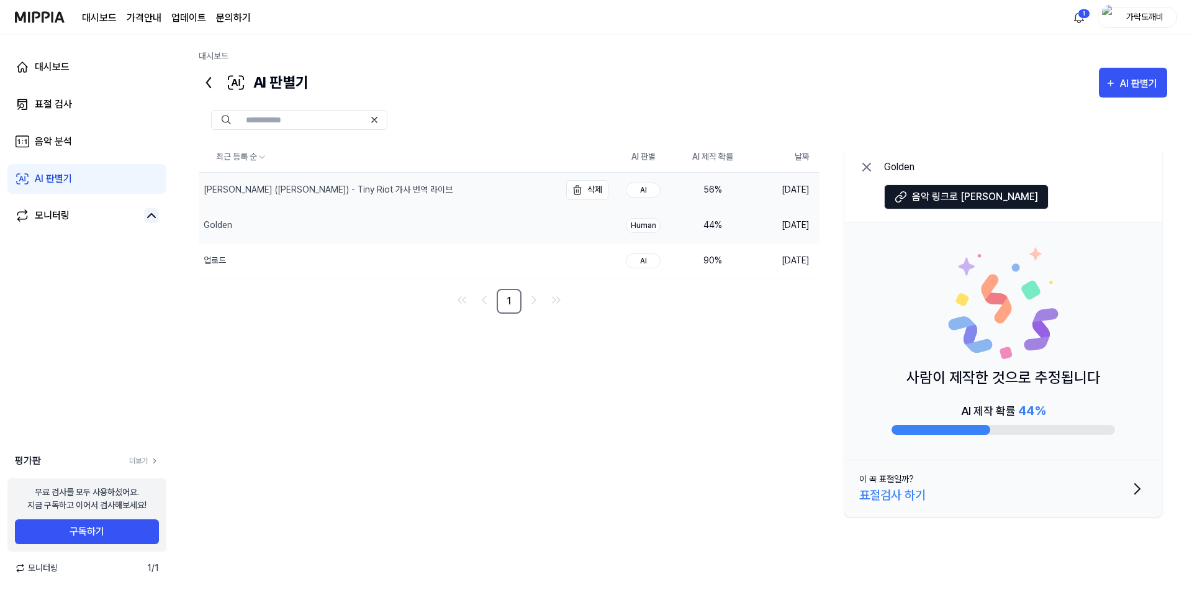
click at [381, 202] on div "샘 라이더 (Sam Ryder) - Tiny Riot 가사 번역 라이브" at bounding box center [379, 190] width 361 height 35
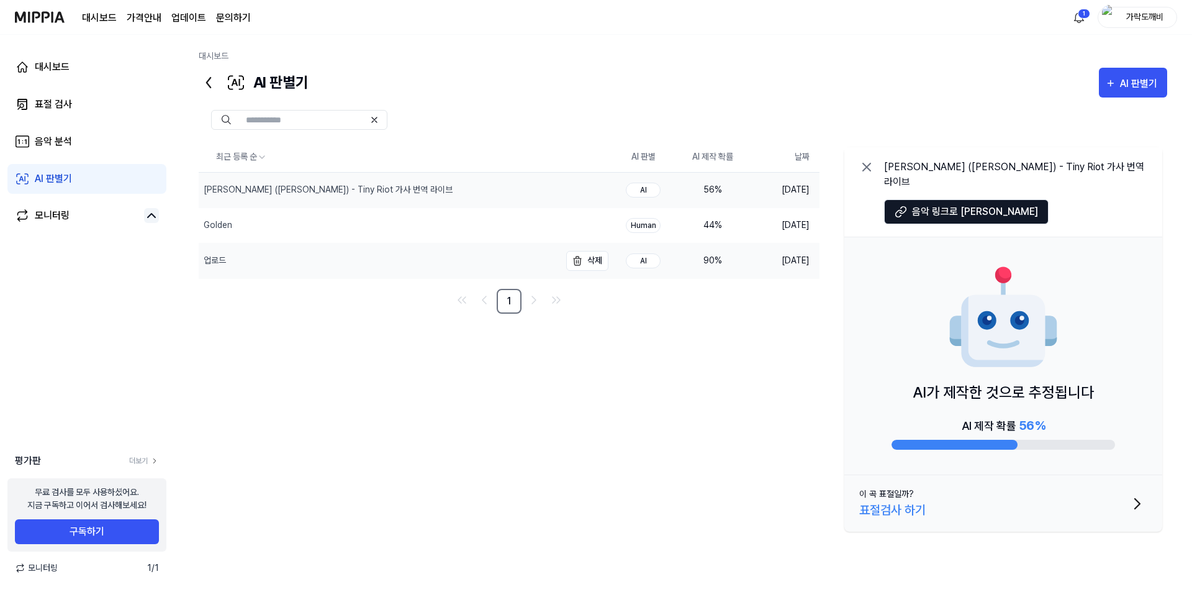
click at [363, 255] on div "업로드" at bounding box center [379, 260] width 361 height 35
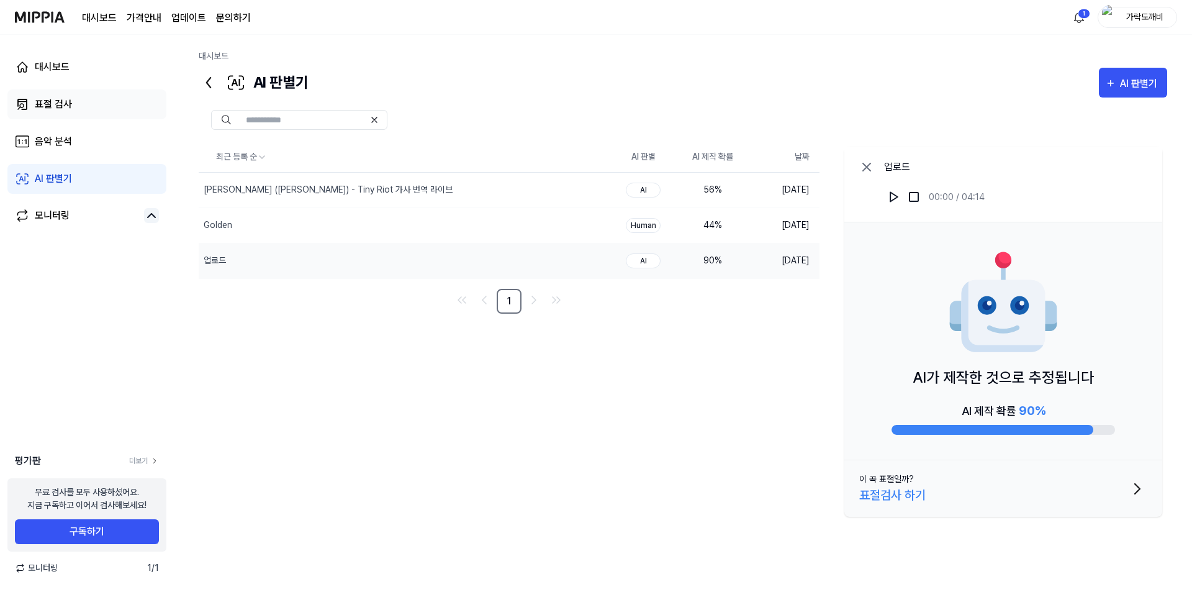
click at [77, 93] on link "표절 검사" at bounding box center [86, 104] width 159 height 30
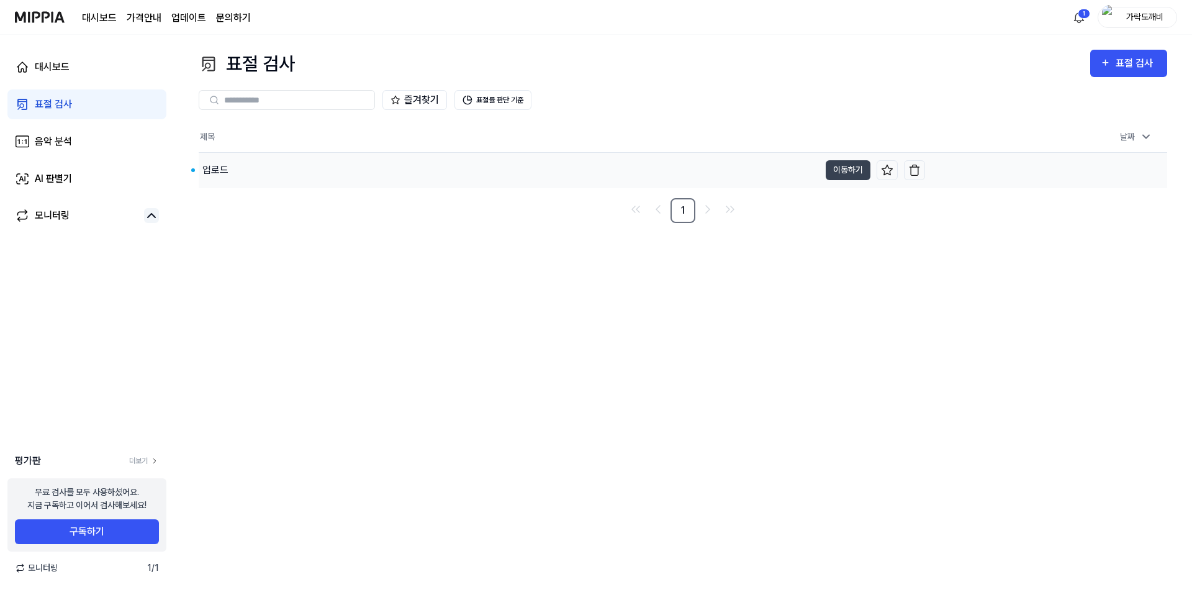
click at [242, 170] on div "업로드" at bounding box center [509, 170] width 621 height 35
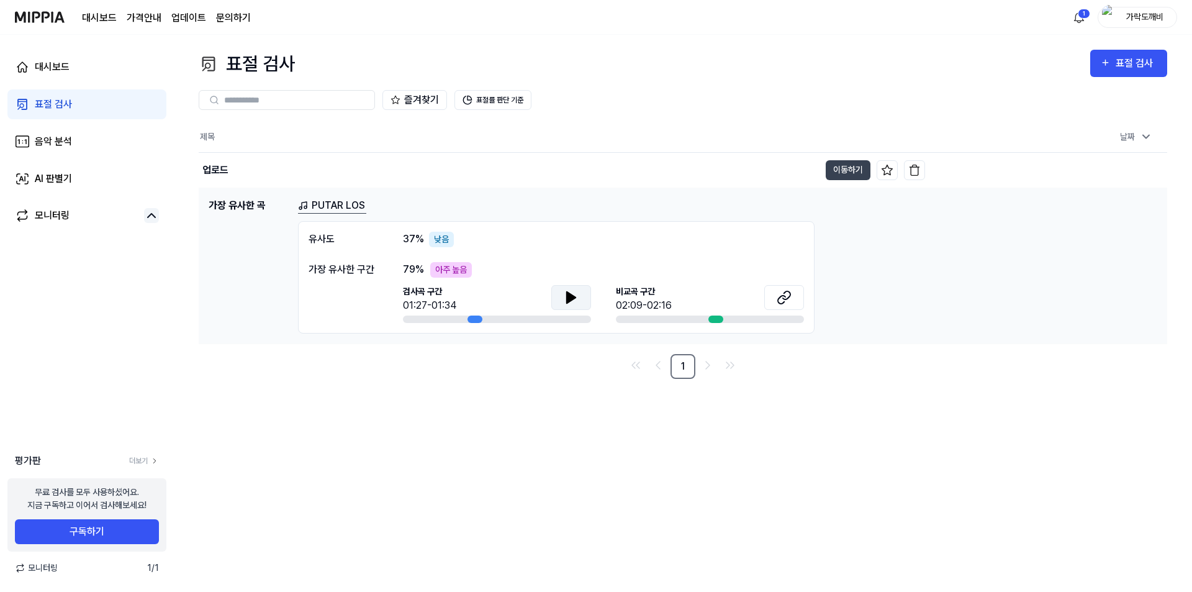
click at [571, 297] on icon at bounding box center [571, 297] width 9 height 11
click at [650, 292] on span "비교곡 구간" at bounding box center [644, 291] width 56 height 13
click at [563, 299] on button at bounding box center [571, 297] width 40 height 25
click at [571, 299] on icon at bounding box center [571, 297] width 9 height 11
click at [781, 299] on icon at bounding box center [784, 297] width 15 height 15
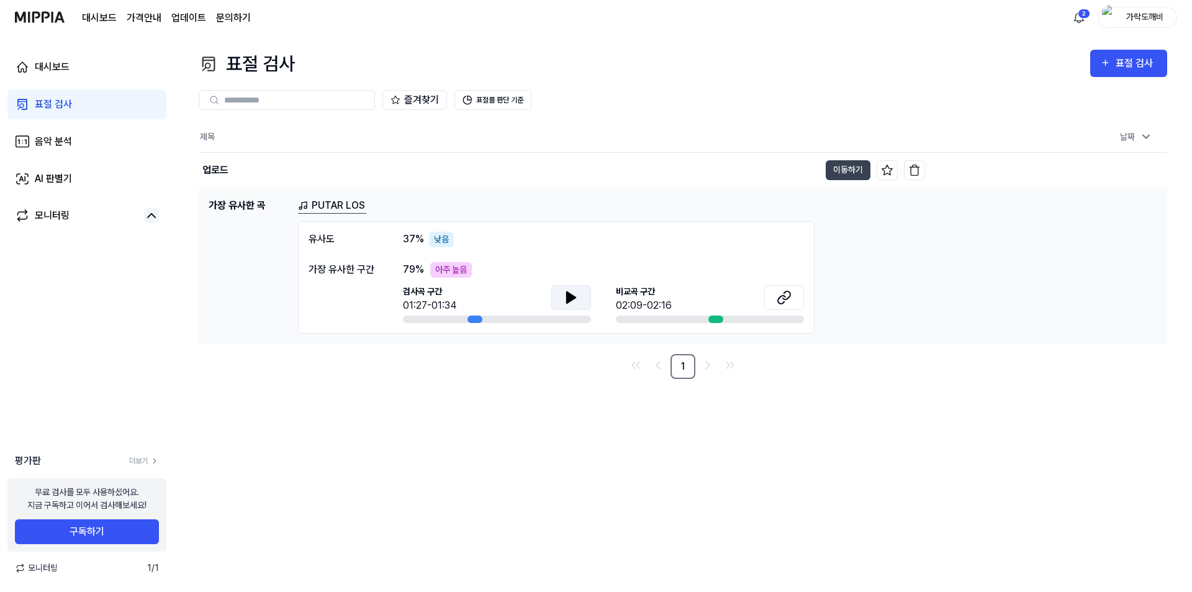
click at [565, 301] on icon at bounding box center [571, 297] width 15 height 15
click at [781, 297] on icon at bounding box center [784, 297] width 15 height 15
click at [565, 300] on icon at bounding box center [571, 297] width 15 height 15
click at [496, 106] on button "표절률 판단 기준" at bounding box center [493, 100] width 77 height 20
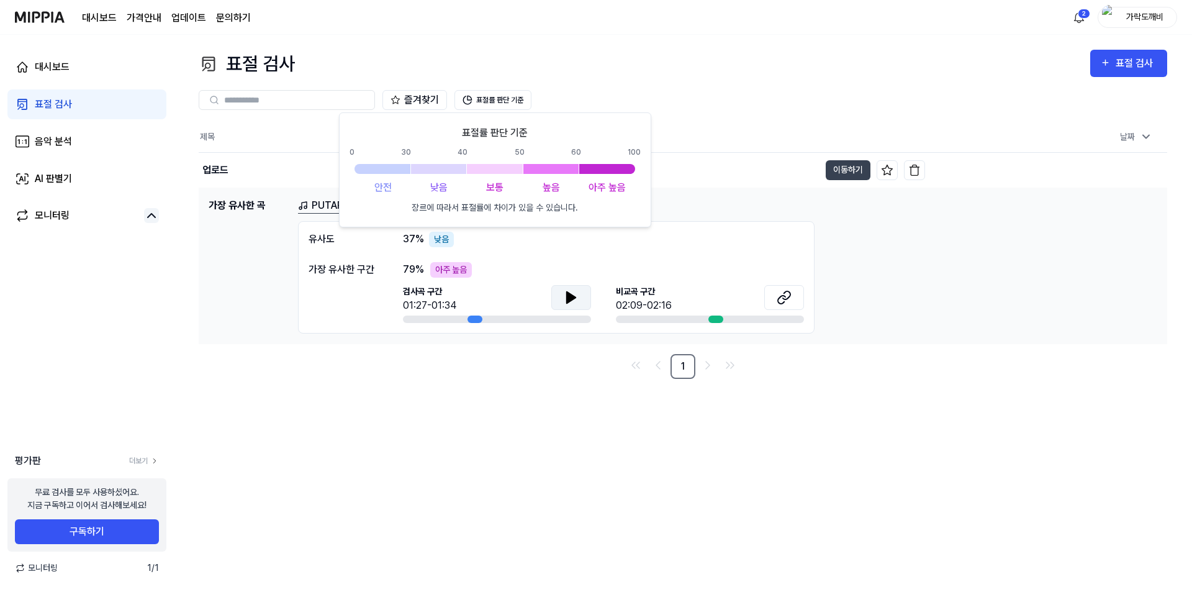
click at [484, 455] on div "표절 검사 표절 검사 표절 검사 음악 분석 AI 판별기 즐겨찾기 표절률 판단 기준 제목 날짜 업로드 이동하기 2025.09.06 오후 10:1…" at bounding box center [683, 313] width 1018 height 557
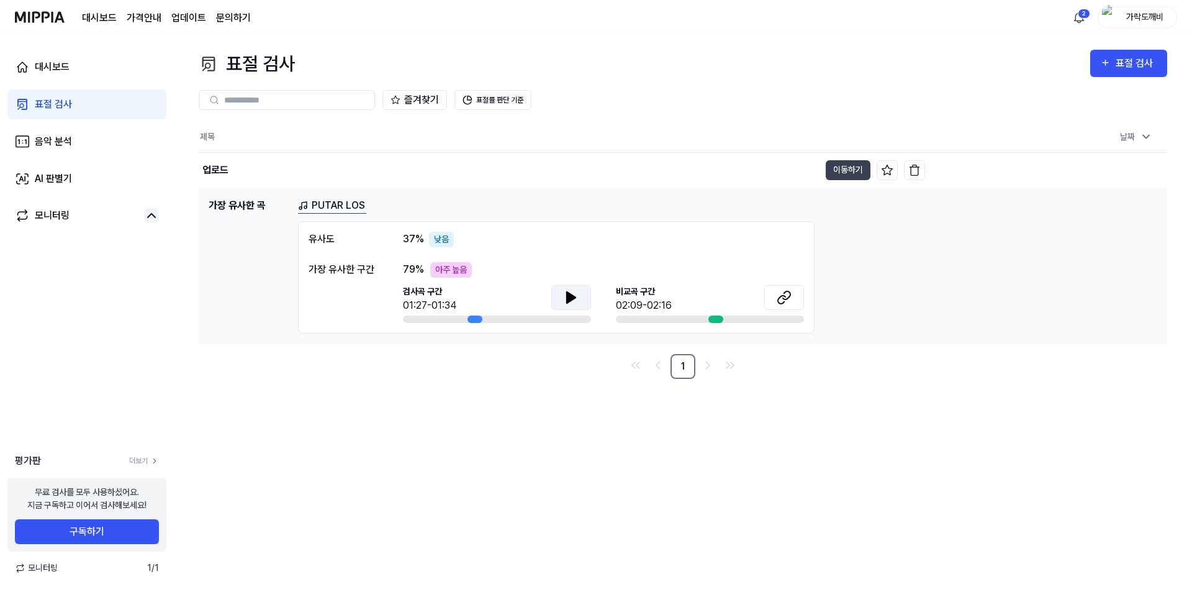
click at [332, 205] on link "PUTAR LOS" at bounding box center [332, 206] width 68 height 16
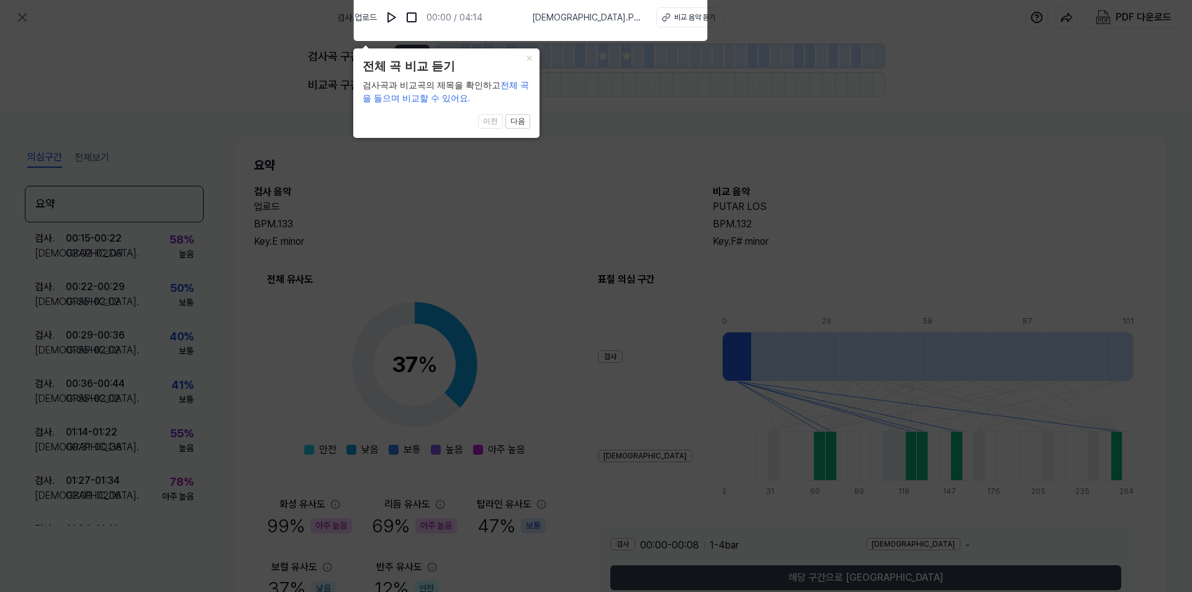
click at [360, 125] on div "× 전체 곡 비교 듣기 검사곡과 비교곡의 제목을 확인하고 전체 곡을 들으며 비교할 수 있어요. 1 of 4 이전 다음" at bounding box center [446, 92] width 186 height 89
click at [524, 122] on button "다음" at bounding box center [517, 121] width 25 height 15
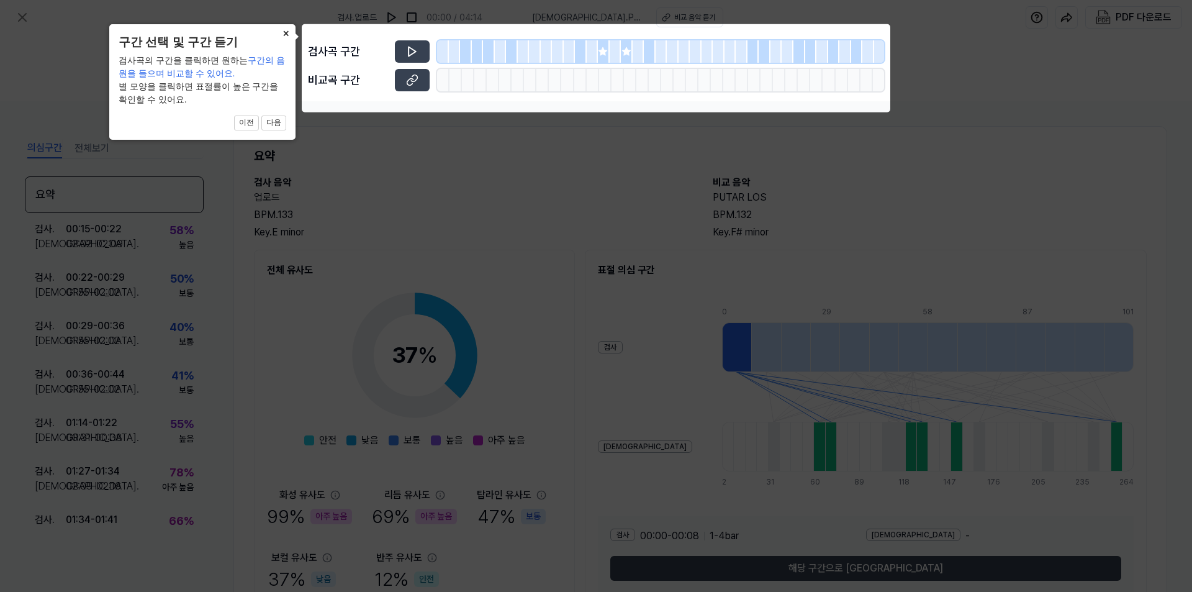
click at [284, 33] on button "×" at bounding box center [286, 32] width 20 height 17
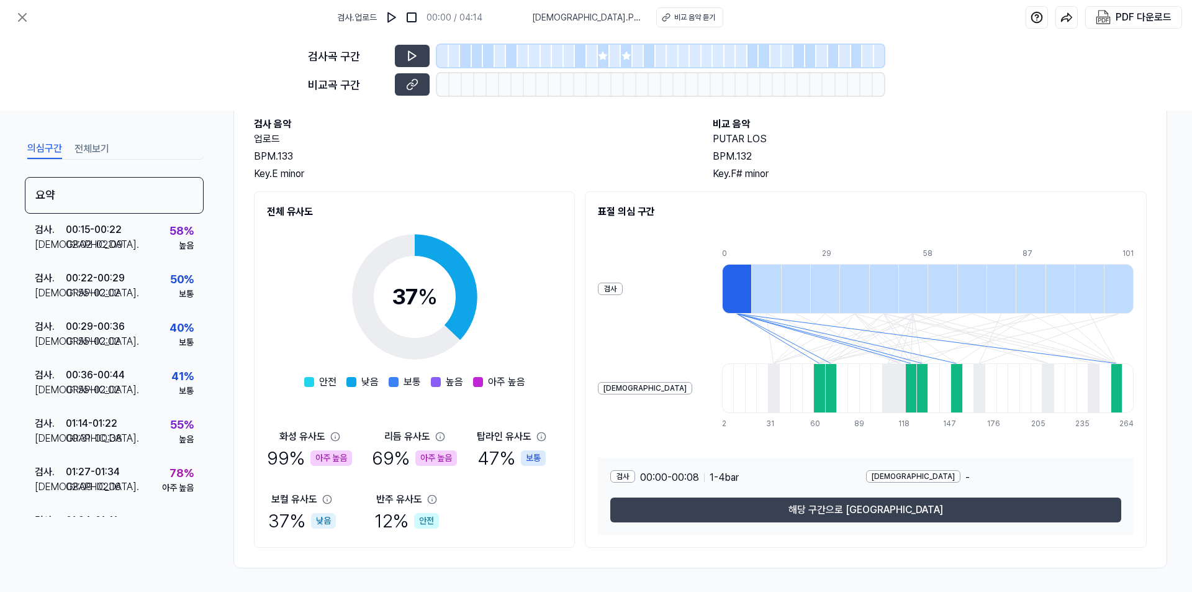
scroll to position [69, 0]
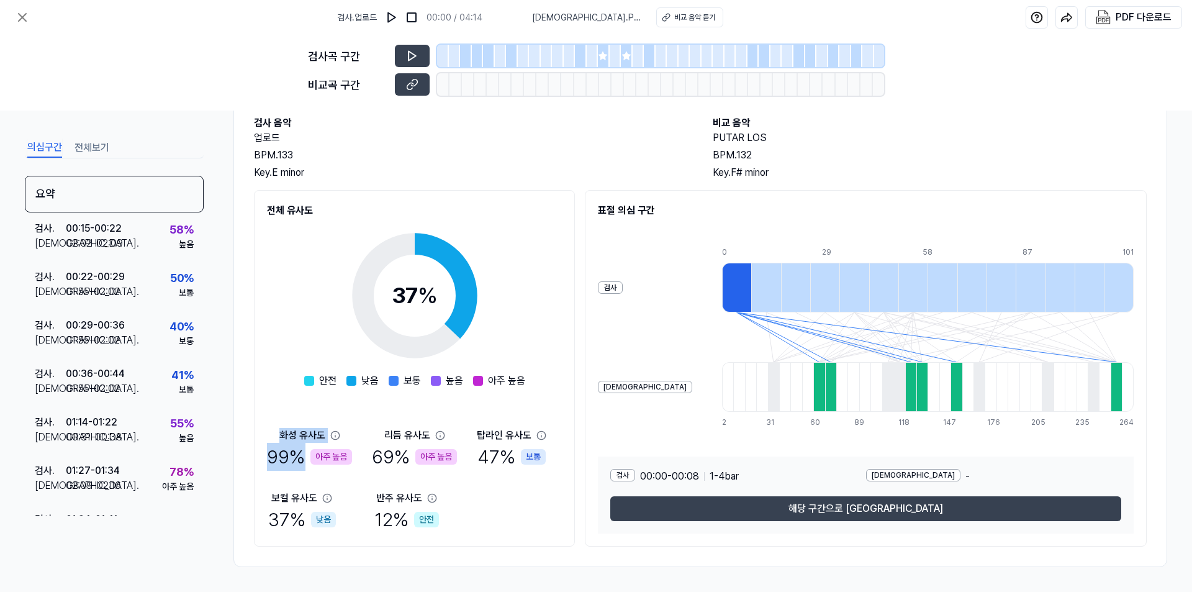
drag, startPoint x: 279, startPoint y: 436, endPoint x: 358, endPoint y: 460, distance: 83.1
click at [358, 460] on div "화성 유사도 99 % 아주 높음 리듬 유사도 69 % 아주 높음 탑라인 유사도 47 % 보통 보컬 유사도 37 % 낮음 반주 유사도 12 % …" at bounding box center [414, 481] width 295 height 106
click at [351, 461] on div "아주 높음" at bounding box center [331, 457] width 42 height 16
drag, startPoint x: 428, startPoint y: 522, endPoint x: 263, endPoint y: 486, distance: 169.1
click at [263, 486] on div "전체 유사도 37 % 안전 낮음 보통 높음 아주 높음 화성 유사도 99 % 아주 높음 리듬 유사도 69 % 아주 높음 탑라인 유사도 47 % …" at bounding box center [414, 368] width 321 height 356
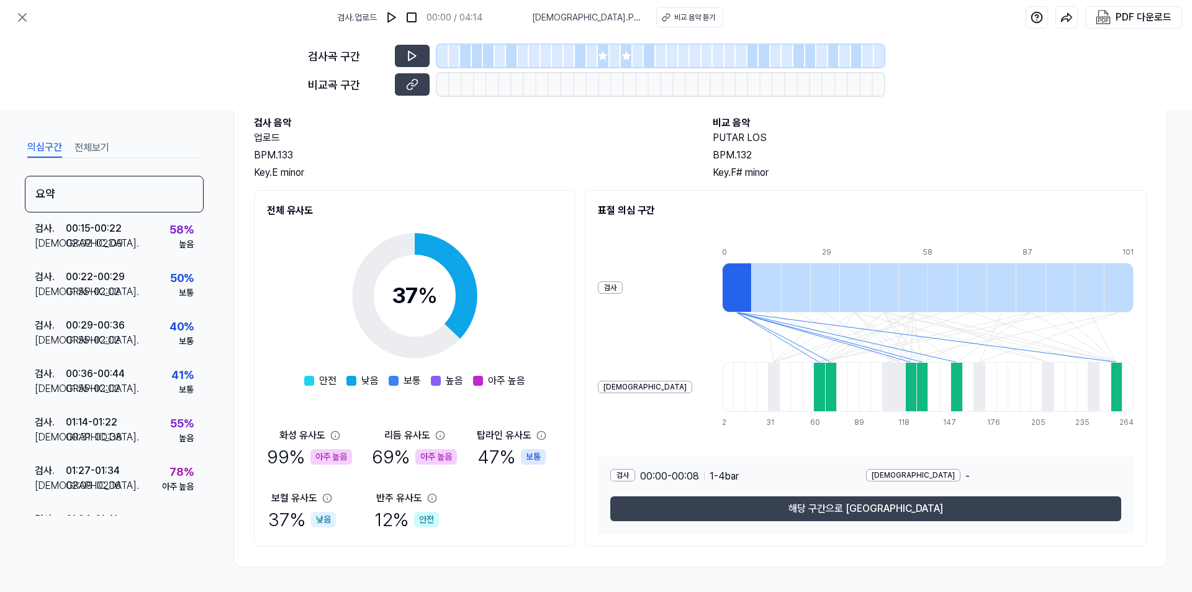
click at [519, 501] on div "화성 유사도 99 % 아주 높음 리듬 유사도 69 % 아주 높음 탑라인 유사도 47 % 보통 보컬 유사도 37 % 낮음 반주 유사도 12 % …" at bounding box center [414, 481] width 295 height 106
drag, startPoint x: 533, startPoint y: 494, endPoint x: 503, endPoint y: 398, distance: 100.9
click at [503, 402] on div "37 % 안전 낮음 보통 높음 아주 높음 화성 유사도 99 % 아주 높음 리듬 유사도 69 % 아주 높음 탑라인 유사도 47 % 보통 보컬 유…" at bounding box center [414, 375] width 295 height 315
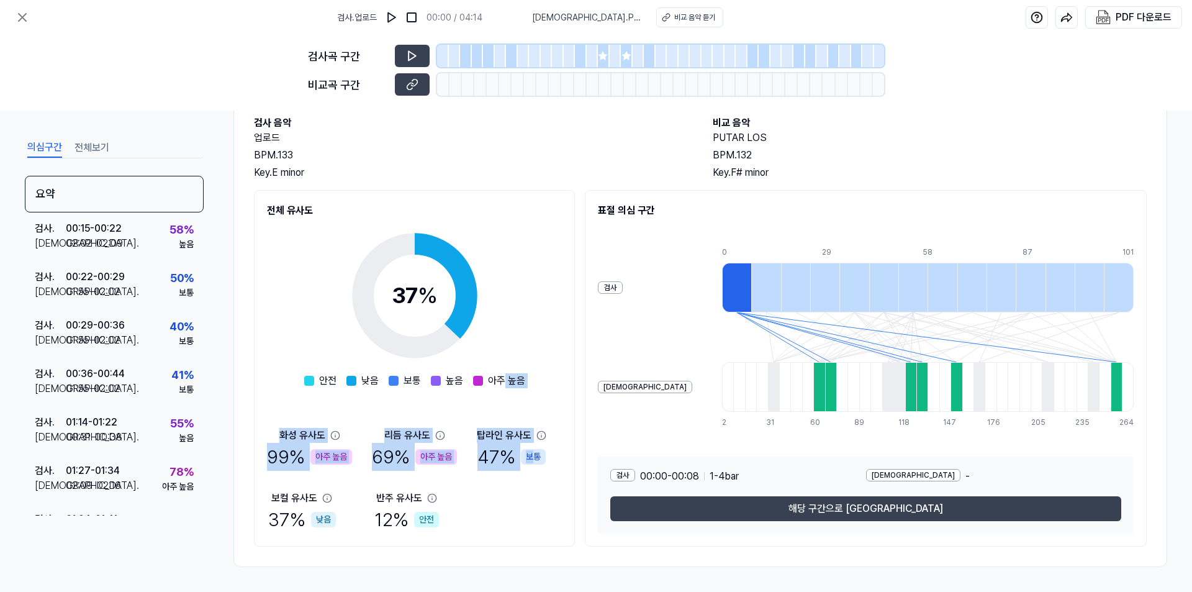
click at [494, 425] on div "37 % 안전 낮음 보통 높음 아주 높음 화성 유사도 99 % 아주 높음 리듬 유사도 69 % 아주 높음 탑라인 유사도 47 % 보통 보컬 유…" at bounding box center [414, 375] width 295 height 315
drag, startPoint x: 455, startPoint y: 452, endPoint x: 256, endPoint y: 451, distance: 198.1
click at [256, 451] on div "전체 유사도 37 % 안전 낮음 보통 높음 아주 높음 화성 유사도 99 % 아주 높음 리듬 유사도 69 % 아주 높음 탑라인 유사도 47 % …" at bounding box center [414, 368] width 321 height 356
click at [369, 466] on div "화성 유사도 99 % 아주 높음 리듬 유사도 69 % 아주 높음 탑라인 유사도 47 % 보통 보컬 유사도 37 % 낮음 반주 유사도 12 % …" at bounding box center [414, 481] width 295 height 106
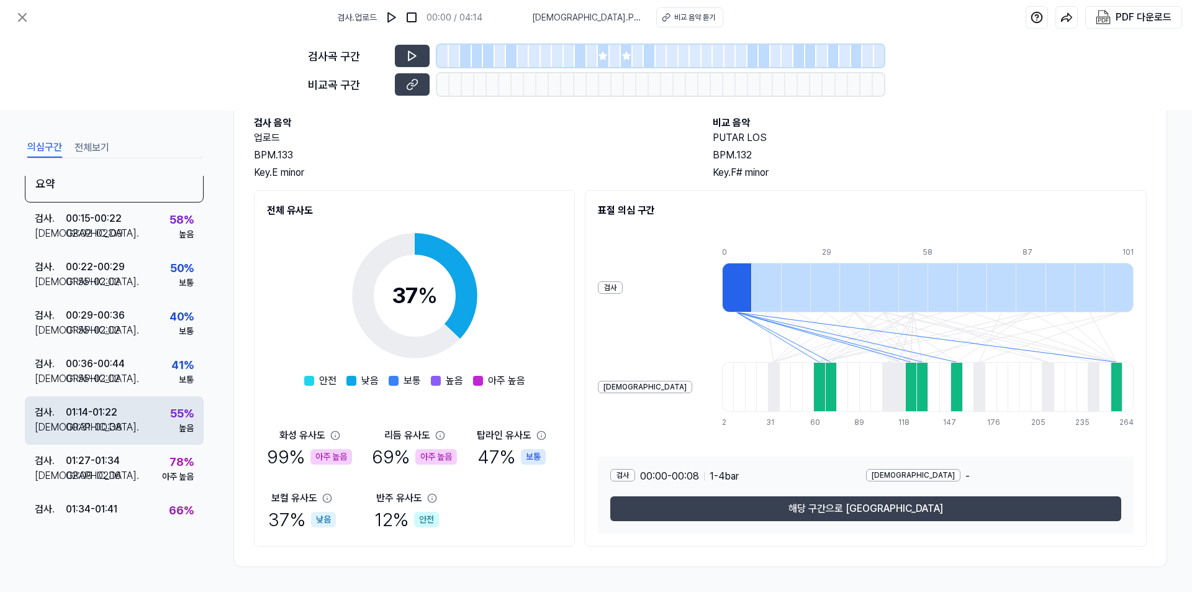
scroll to position [0, 0]
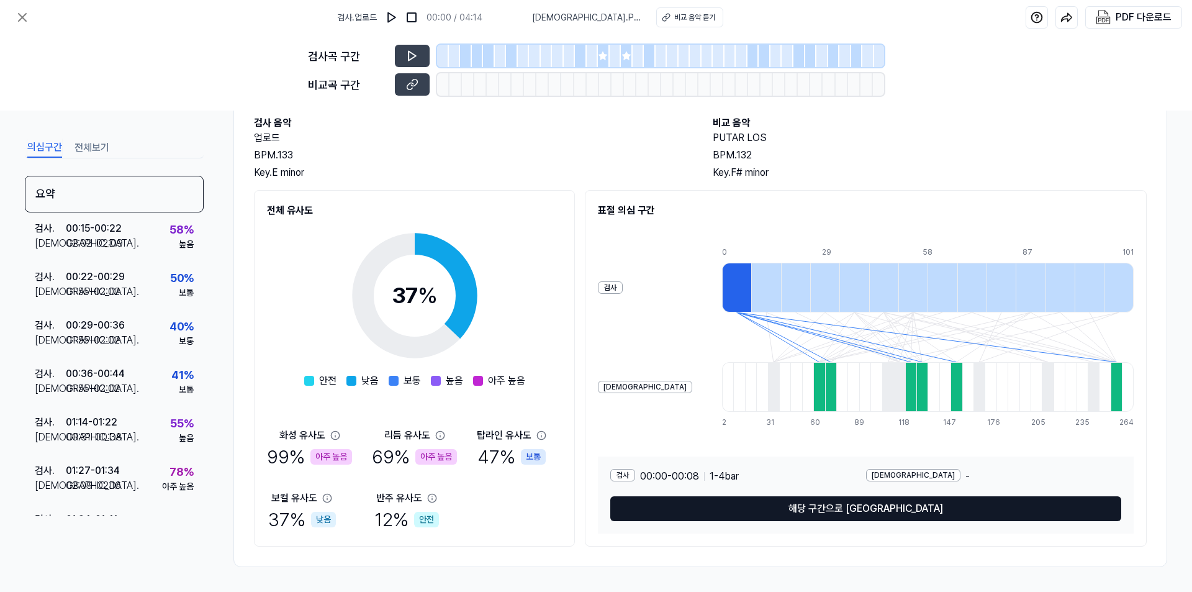
click at [867, 510] on button "해당 구간으로 [GEOGRAPHIC_DATA]" at bounding box center [865, 508] width 511 height 25
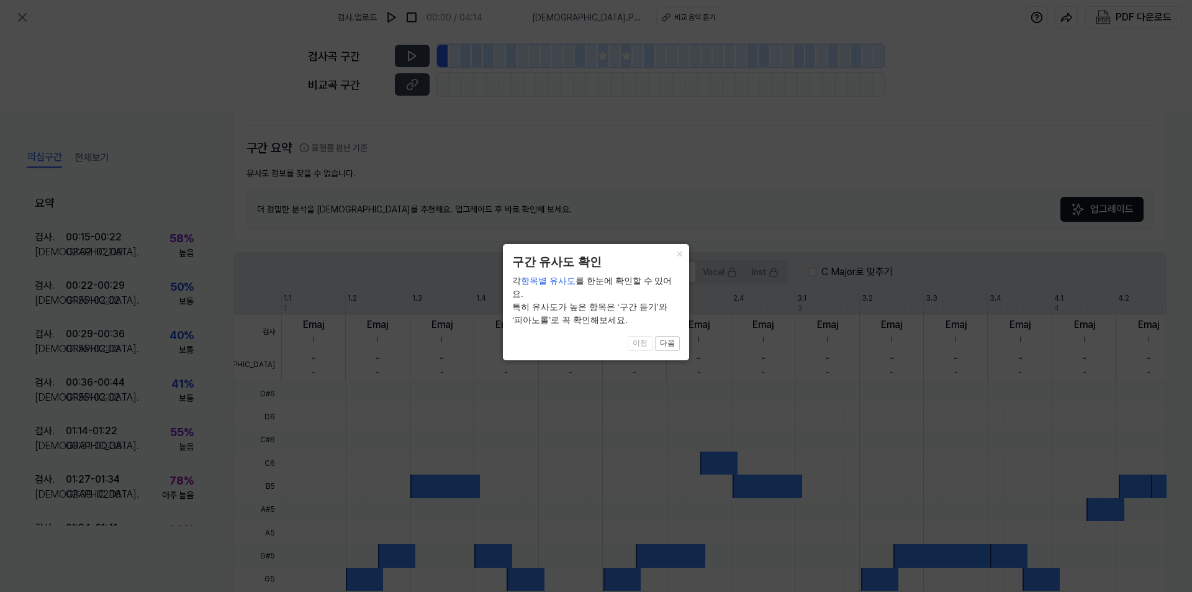
scroll to position [232, 0]
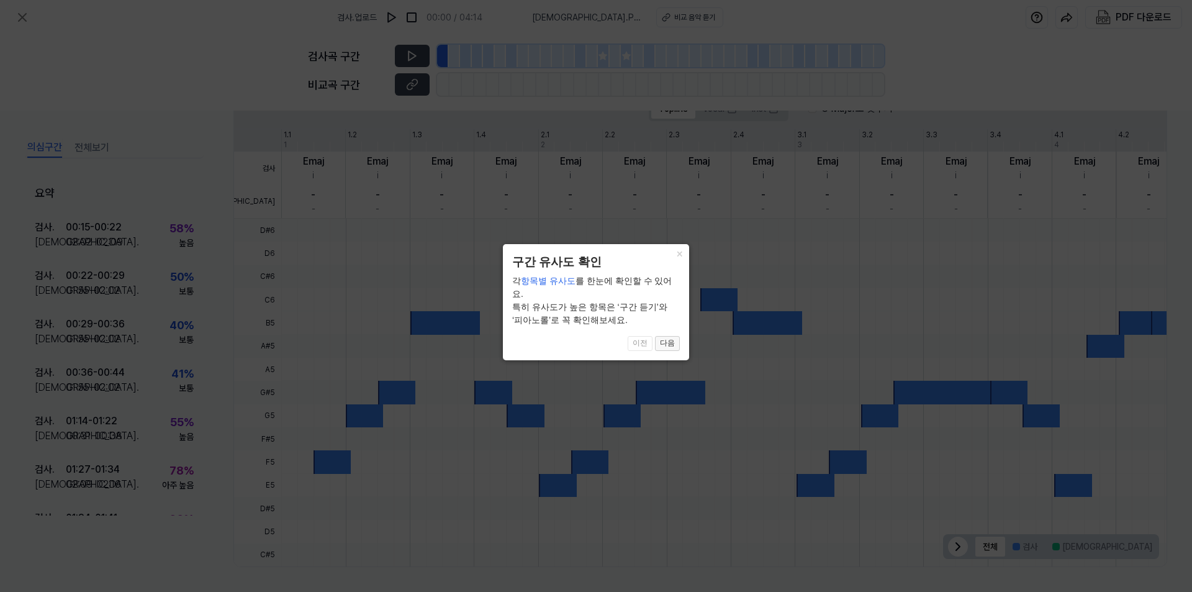
click at [664, 336] on button "다음" at bounding box center [667, 343] width 25 height 15
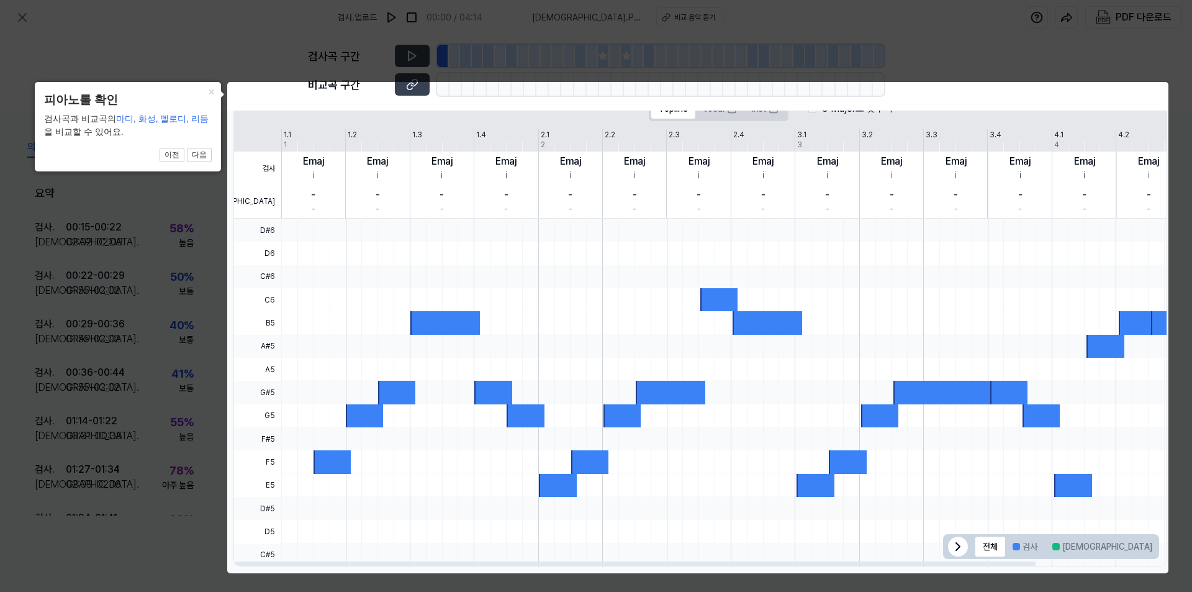
drag, startPoint x: 577, startPoint y: 191, endPoint x: 656, endPoint y: 254, distance: 100.8
click at [583, 197] on div "- -" at bounding box center [570, 201] width 64 height 34
click at [809, 419] on div at bounding box center [794, 415] width 1026 height 23
click at [202, 155] on button "다음" at bounding box center [199, 155] width 25 height 15
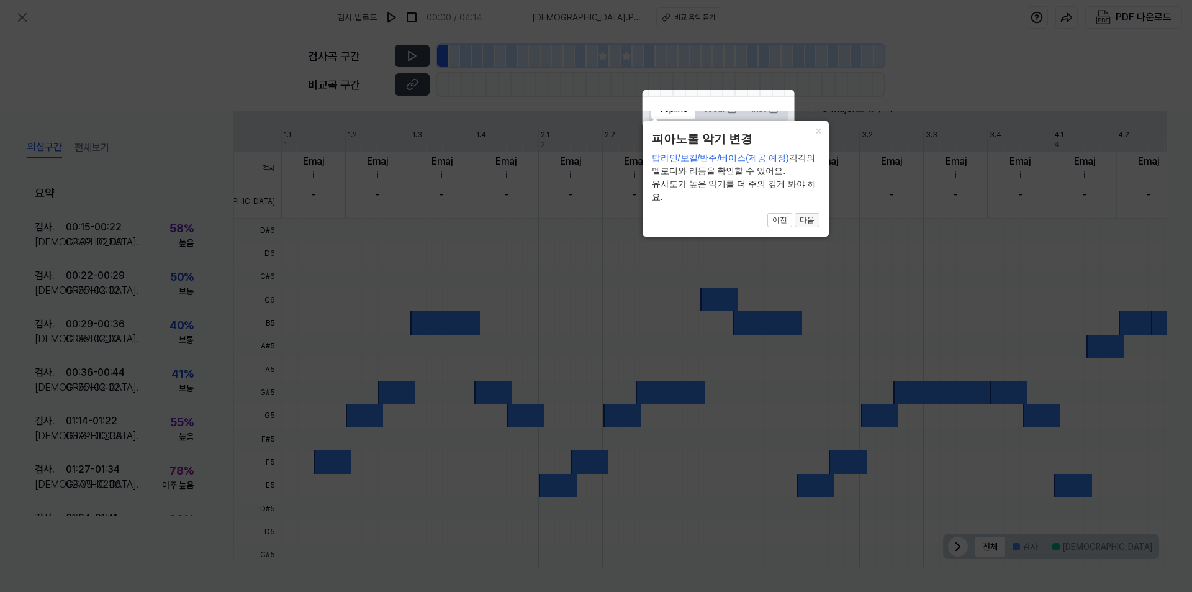
click at [814, 225] on button "다음" at bounding box center [807, 220] width 25 height 15
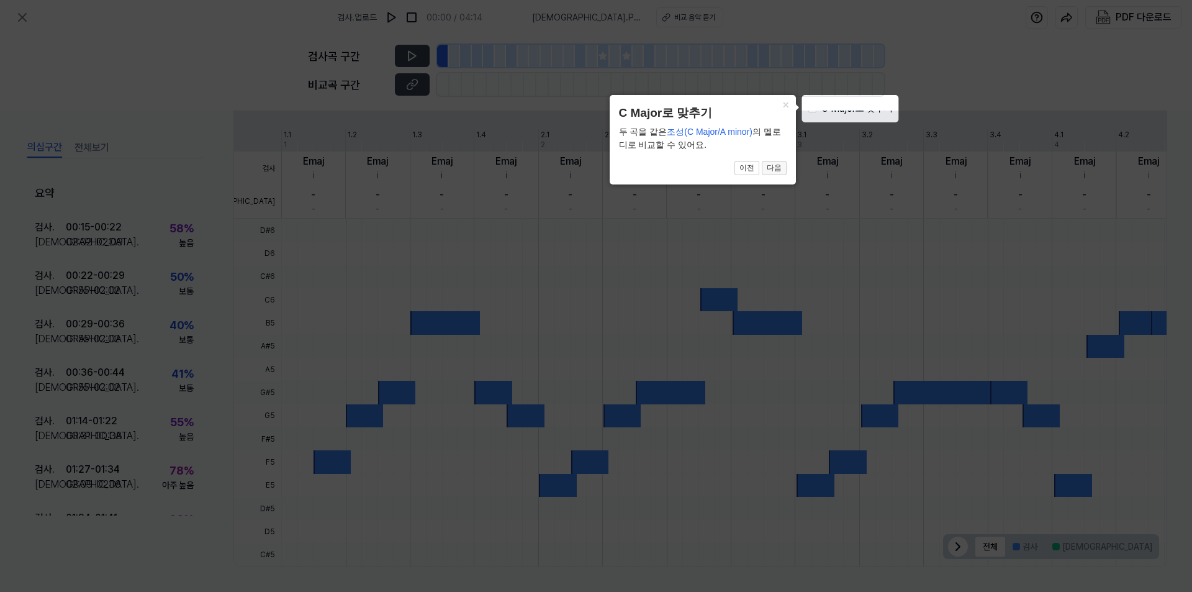
click at [775, 171] on button "다음" at bounding box center [774, 168] width 25 height 15
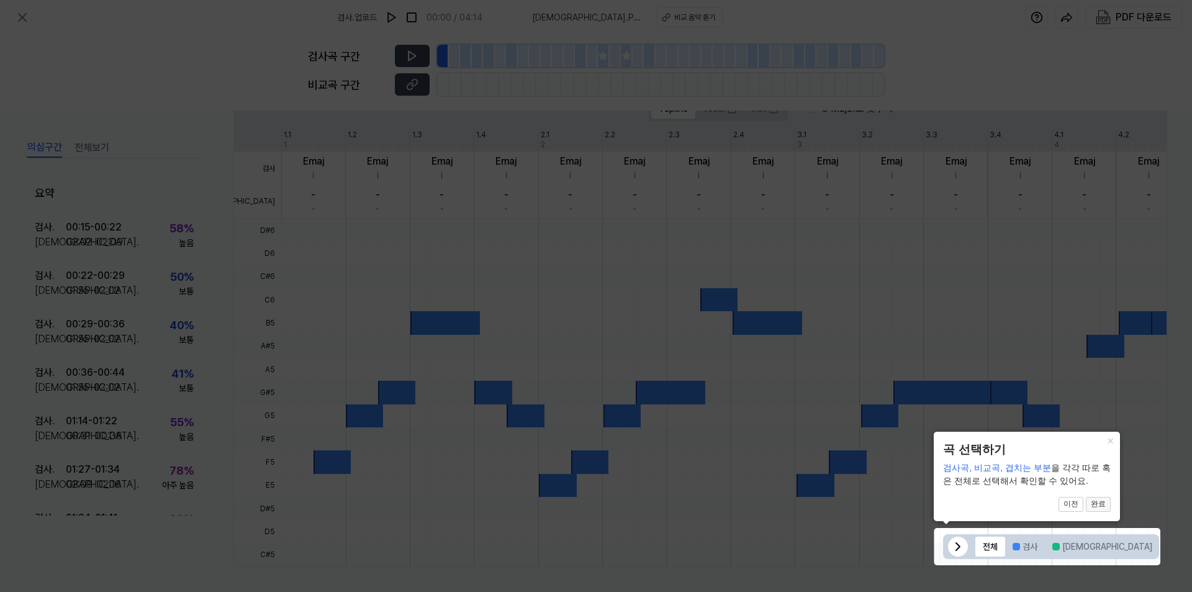
click at [1102, 507] on button "완료" at bounding box center [1098, 504] width 25 height 15
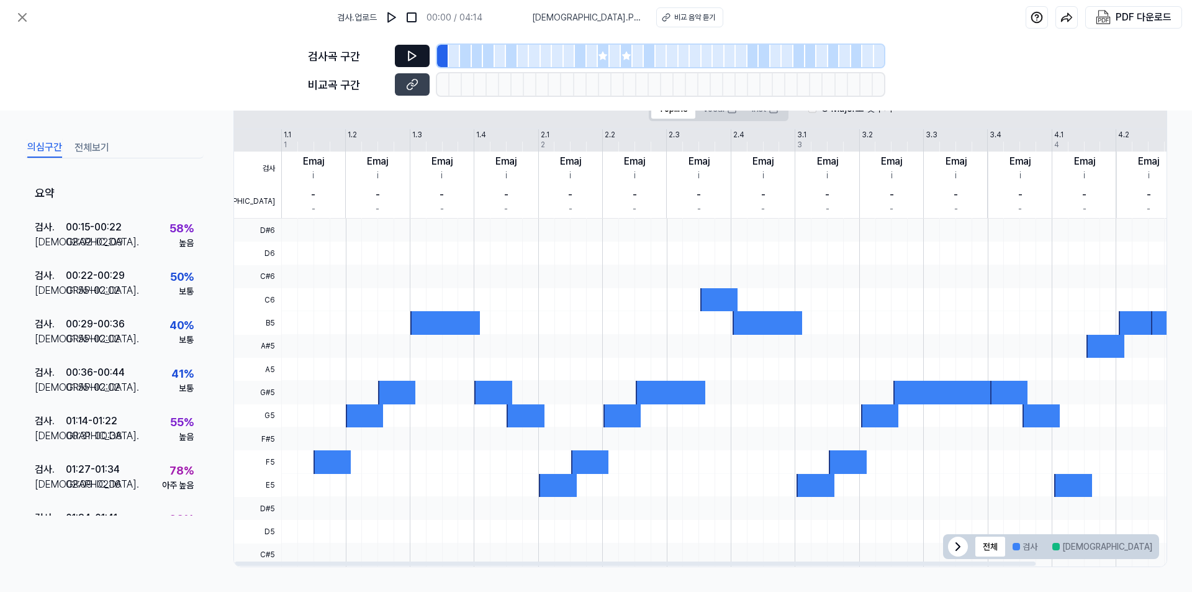
click at [413, 58] on icon at bounding box center [412, 56] width 7 height 9
click at [414, 58] on icon at bounding box center [415, 56] width 2 height 8
click at [417, 87] on icon at bounding box center [412, 84] width 12 height 12
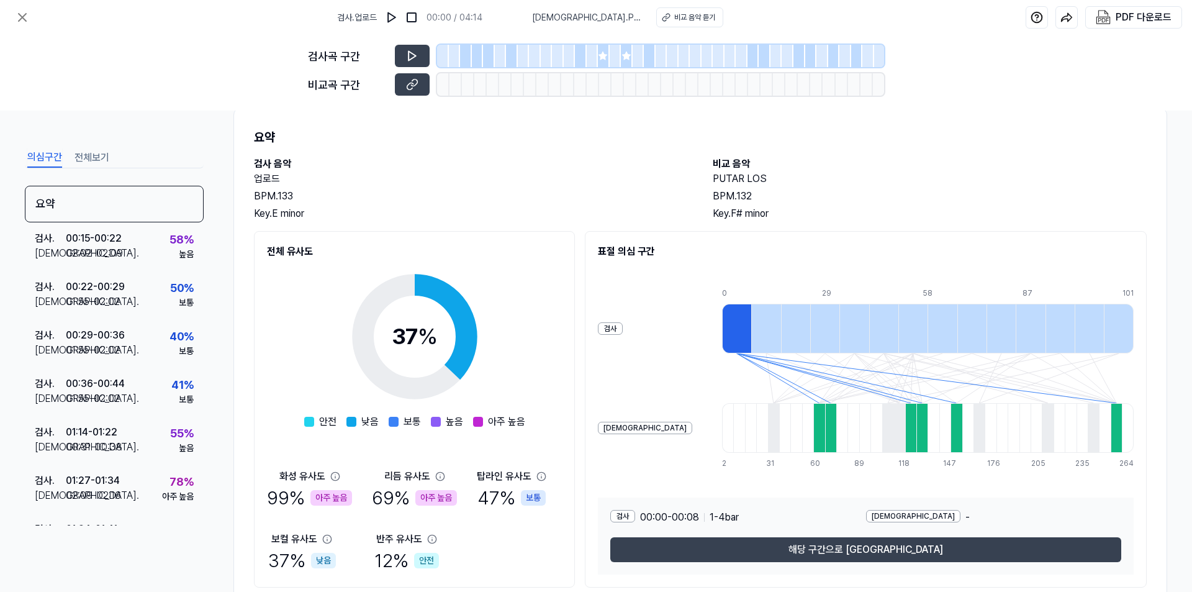
scroll to position [69, 0]
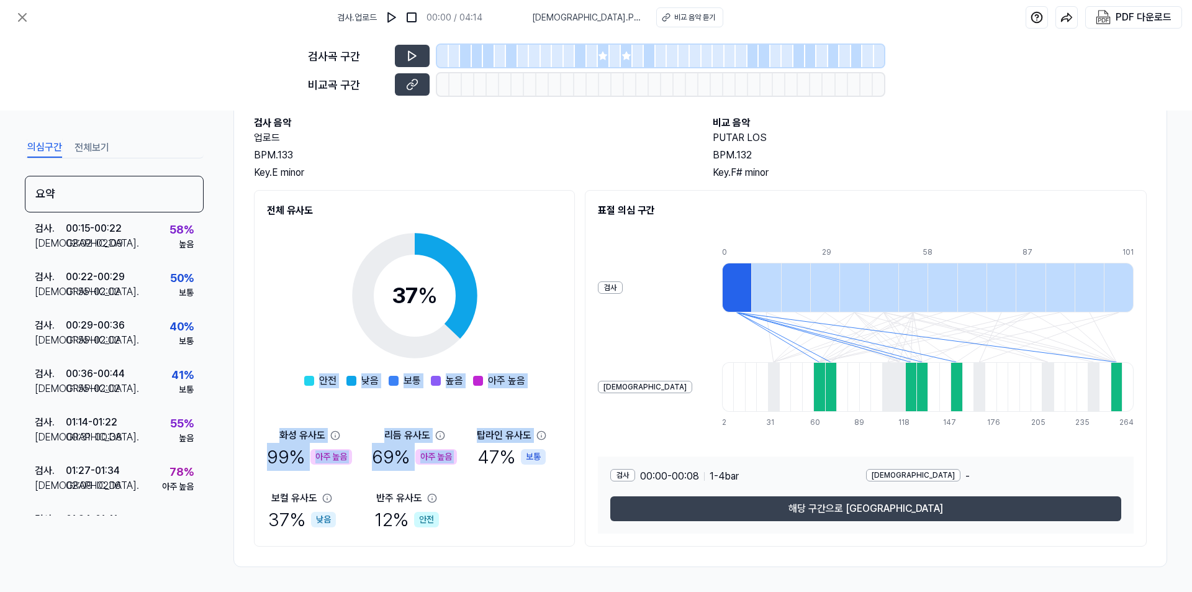
drag, startPoint x: 312, startPoint y: 379, endPoint x: 570, endPoint y: 392, distance: 258.0
click at [570, 392] on div "전체 유사도 37 % 안전 낮음 보통 높음 아주 높음 화성 유사도 99 % 아주 높음 리듬 유사도 69 % 아주 높음 탑라인 유사도 47 % …" at bounding box center [414, 368] width 321 height 356
click at [495, 389] on div "37 % 안전 낮음 보통 높음 아주 높음 화성 유사도 99 % 아주 높음 리듬 유사도 69 % 아주 높음 탑라인 유사도 47 % 보통 보컬 유…" at bounding box center [414, 375] width 295 height 315
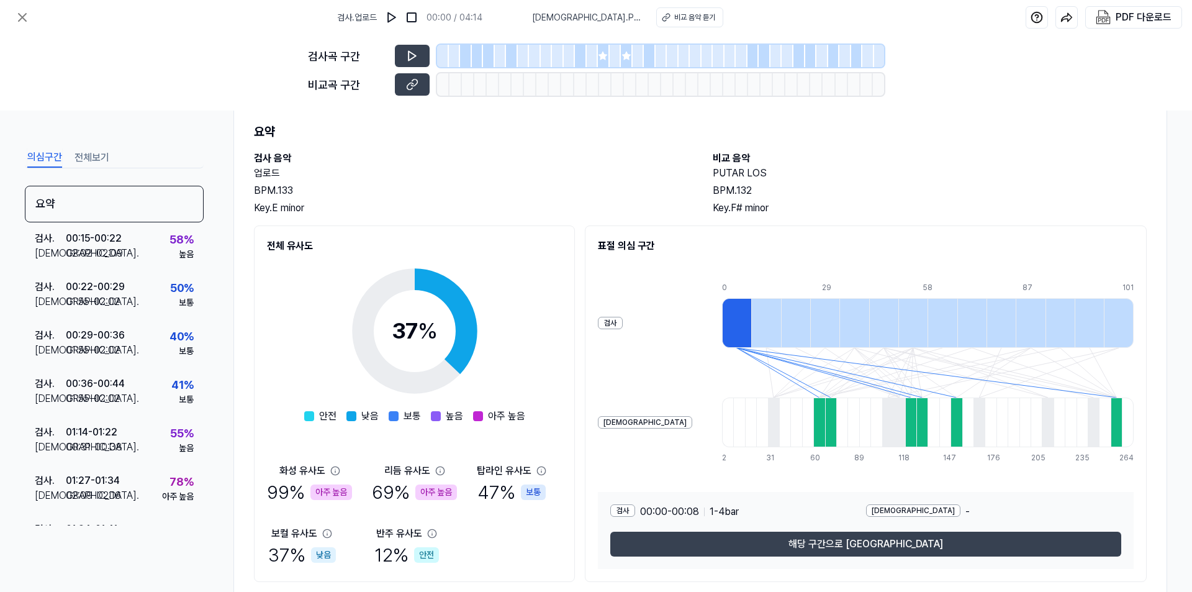
scroll to position [0, 0]
